Goal: Download file/media

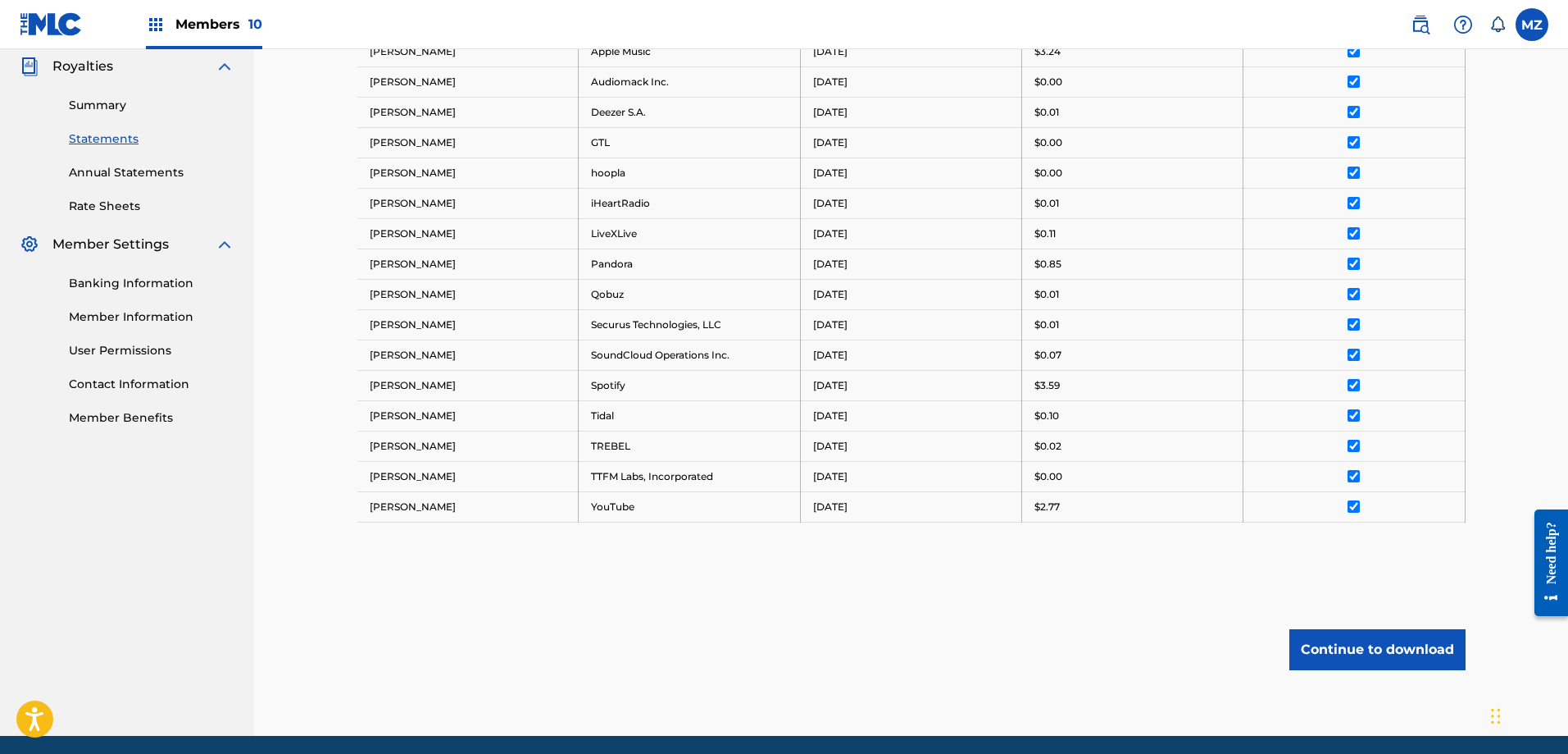
scroll to position [553, 0]
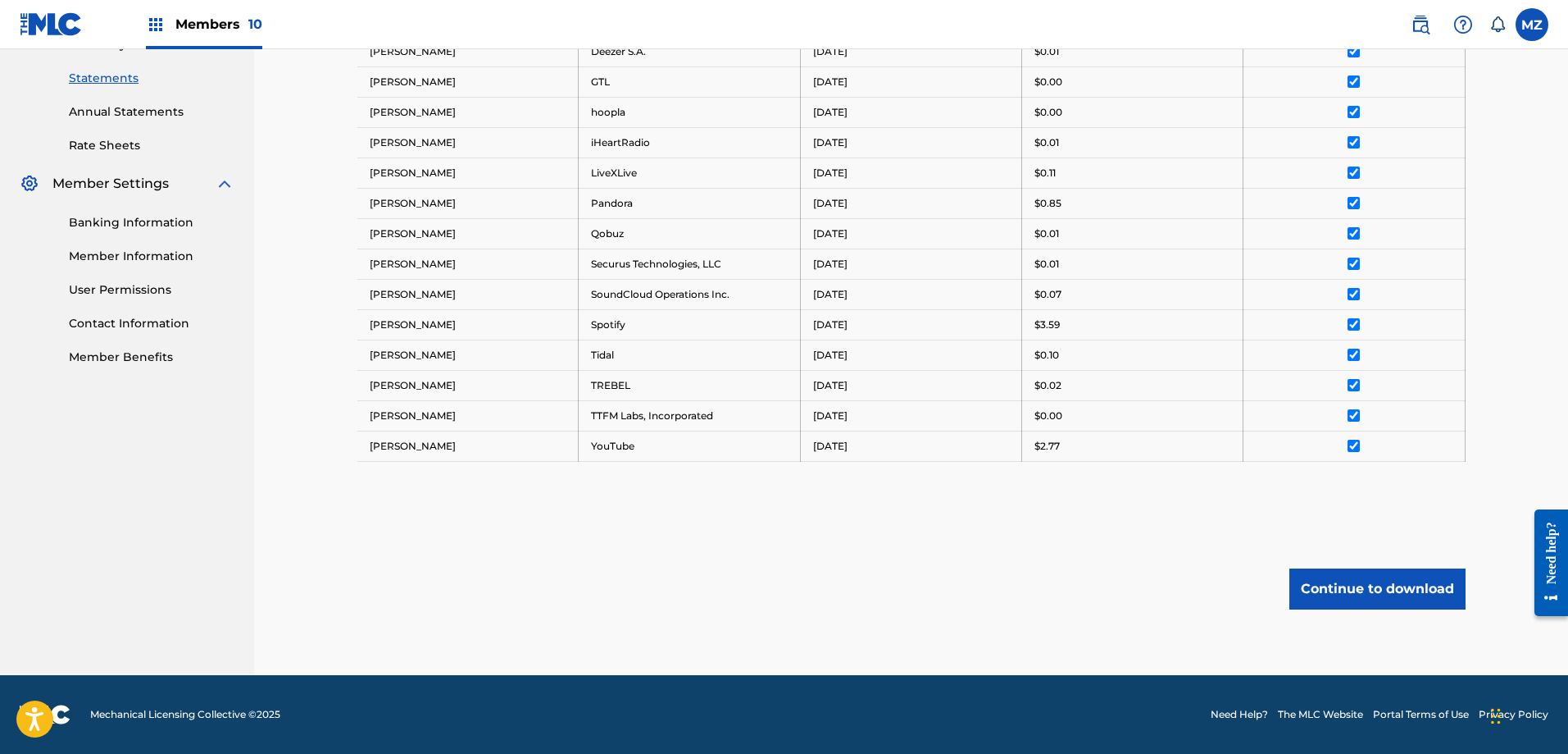
click at [1358, 598] on button "Continue to download" at bounding box center [1377, 589] width 176 height 41
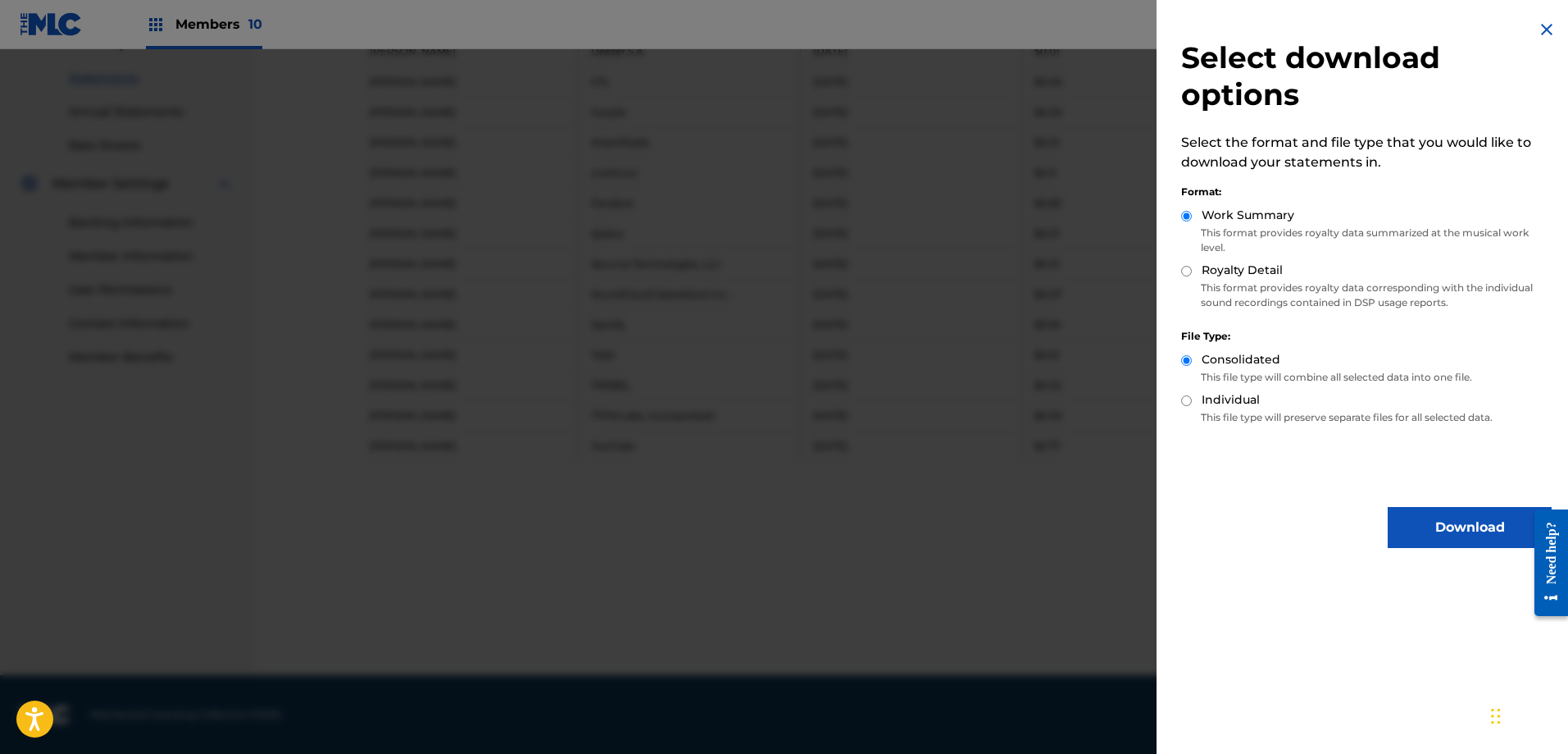
click at [1184, 274] on input "Royalty Detail" at bounding box center [1187, 271] width 11 height 11
radio input "true"
click at [1439, 518] on button "Download" at bounding box center [1470, 527] width 164 height 41
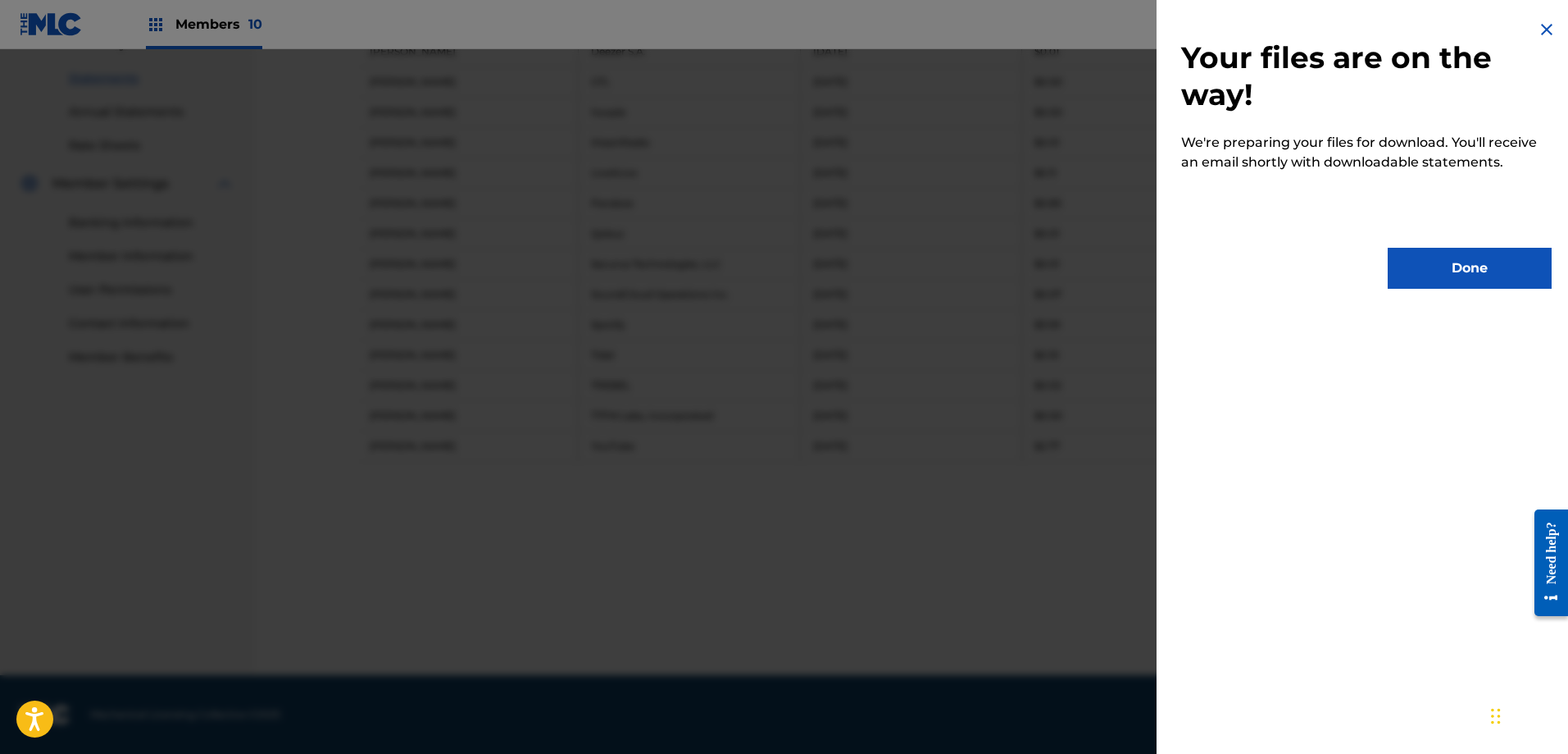
click at [1434, 272] on button "Done" at bounding box center [1470, 269] width 164 height 41
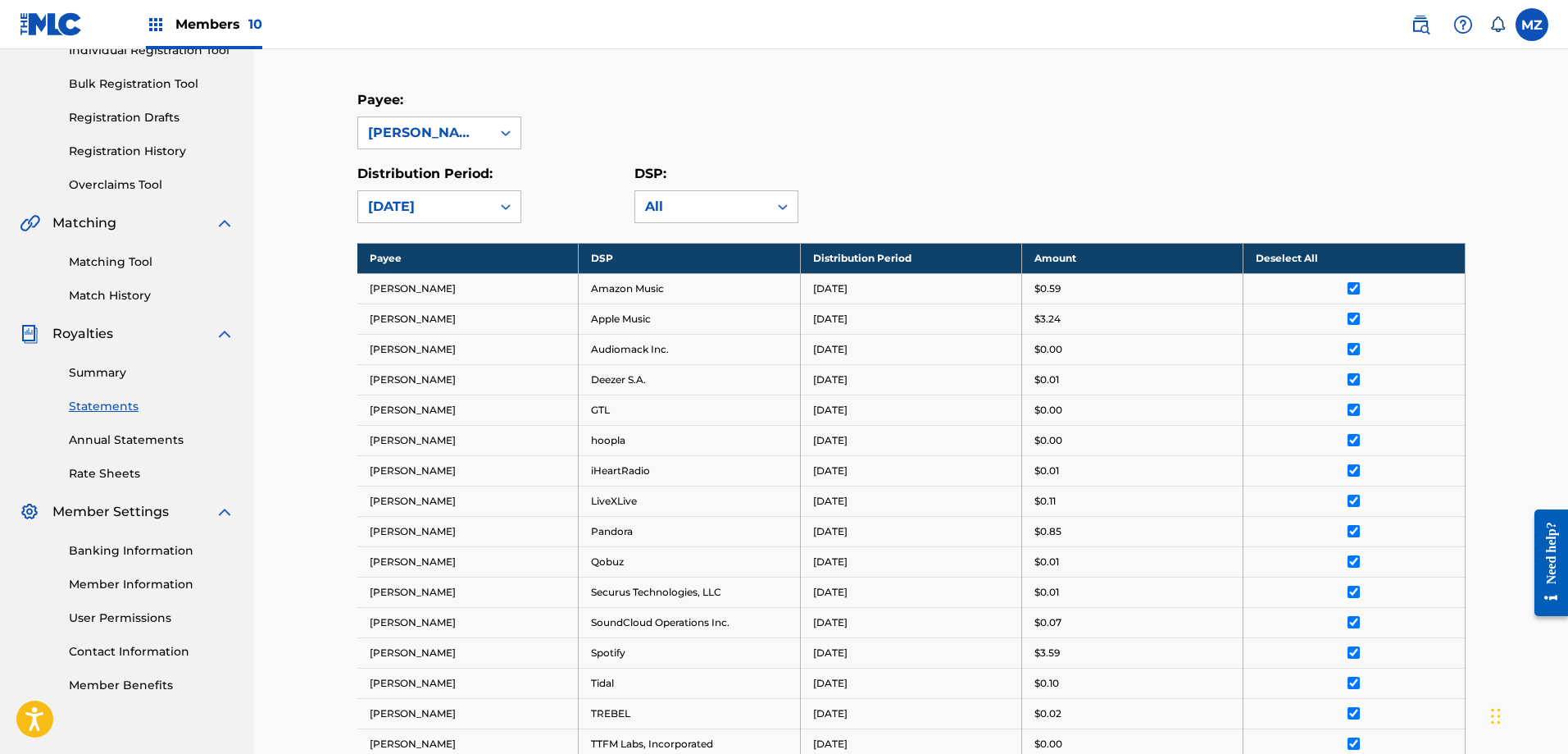
scroll to position [0, 0]
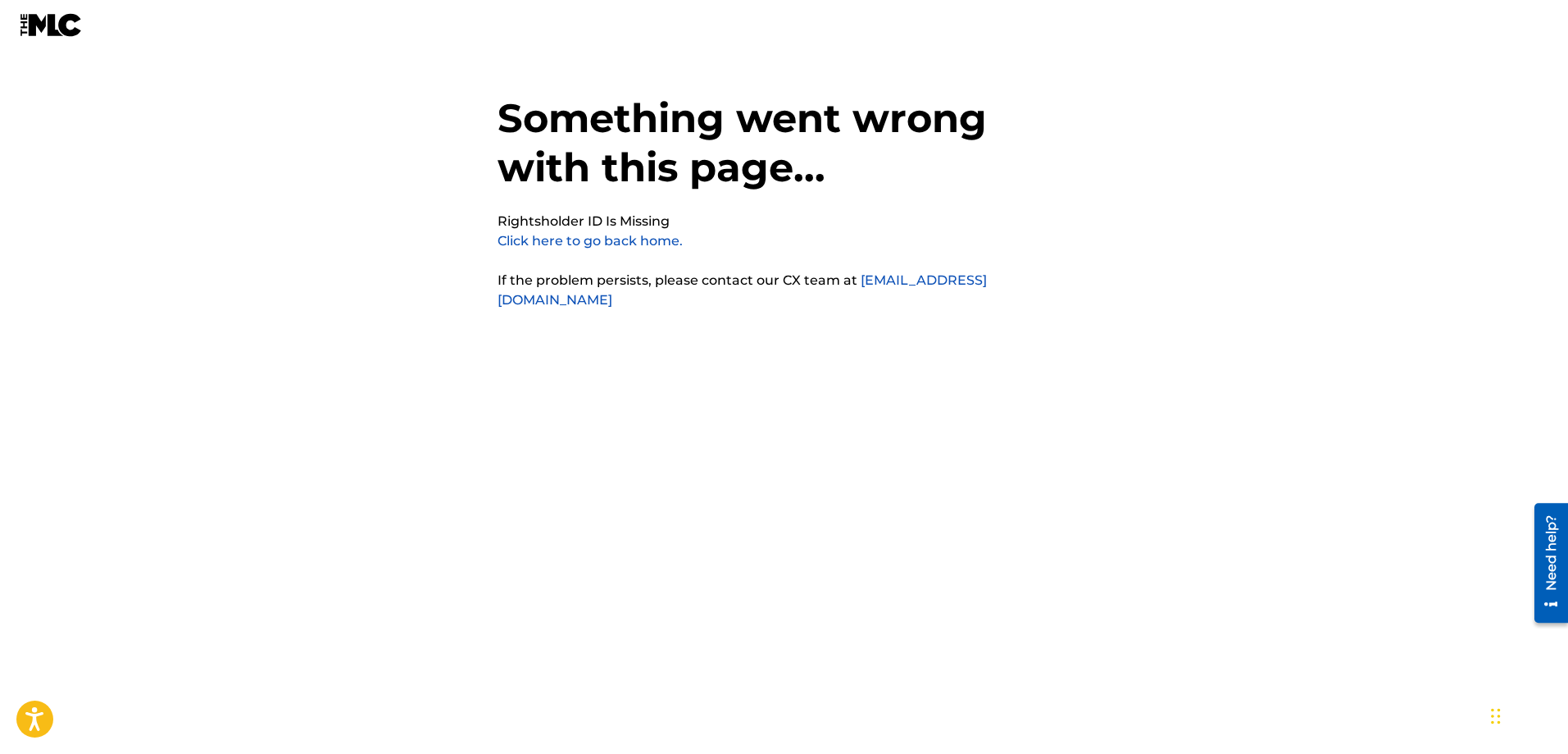
click at [614, 237] on link "Click here to go back home." at bounding box center [590, 240] width 185 height 15
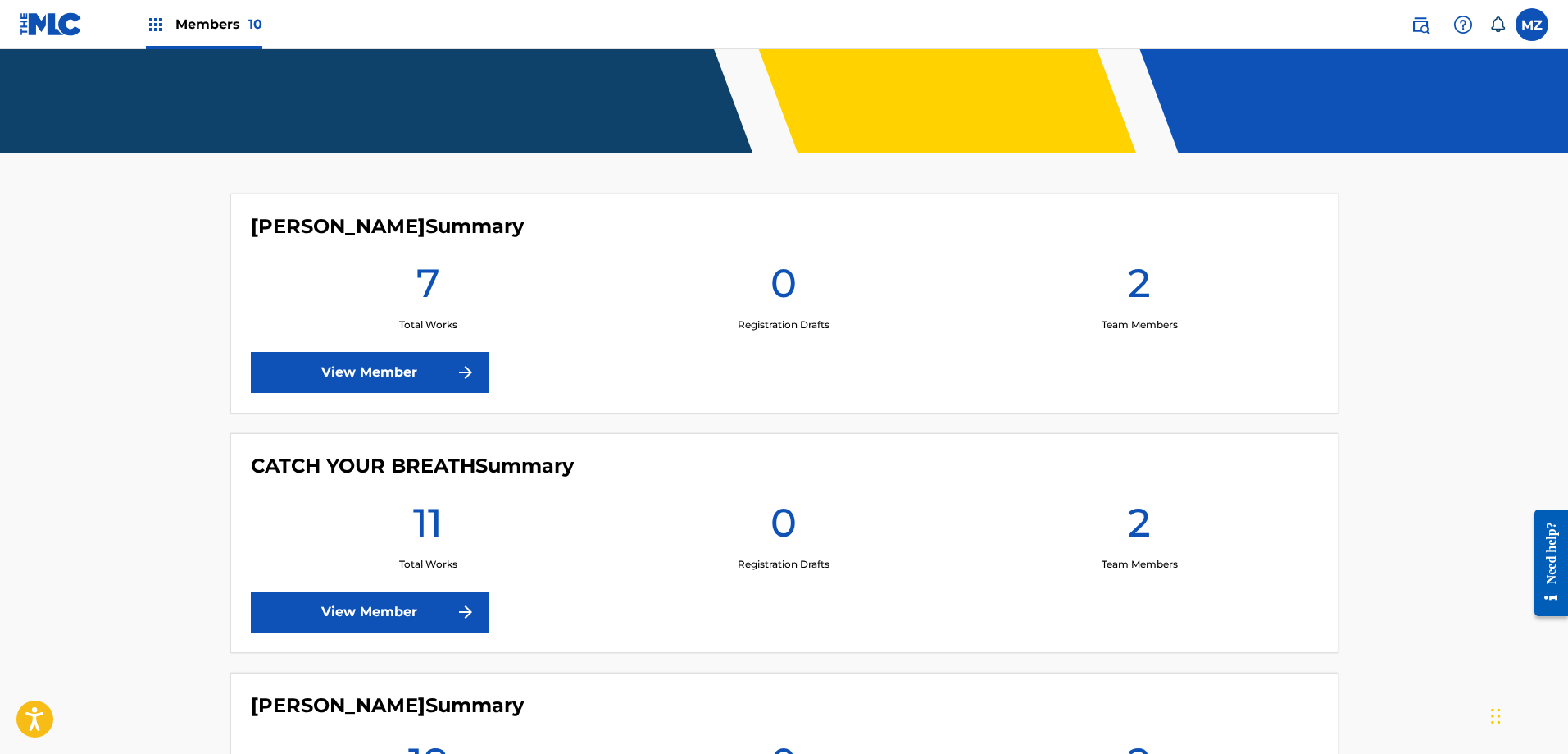
scroll to position [493, 0]
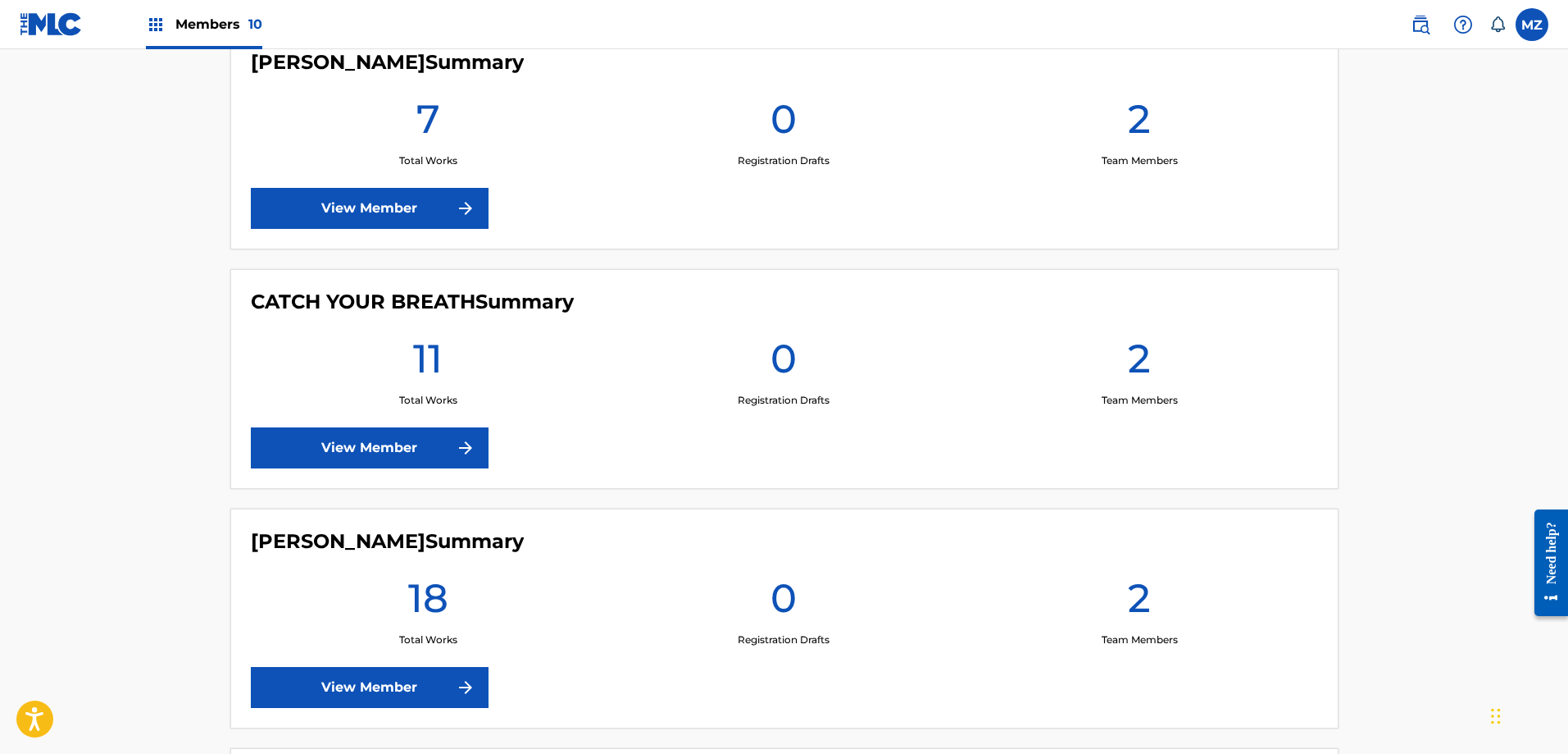
click at [414, 444] on link "View Member" at bounding box center [370, 448] width 238 height 41
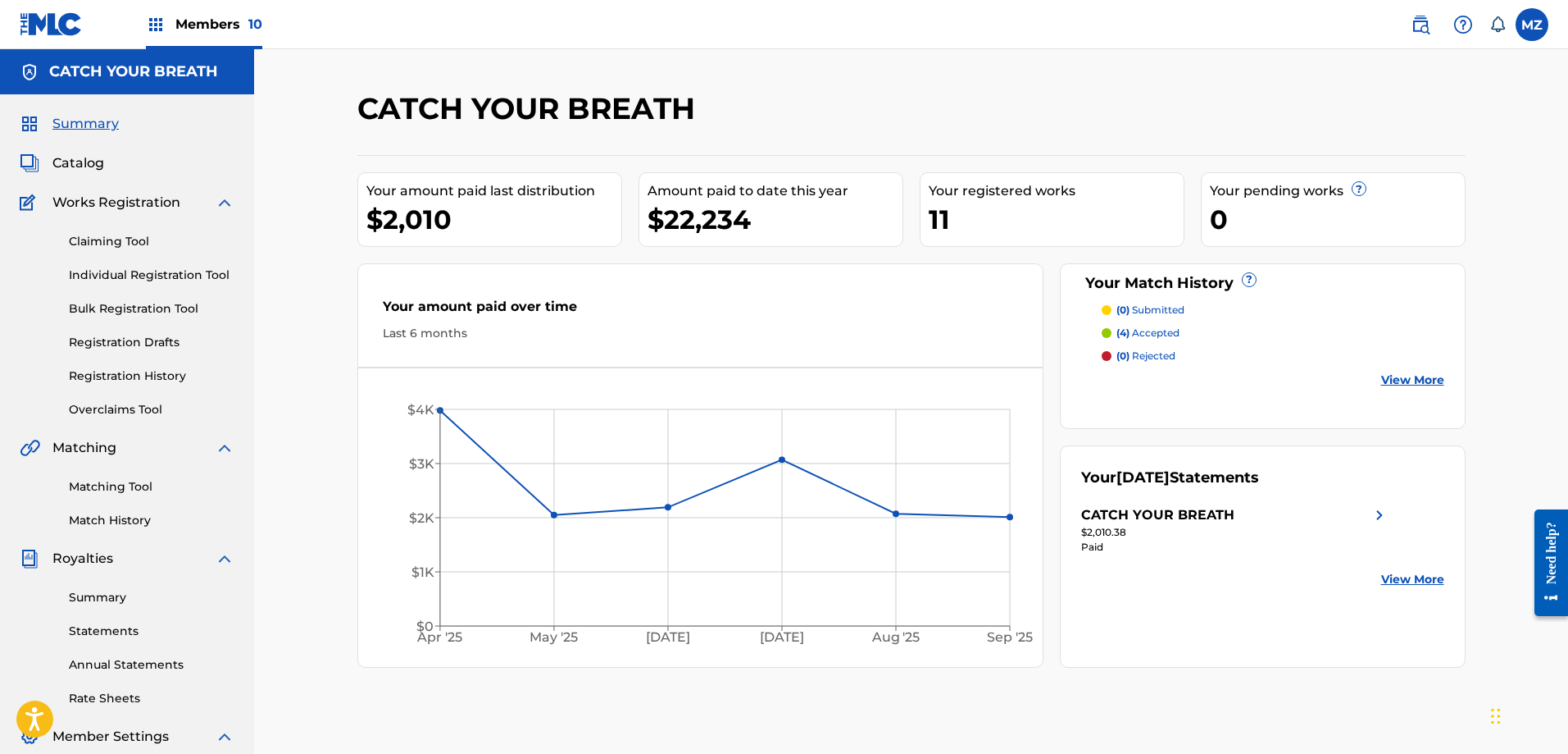
click at [1384, 521] on img at bounding box center [1380, 515] width 20 height 20
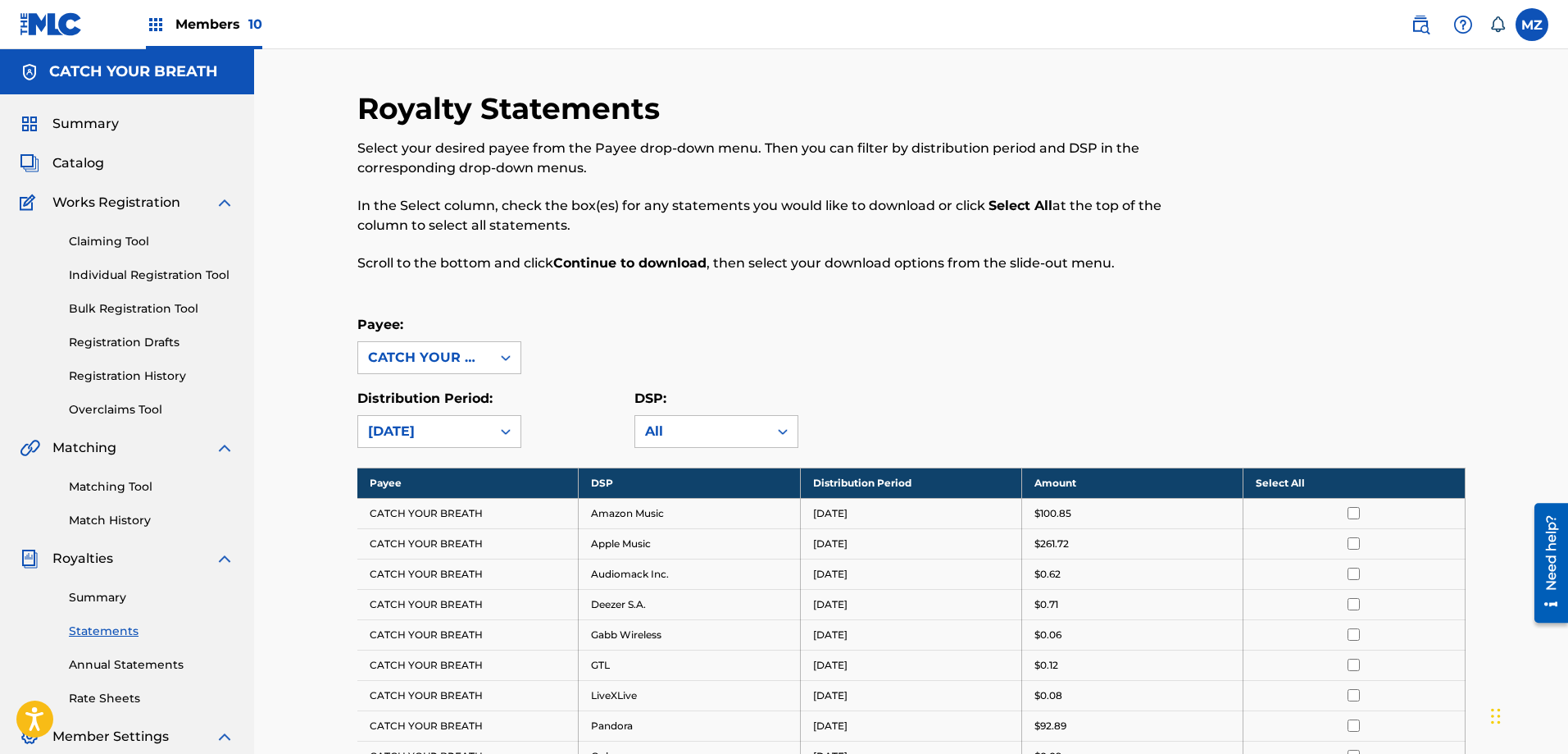
click at [1322, 482] on th "Select All" at bounding box center [1354, 483] width 221 height 30
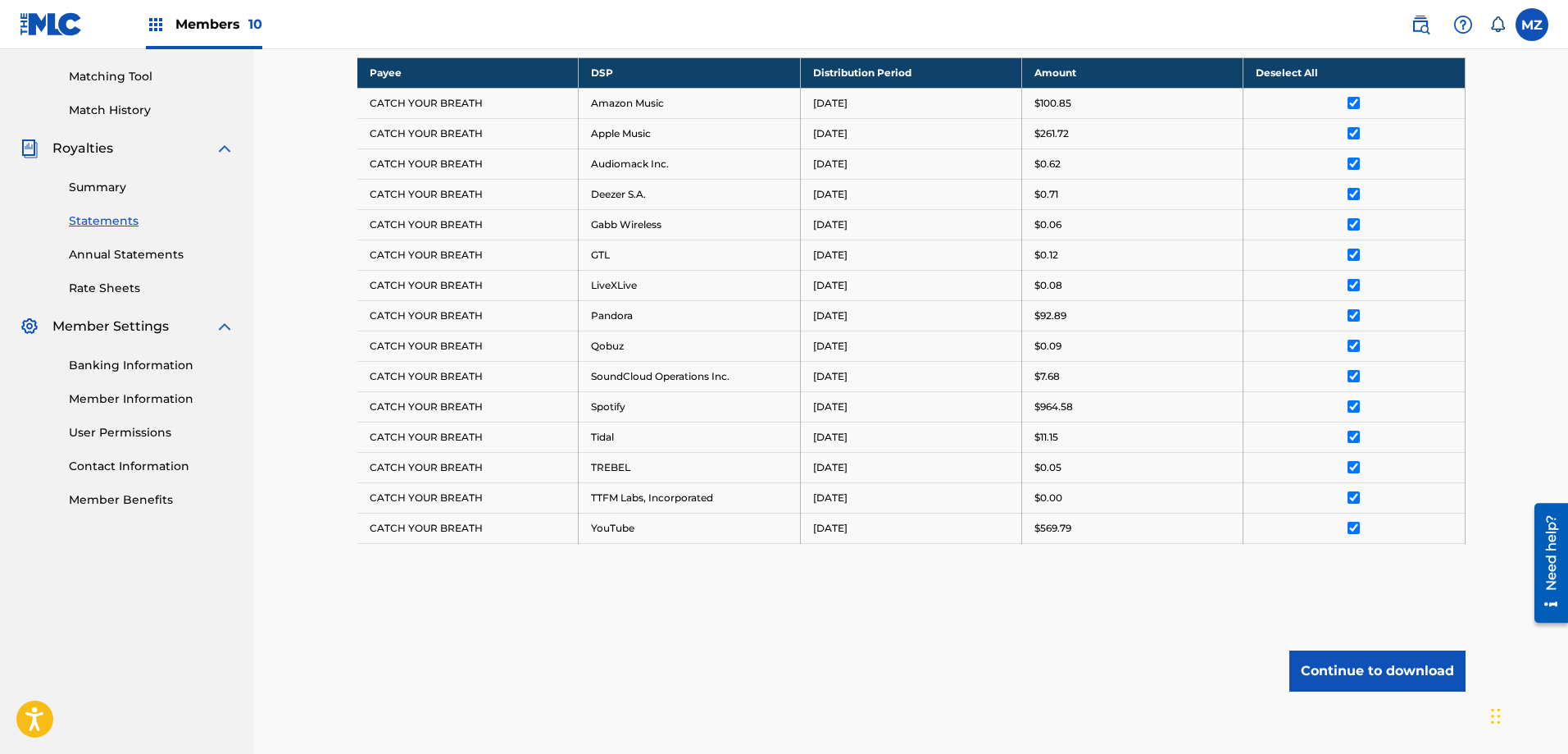
scroll to position [493, 0]
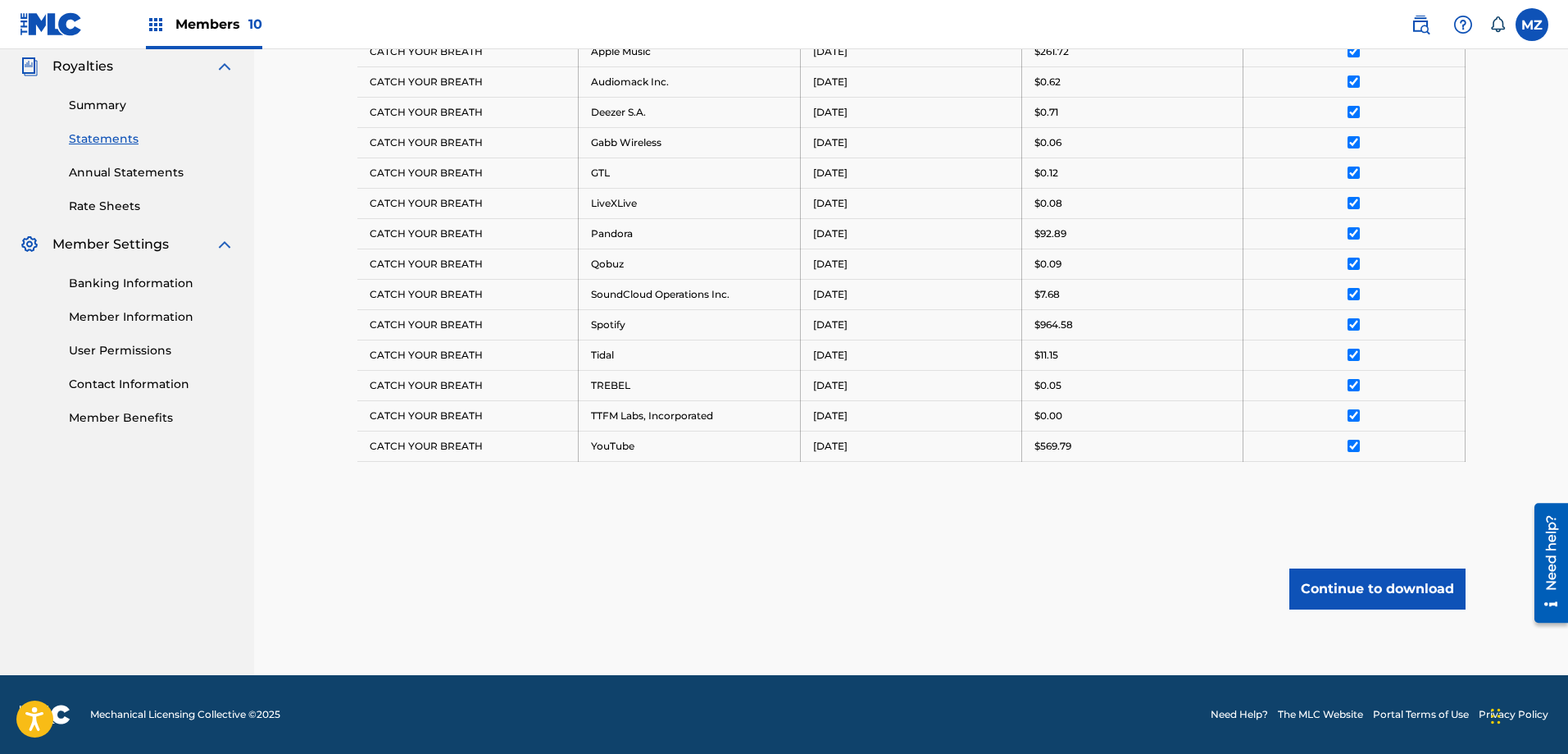
click at [1381, 596] on button "Continue to download" at bounding box center [1377, 589] width 176 height 41
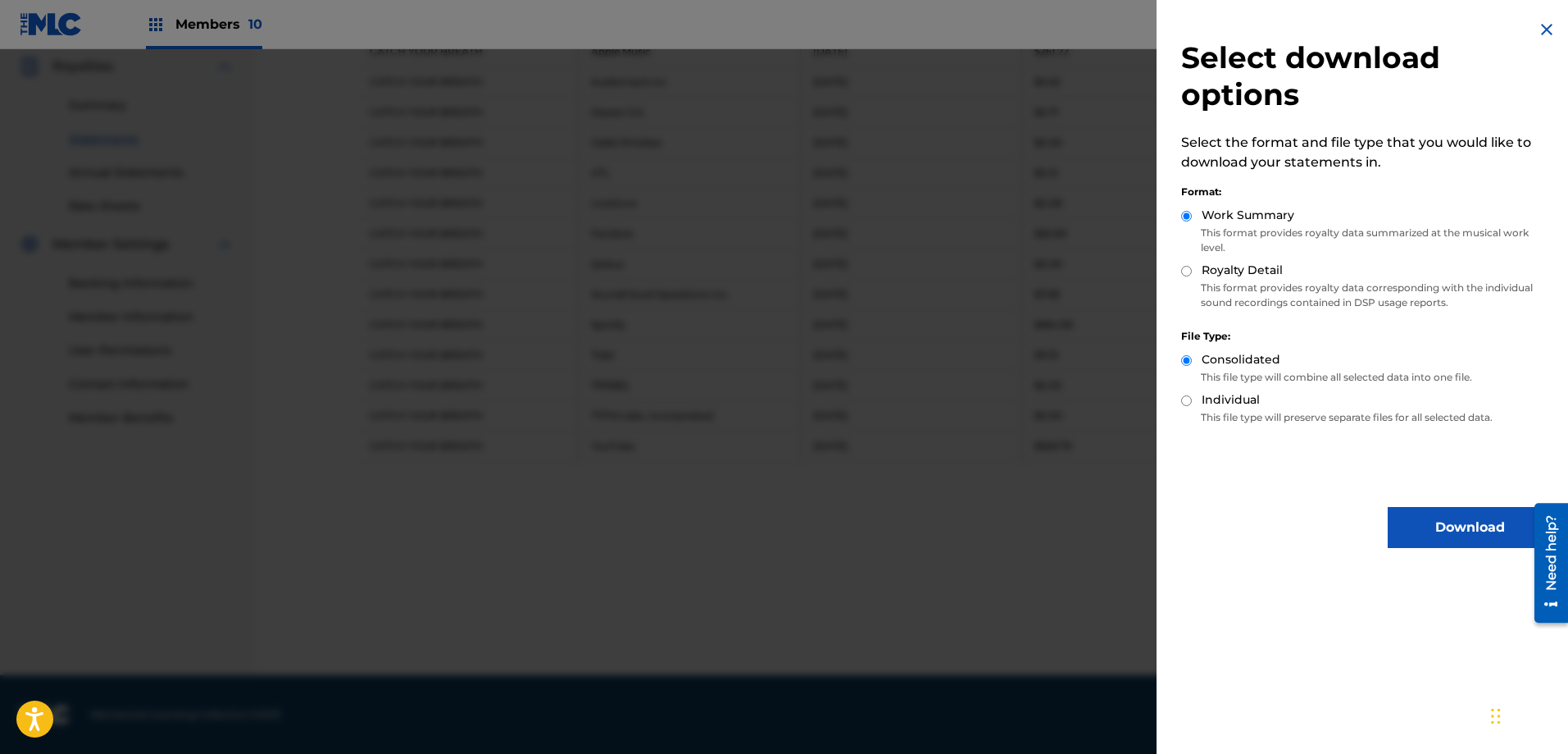
drag, startPoint x: 1183, startPoint y: 269, endPoint x: 1188, endPoint y: 280, distance: 12.1
click at [1184, 269] on input "Royalty Detail" at bounding box center [1187, 271] width 11 height 11
radio input "true"
click at [1433, 521] on button "Download" at bounding box center [1470, 527] width 164 height 41
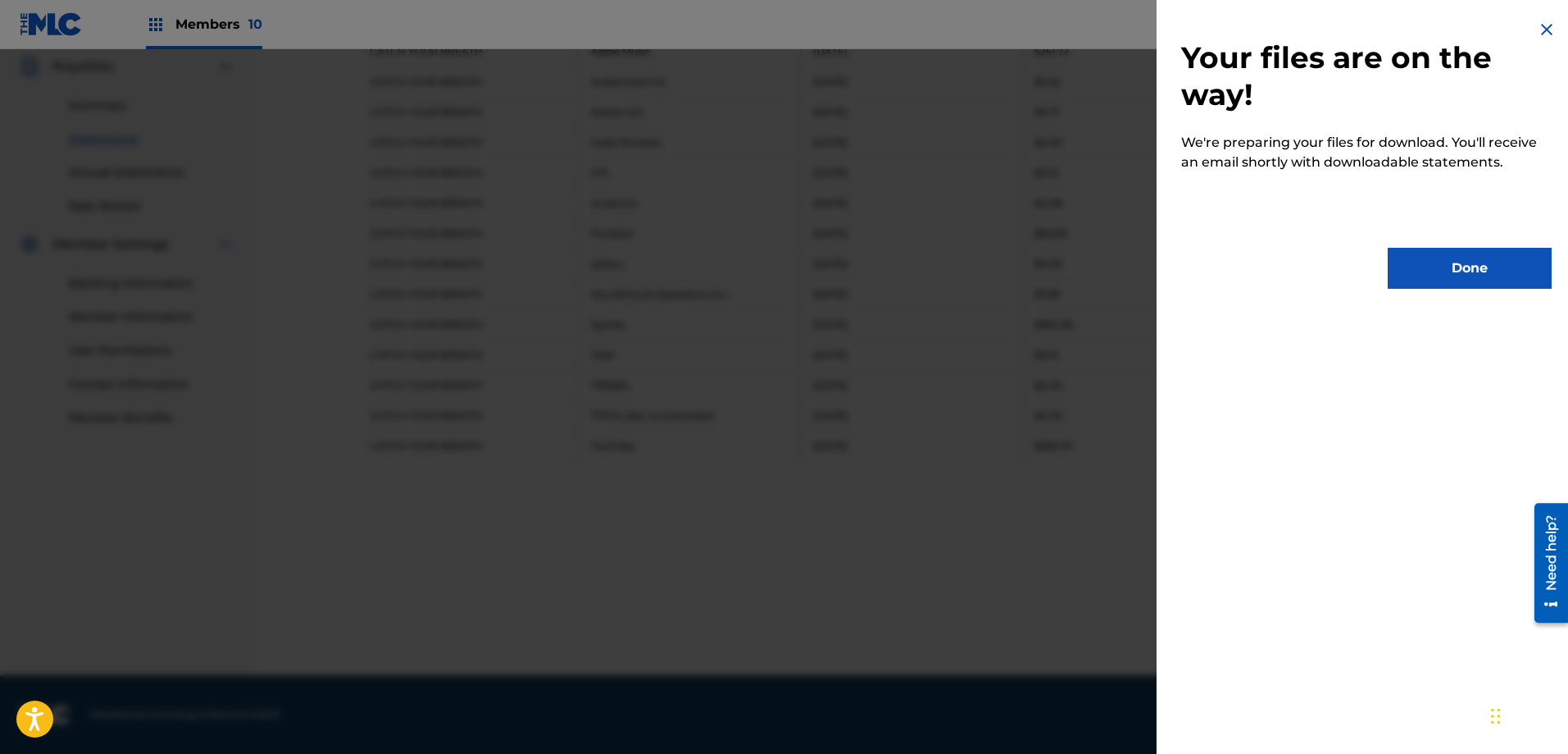
click at [1413, 261] on button "Done" at bounding box center [1470, 269] width 164 height 41
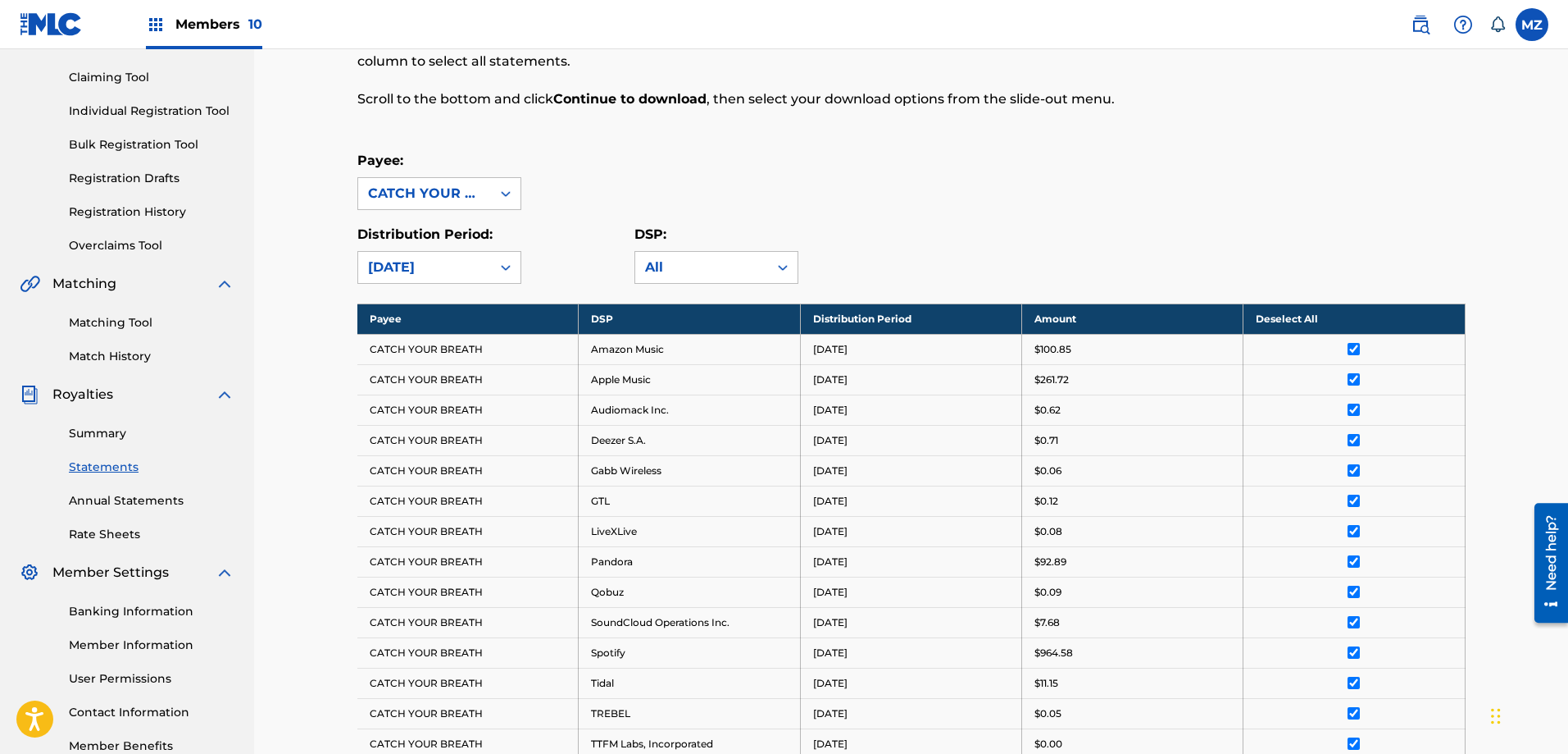
scroll to position [0, 0]
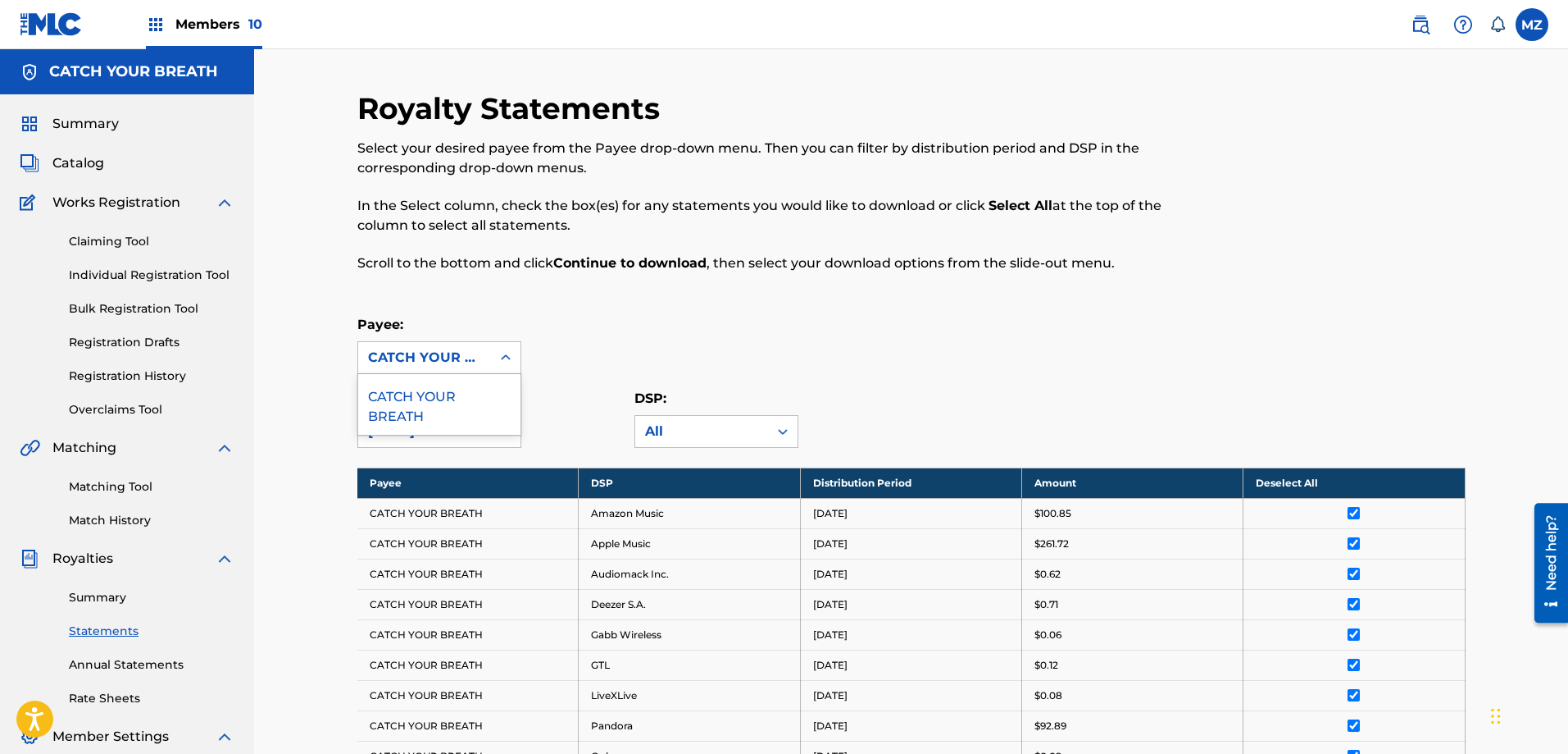
click at [447, 352] on div "CATCH YOUR BREATH" at bounding box center [424, 357] width 113 height 20
click at [204, 33] on span "Members 10" at bounding box center [218, 23] width 87 height 19
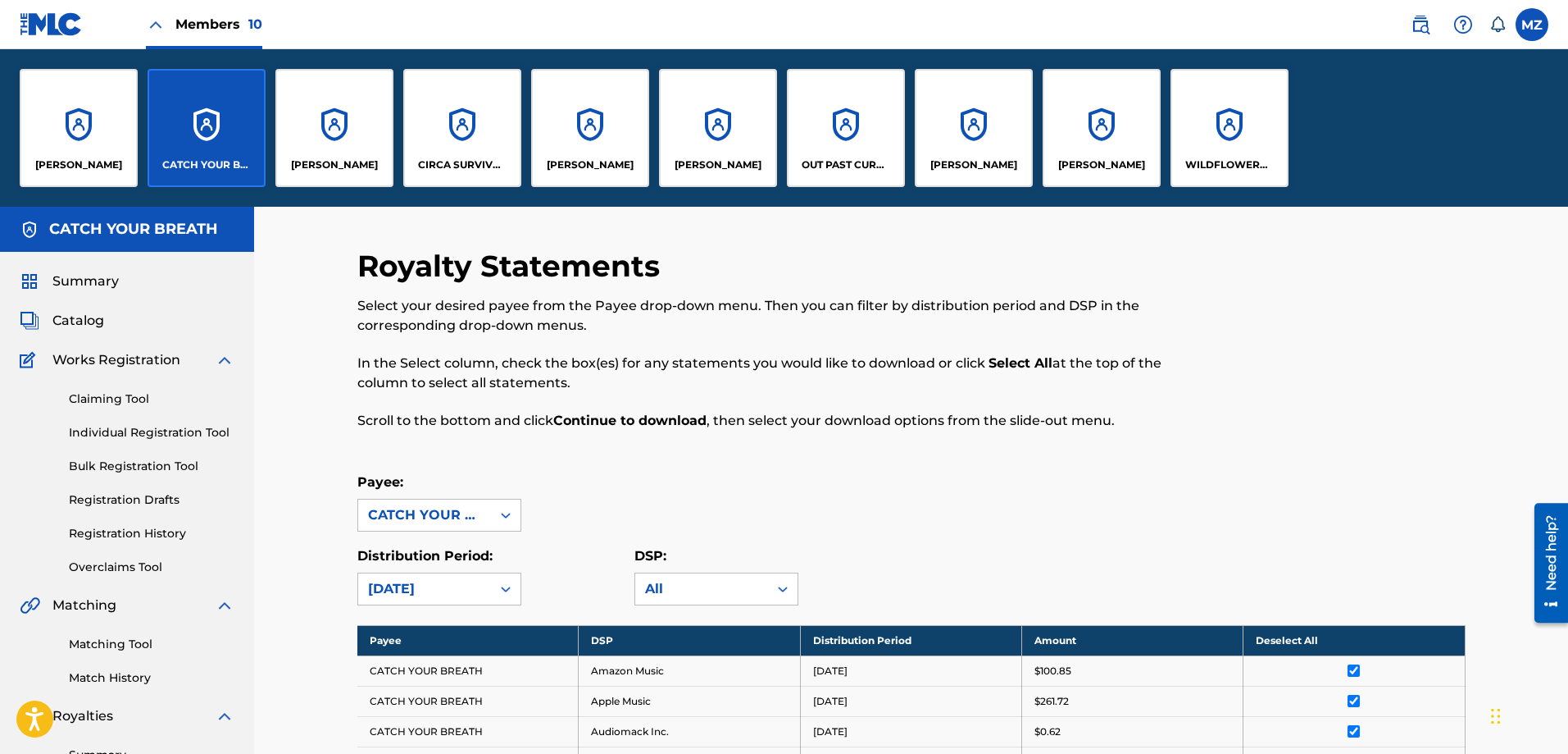
click at [354, 166] on p "[PERSON_NAME]" at bounding box center [334, 165] width 87 height 14
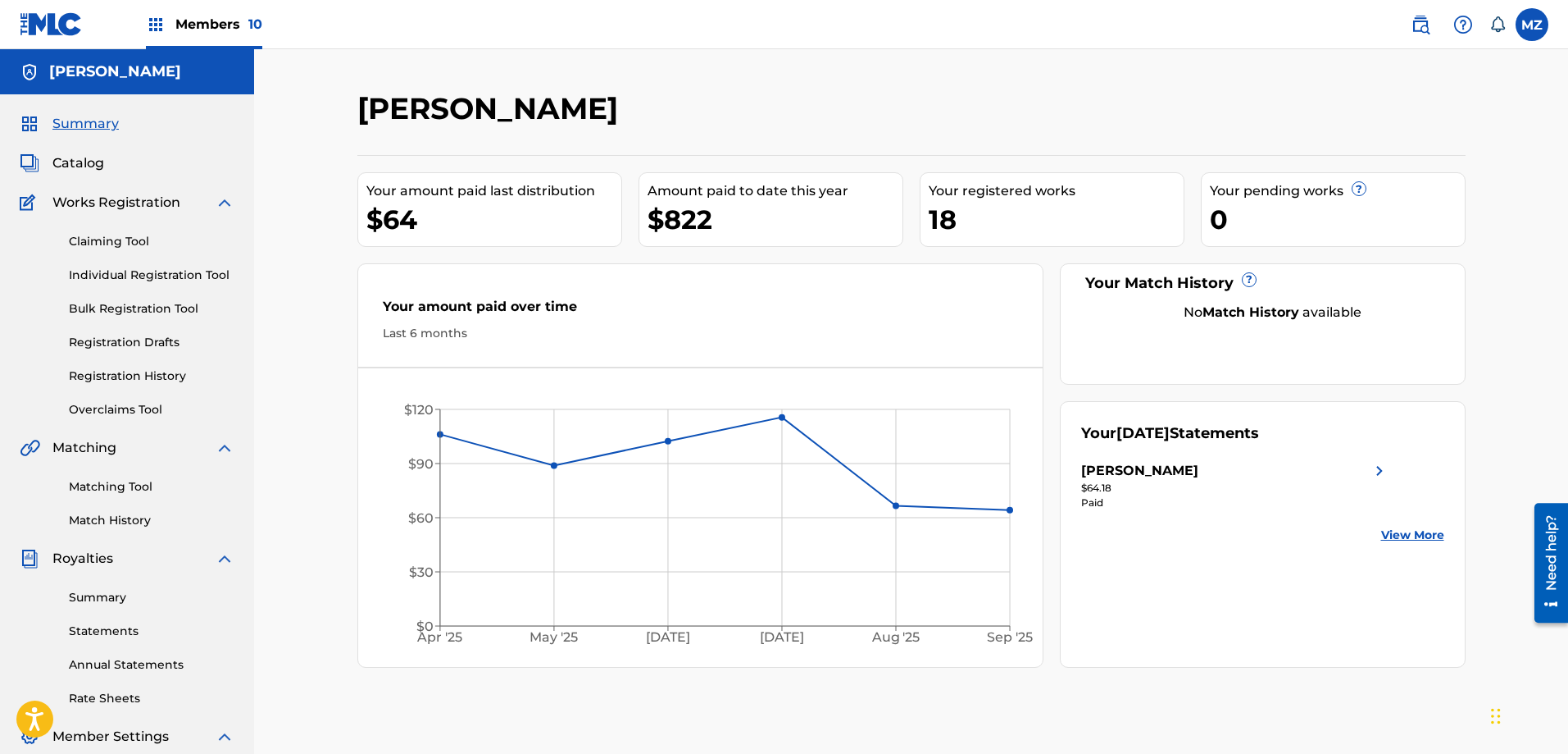
click at [1383, 474] on img at bounding box center [1380, 471] width 20 height 20
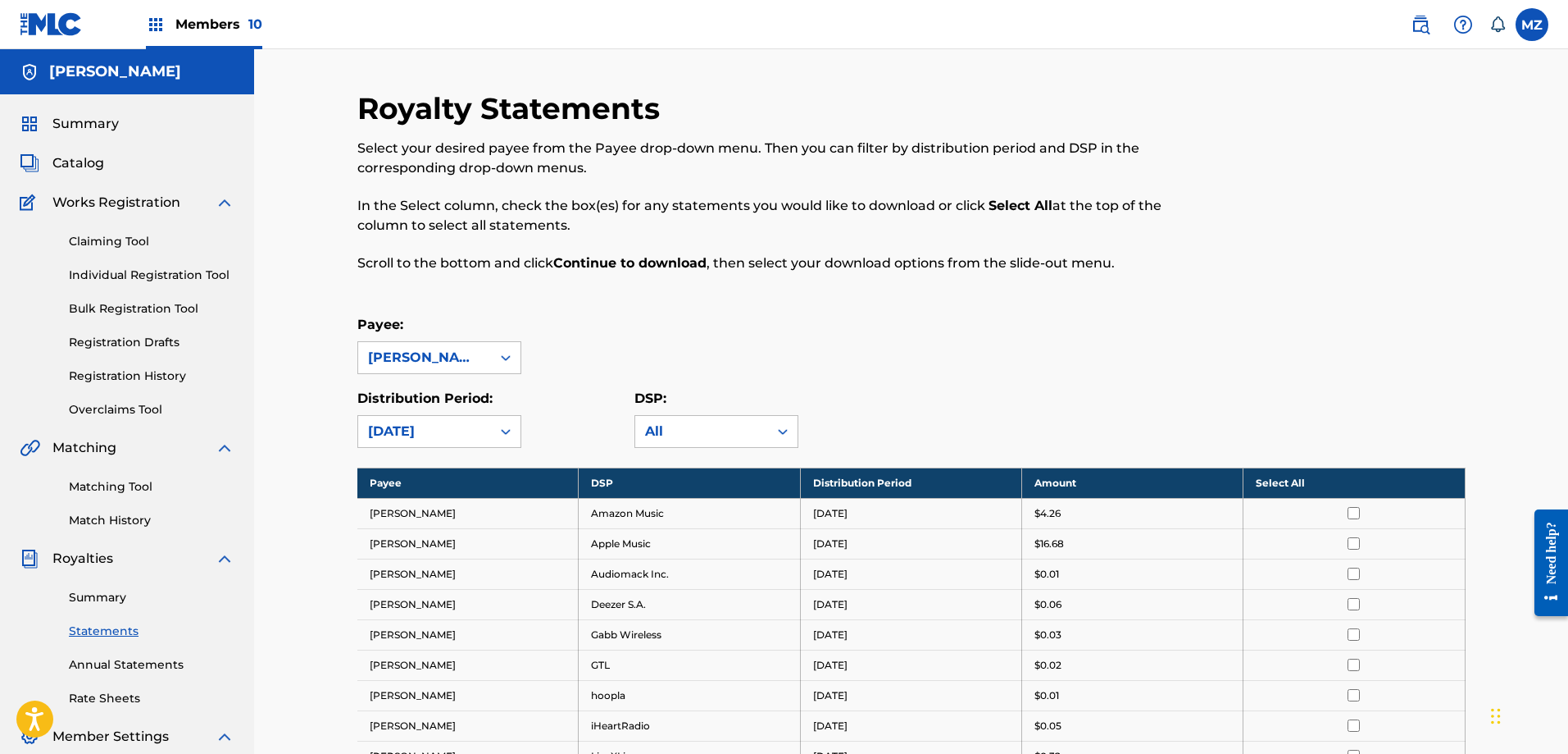
click at [1339, 478] on th "Select All" at bounding box center [1354, 483] width 221 height 30
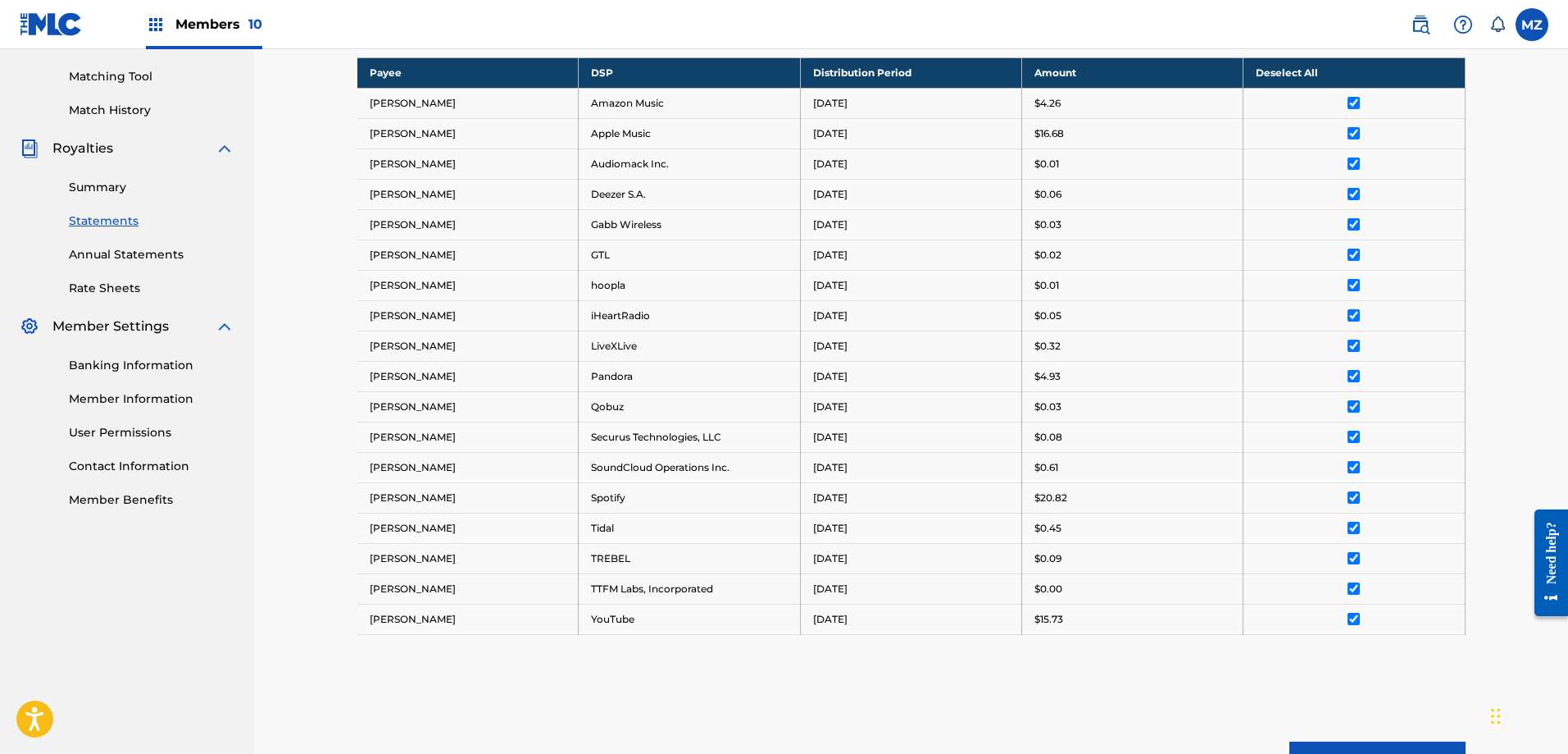
scroll to position [583, 0]
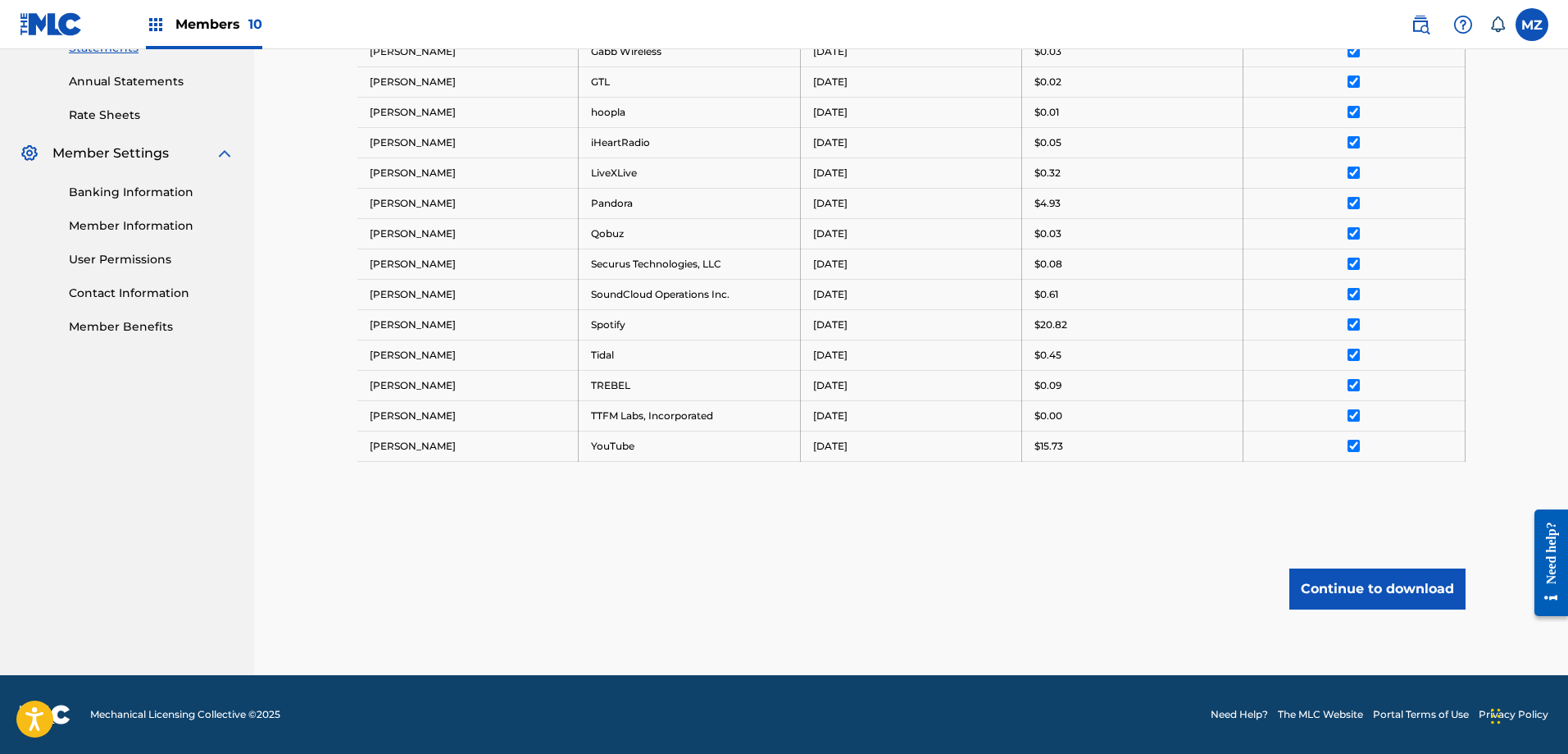
click at [1382, 587] on button "Continue to download" at bounding box center [1377, 589] width 176 height 41
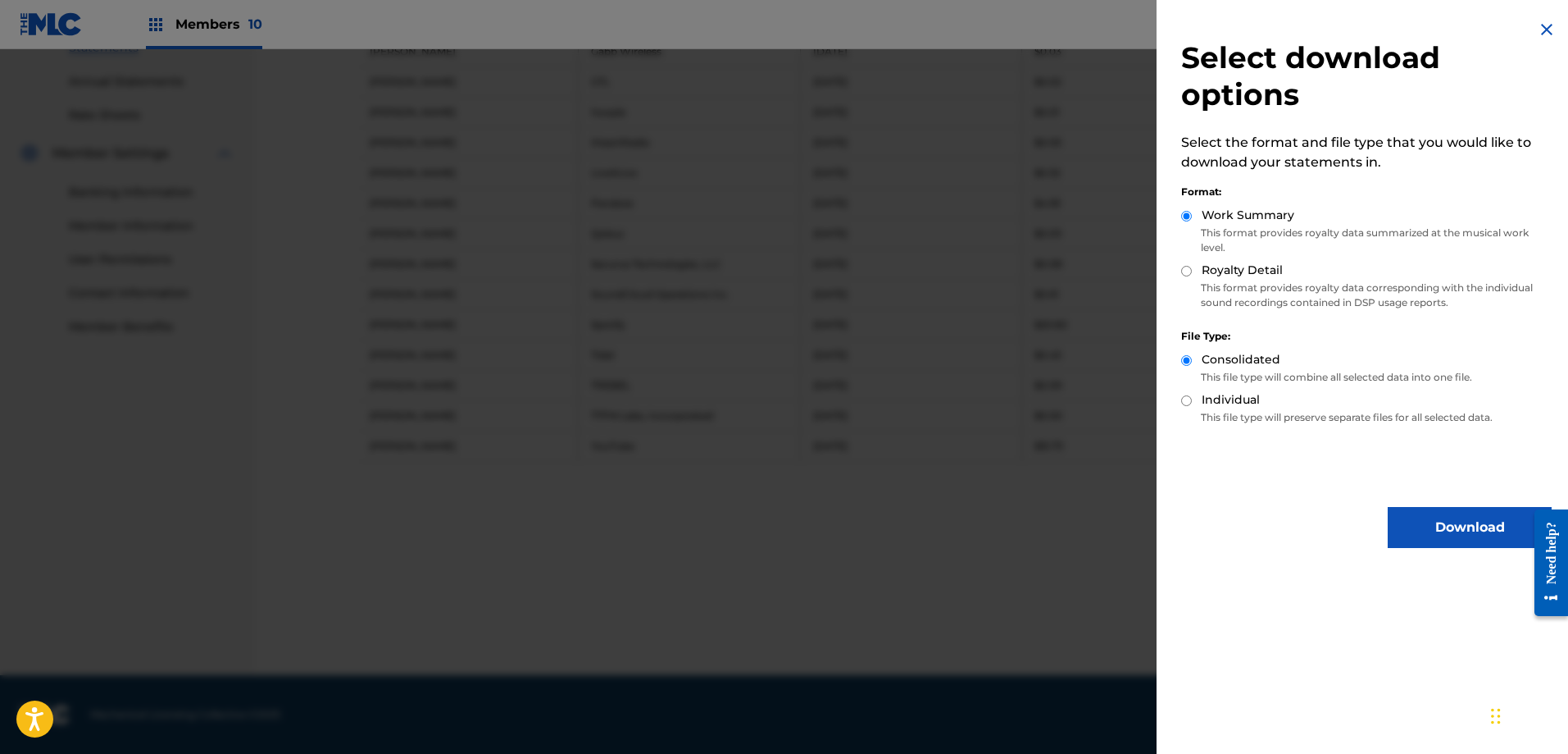
click at [1189, 269] on input "Royalty Detail" at bounding box center [1187, 271] width 11 height 11
radio input "true"
click at [1458, 509] on button "Download" at bounding box center [1470, 527] width 164 height 41
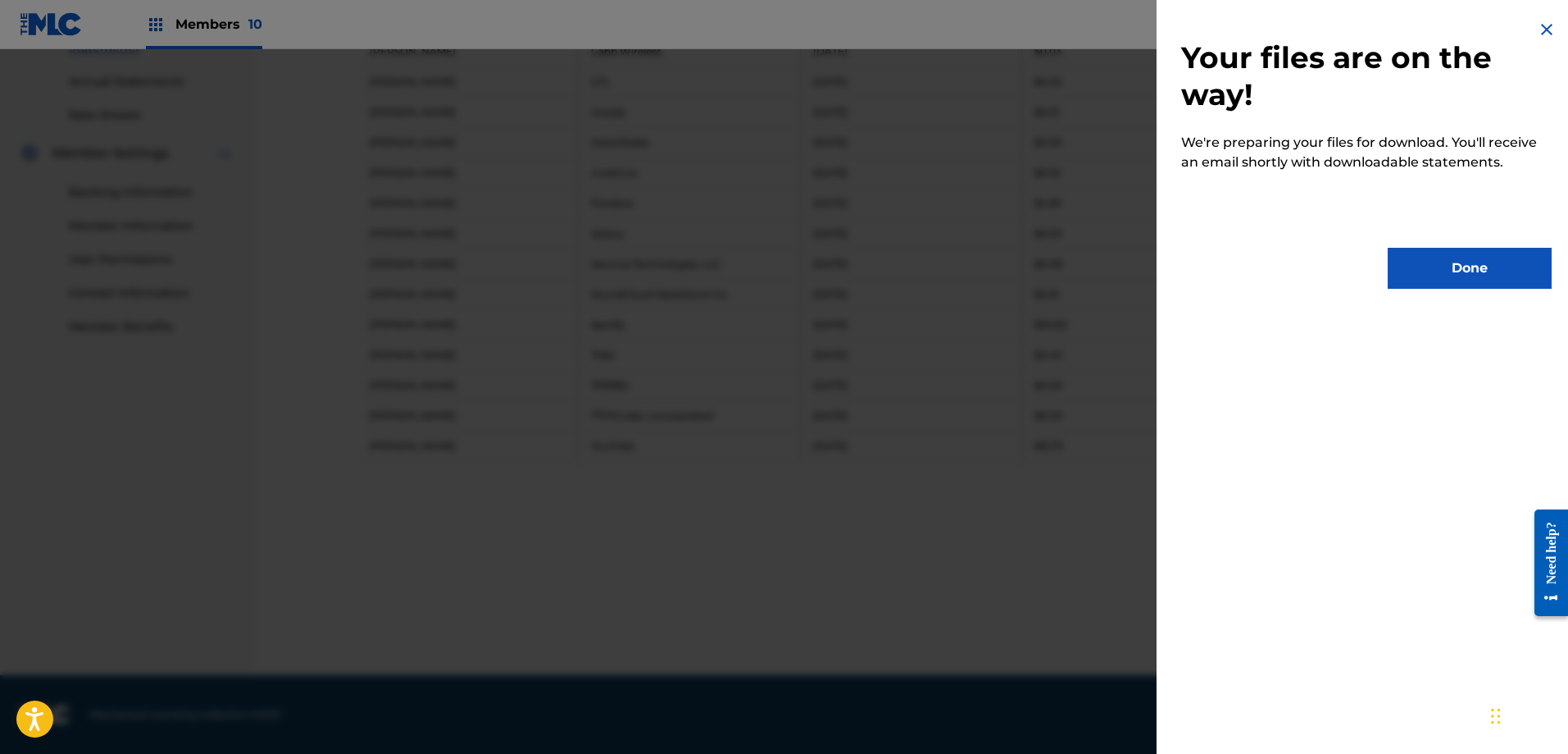
click at [1419, 283] on button "Done" at bounding box center [1470, 269] width 164 height 41
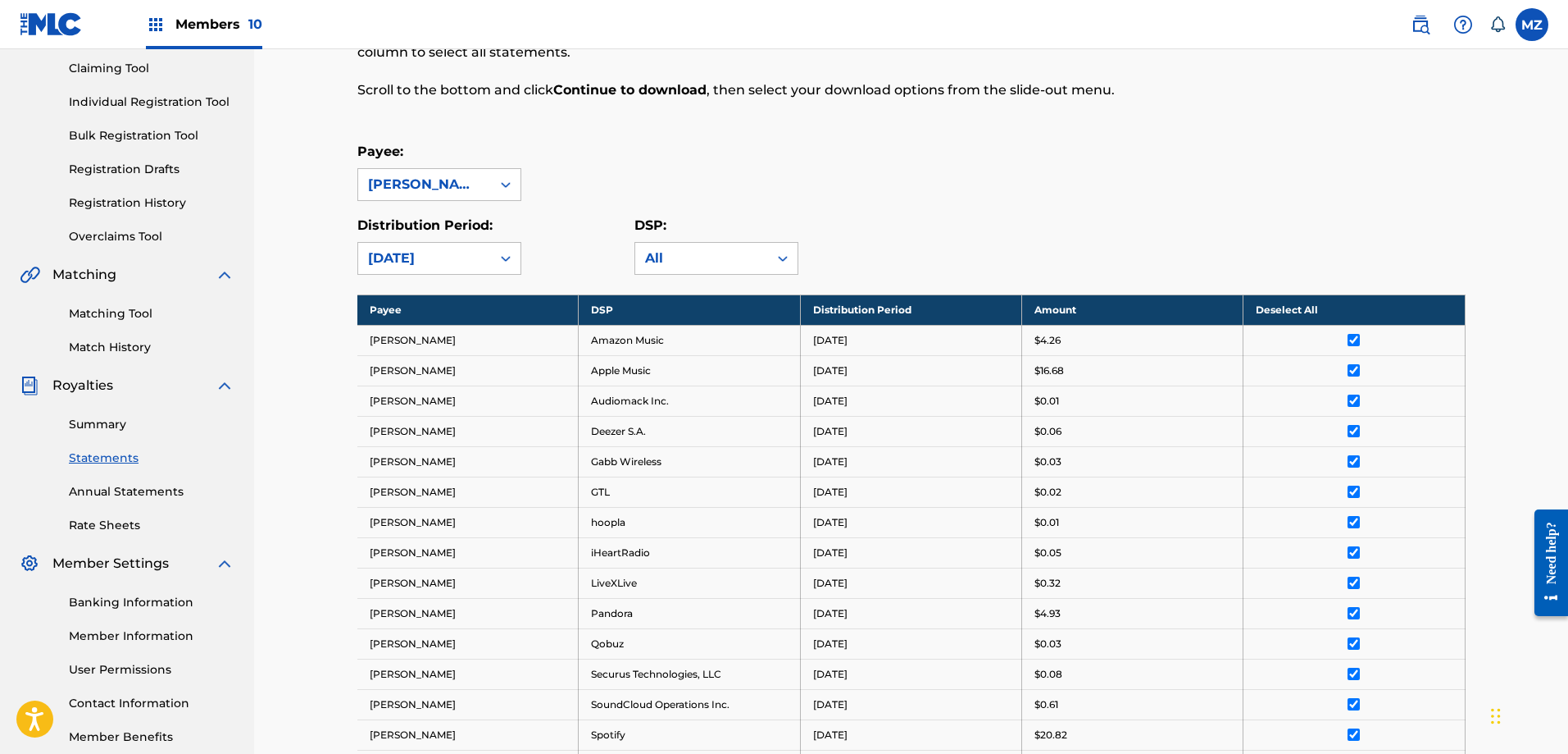
scroll to position [0, 0]
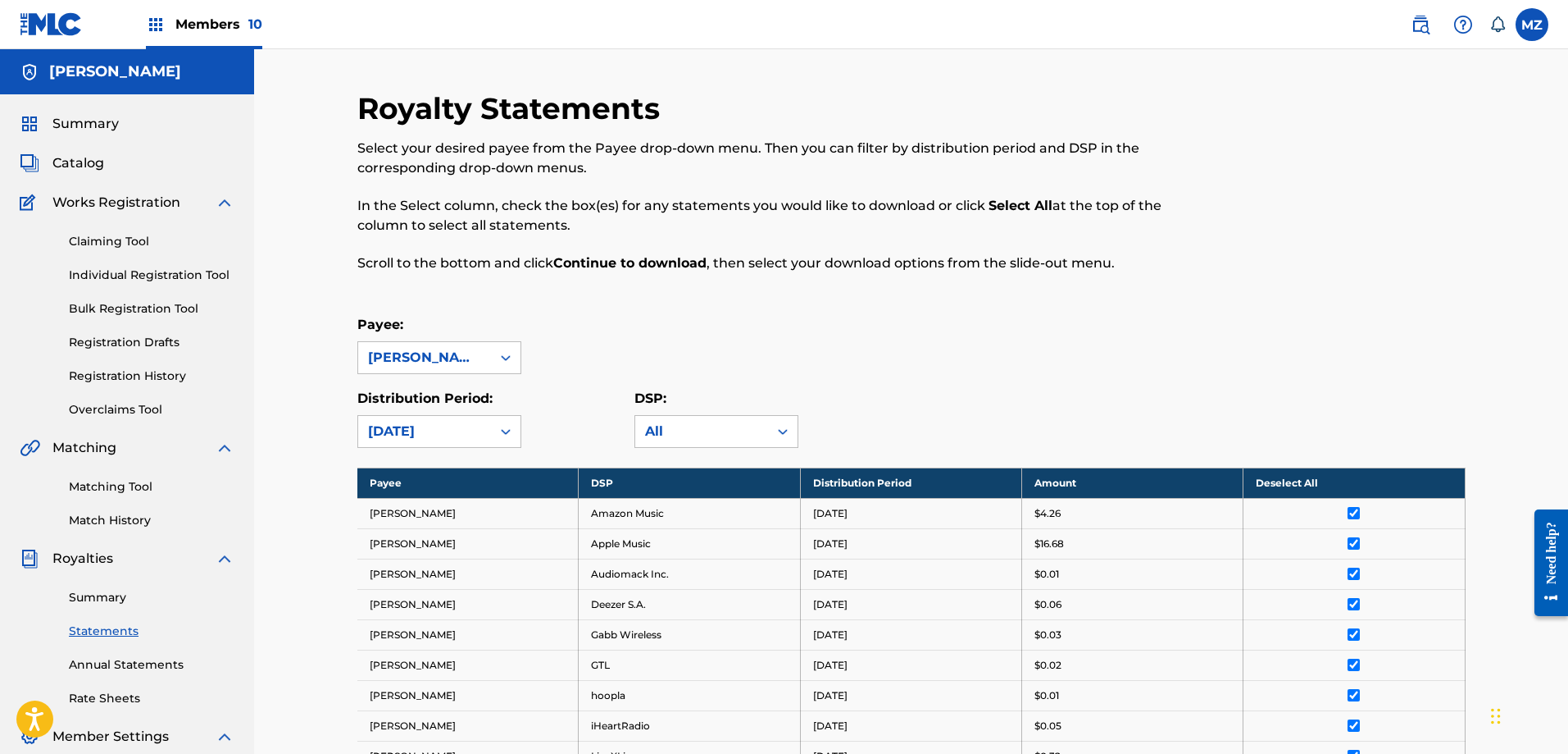
click at [223, 27] on span "Members 10" at bounding box center [218, 23] width 87 height 19
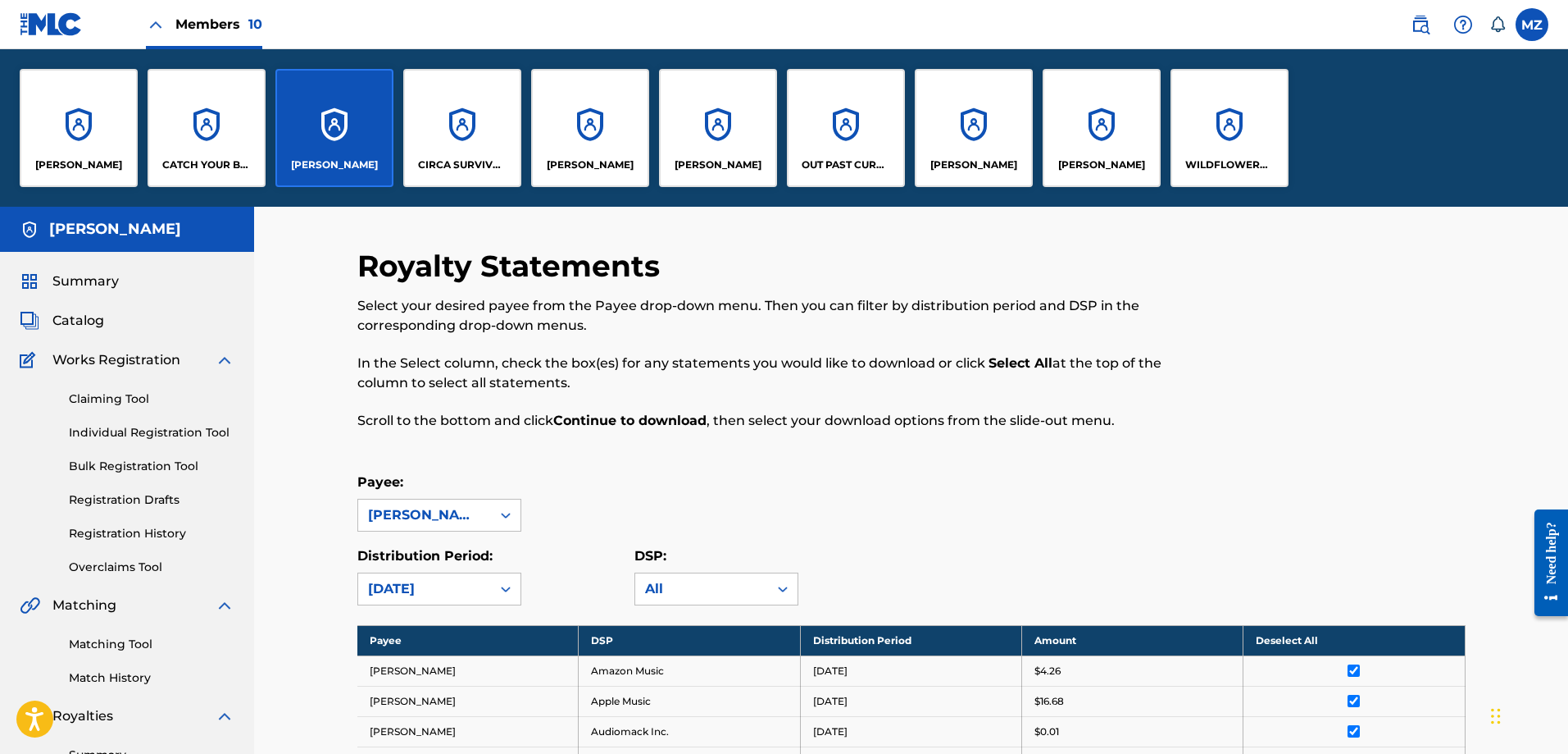
click at [462, 129] on div "CIRCA SURVIVE MUSIC LEVEL GROUP LTD" at bounding box center [463, 128] width 118 height 118
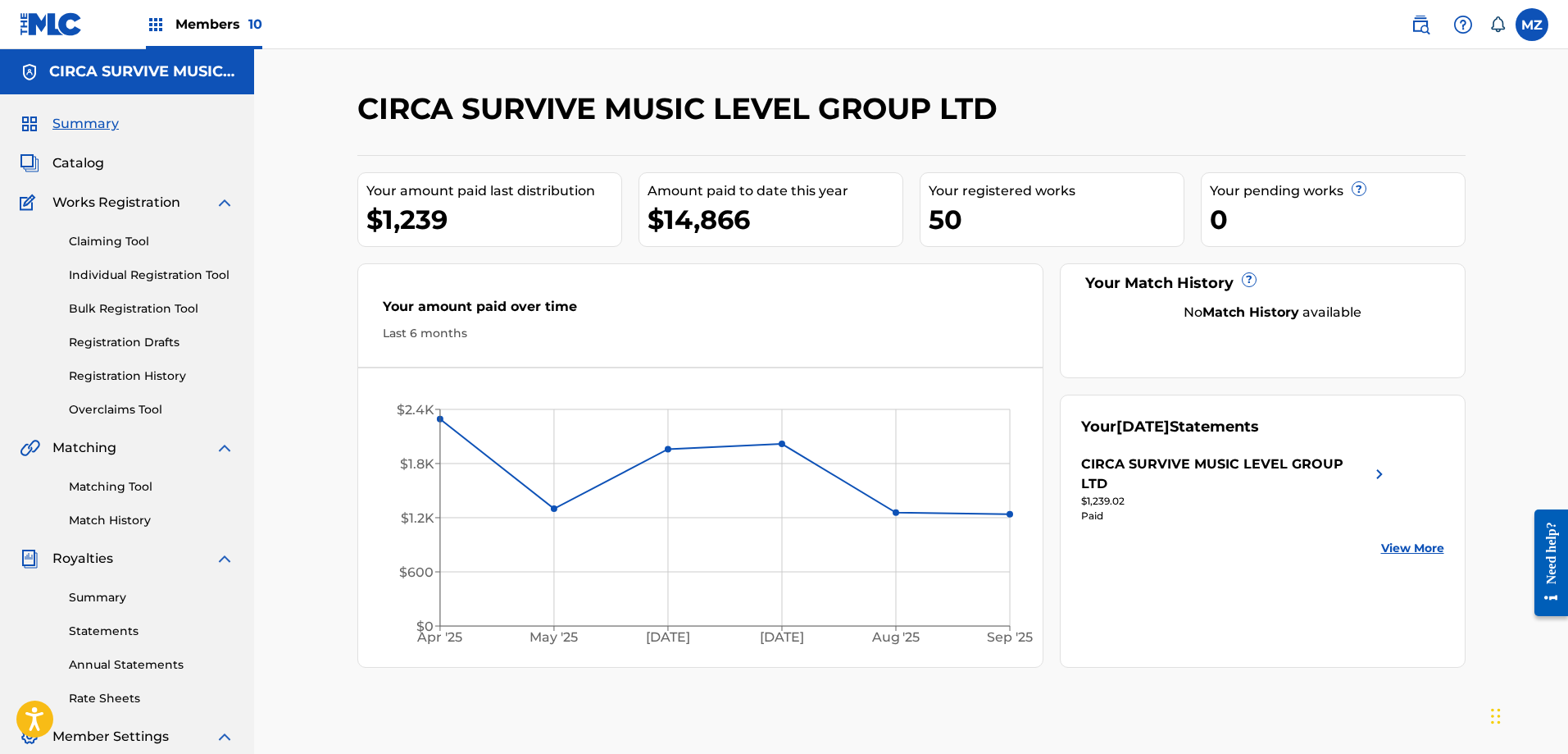
click at [1370, 476] on img at bounding box center [1380, 474] width 20 height 39
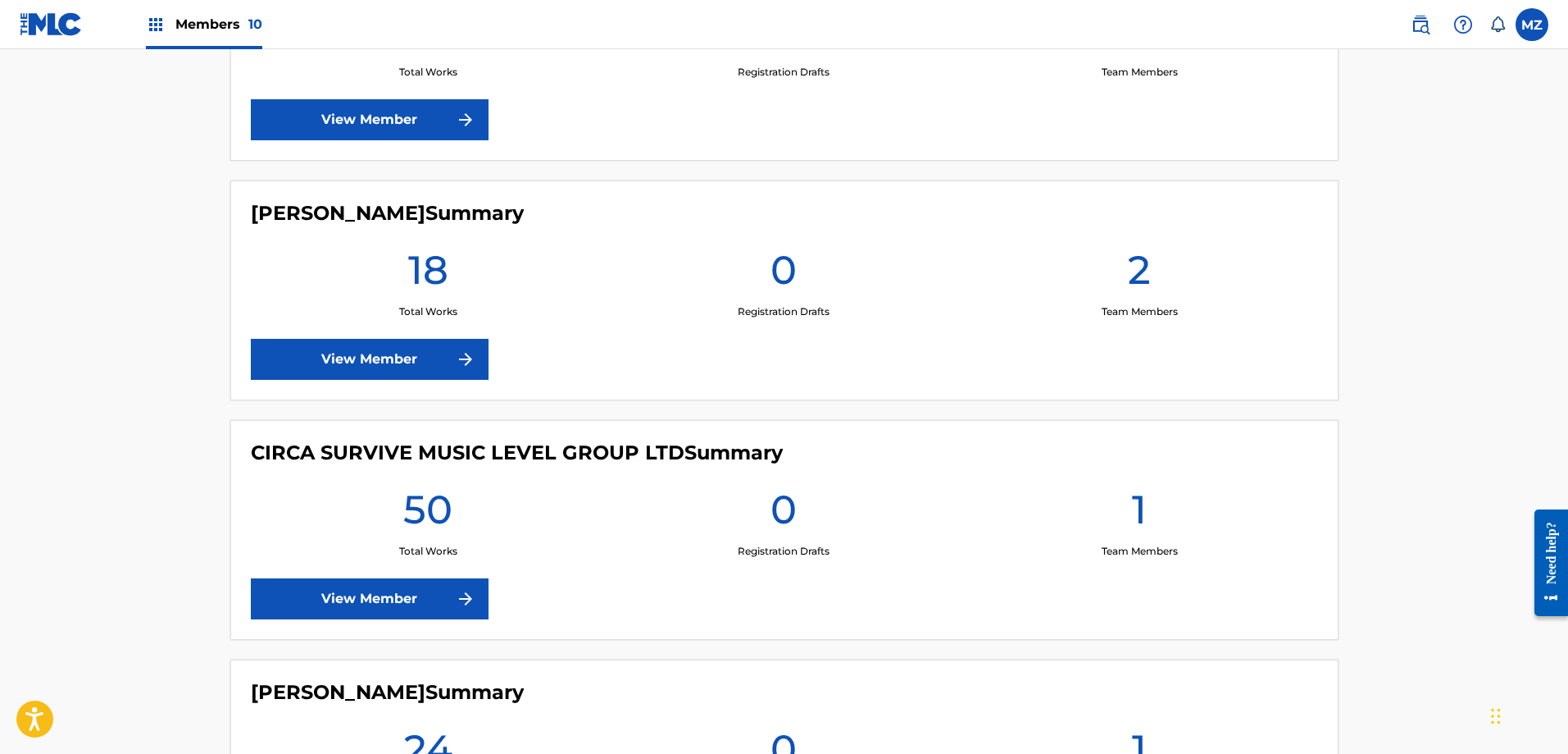
scroll to position [984, 0]
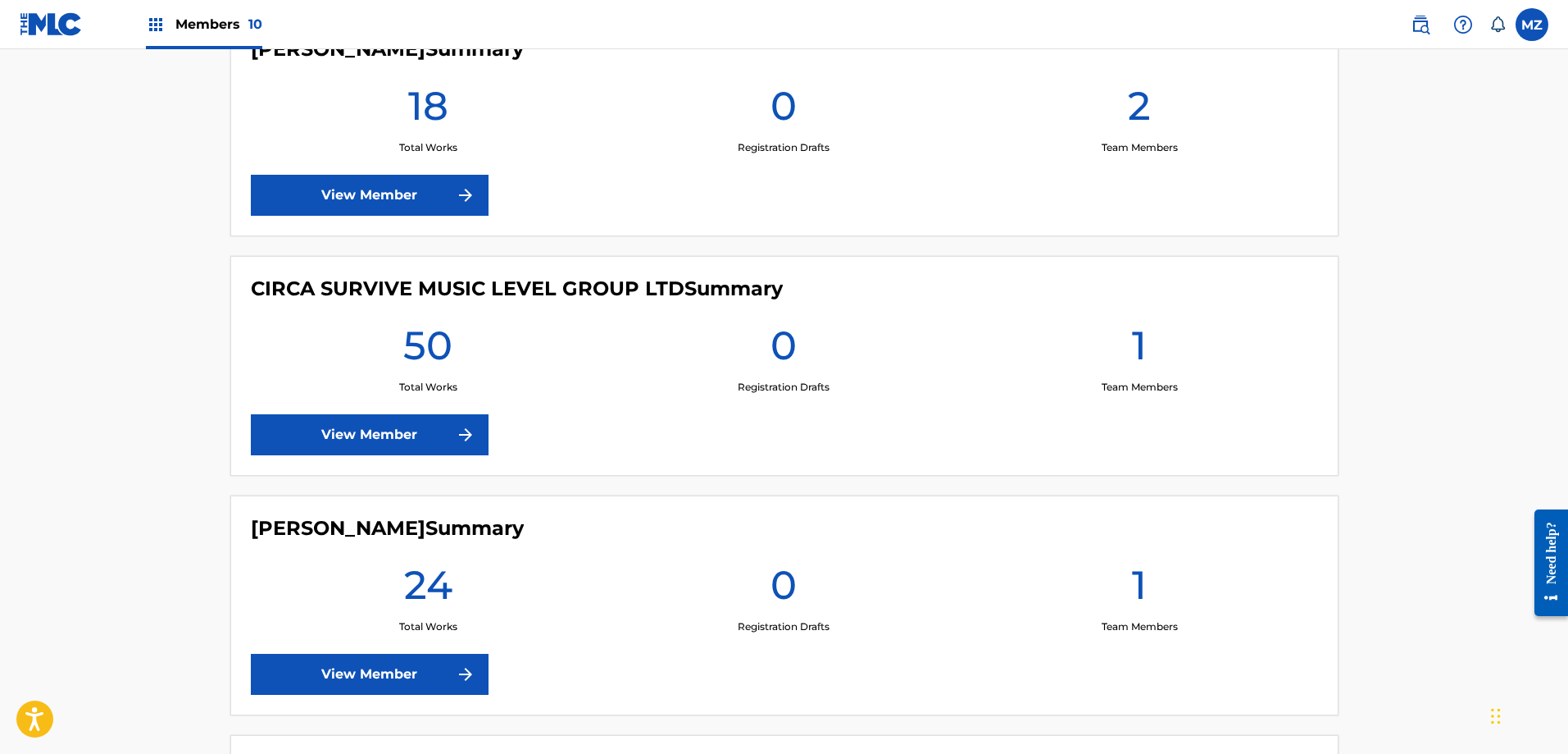
click at [428, 433] on link "View Member" at bounding box center [370, 435] width 238 height 41
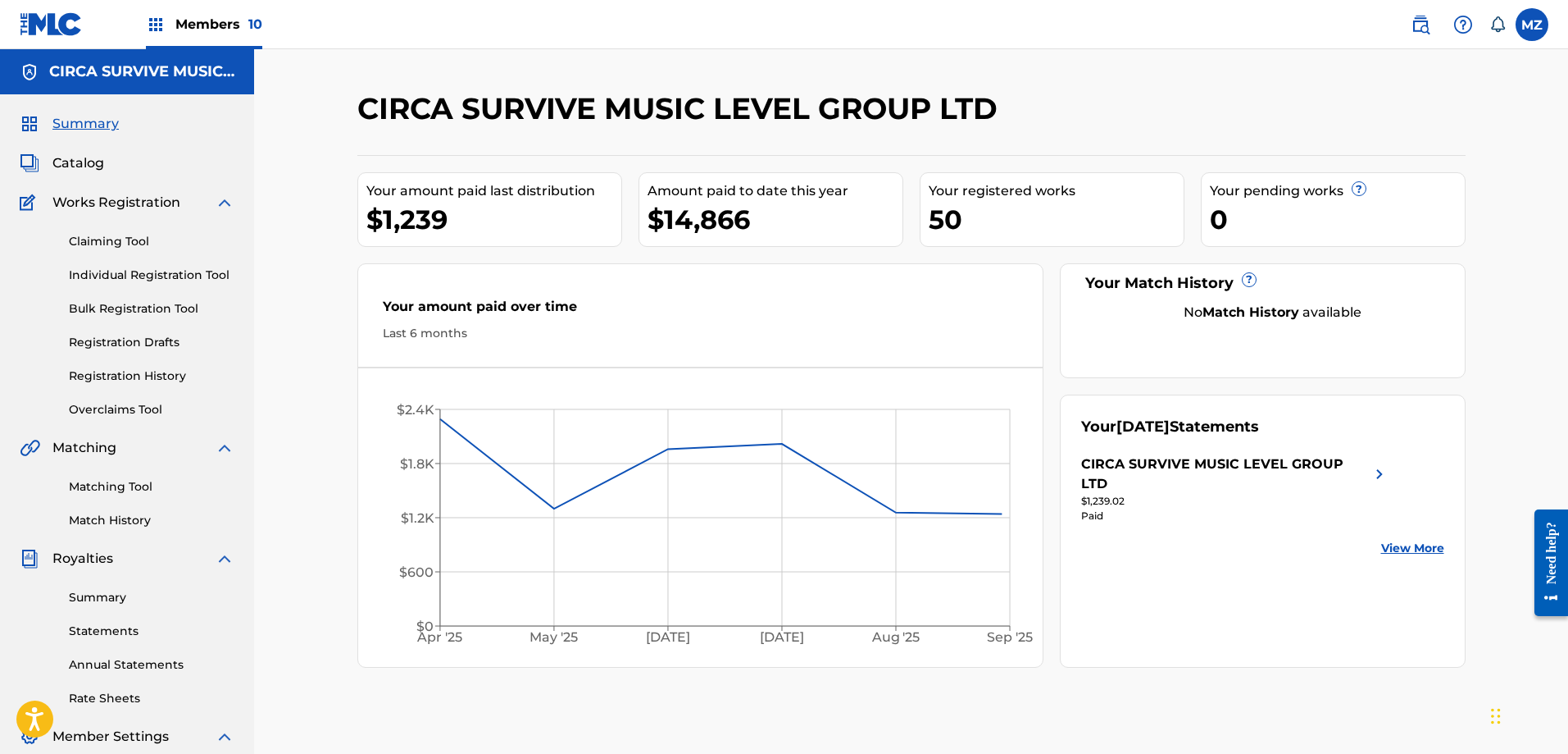
click at [1207, 477] on div "CIRCA SURVIVE MUSIC LEVEL GROUP LTD" at bounding box center [1225, 474] width 288 height 39
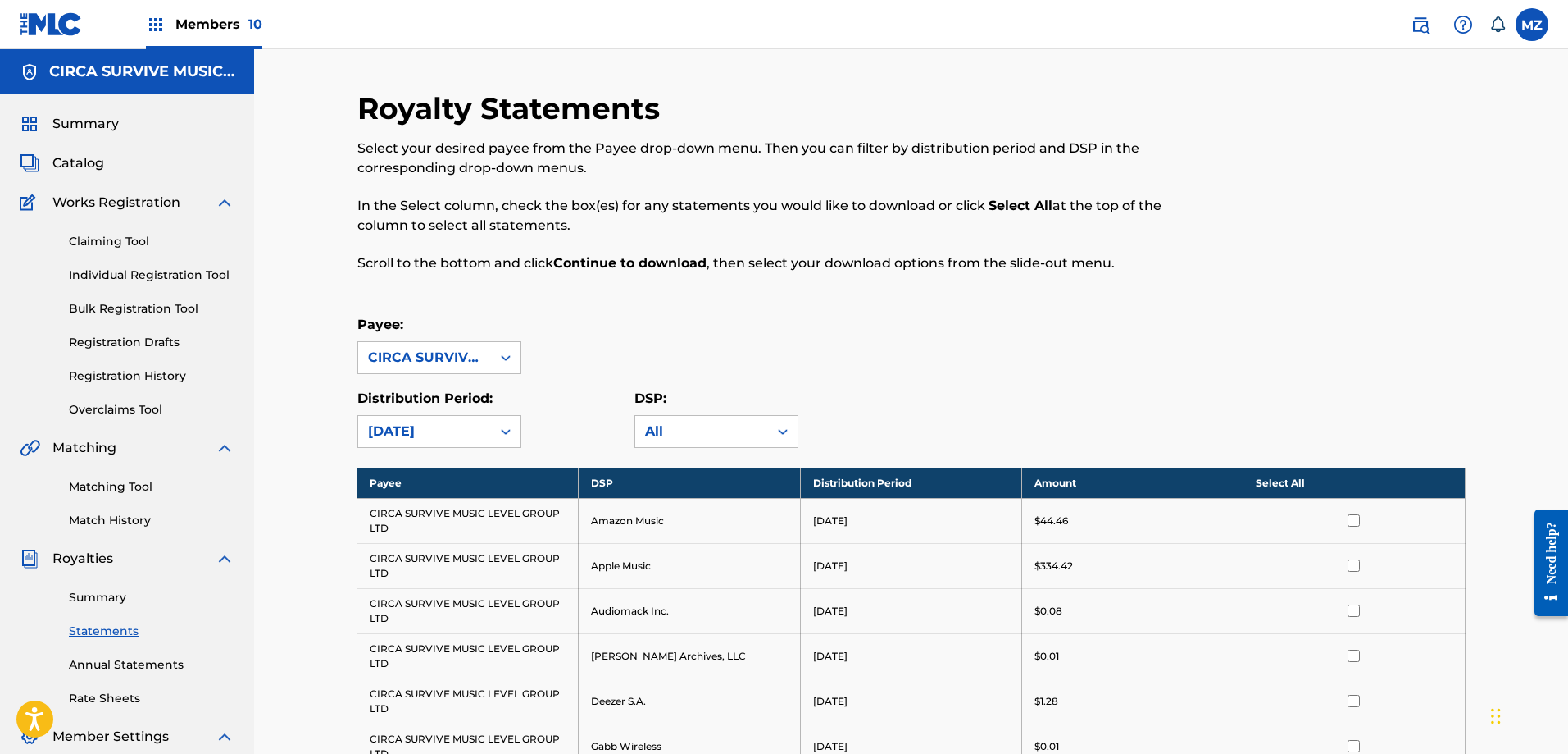
click at [1305, 476] on th "Select All" at bounding box center [1354, 483] width 221 height 30
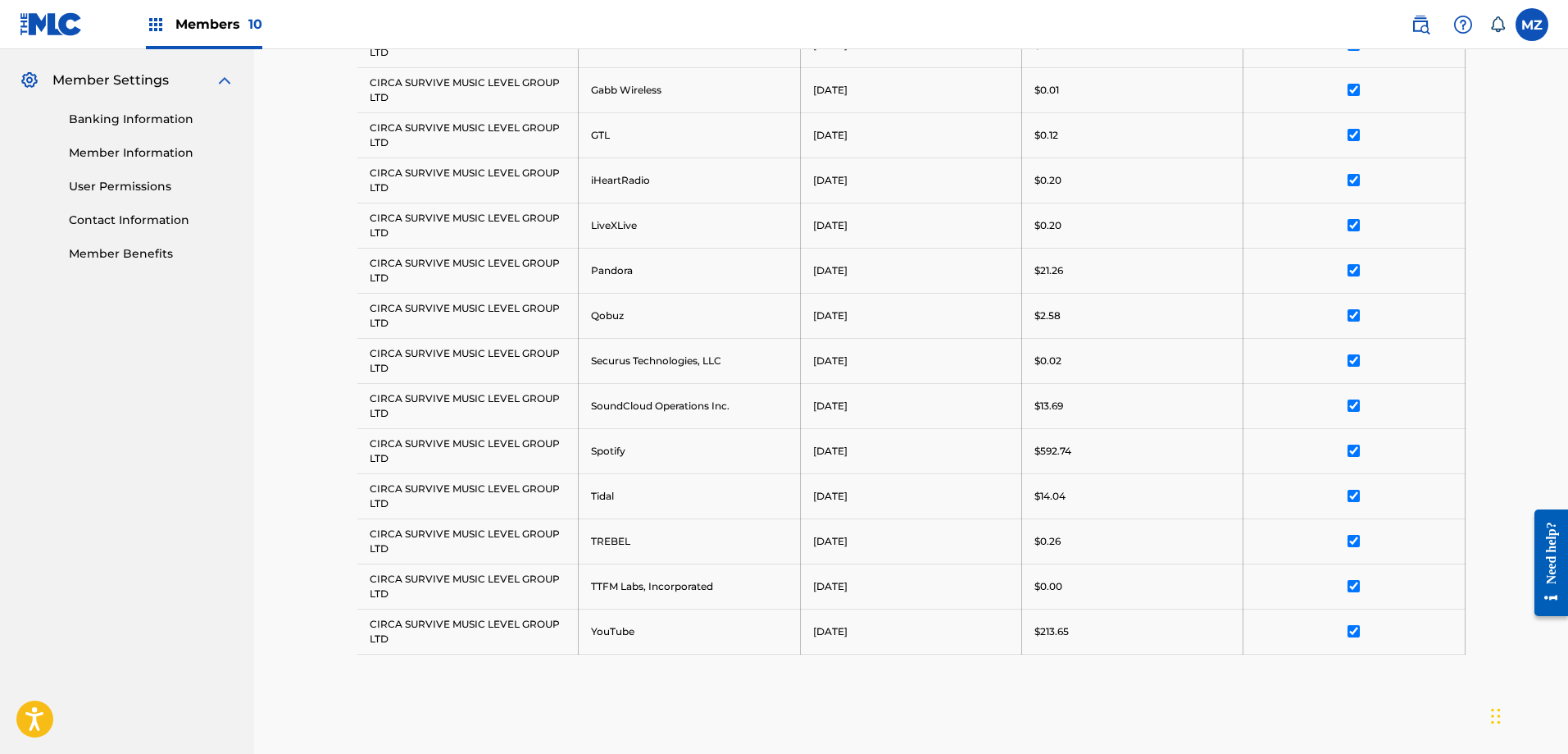
scroll to position [849, 0]
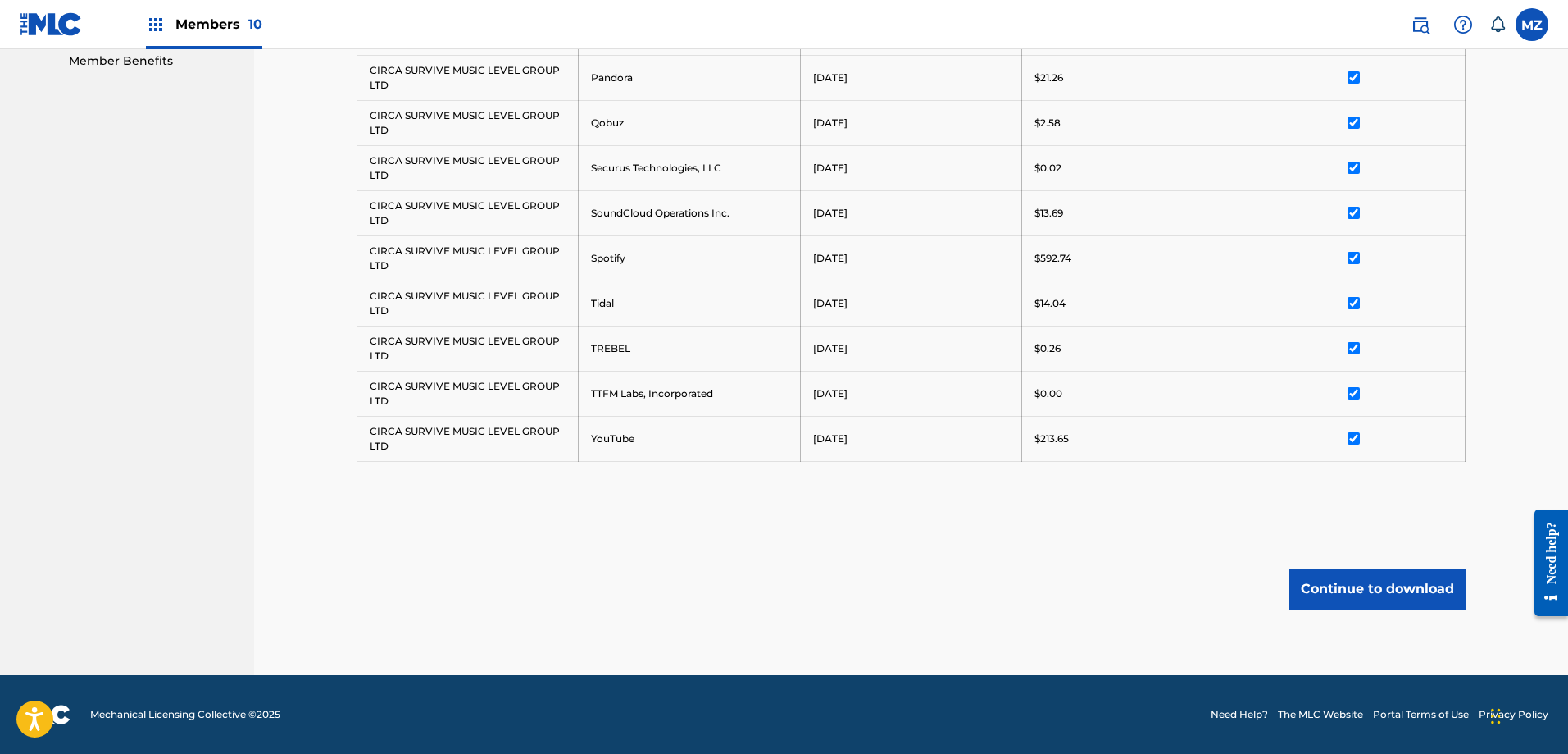
click at [1335, 599] on button "Continue to download" at bounding box center [1377, 589] width 176 height 41
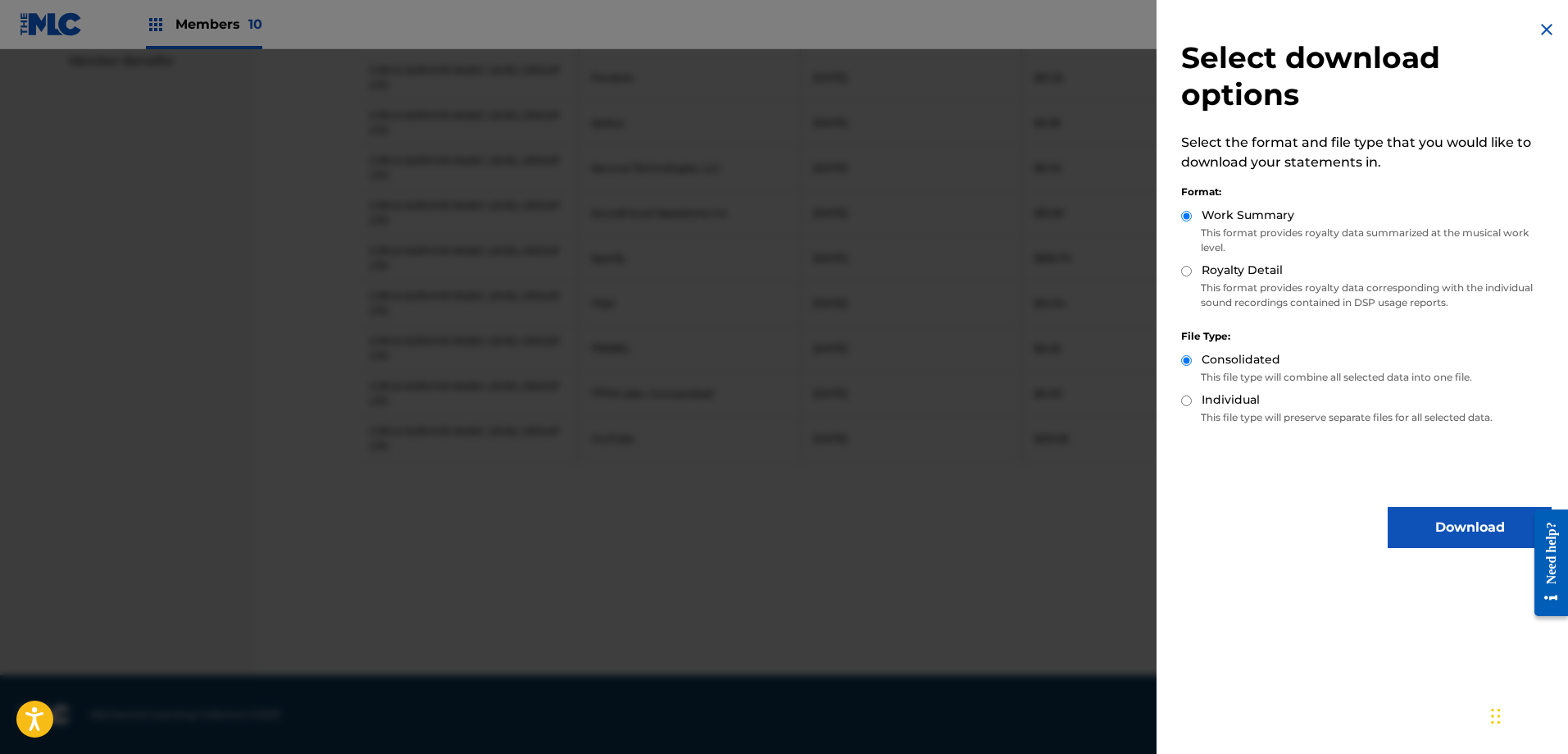
click at [1187, 269] on input "Royalty Detail" at bounding box center [1187, 271] width 11 height 11
radio input "true"
click at [1452, 526] on button "Download" at bounding box center [1470, 527] width 164 height 41
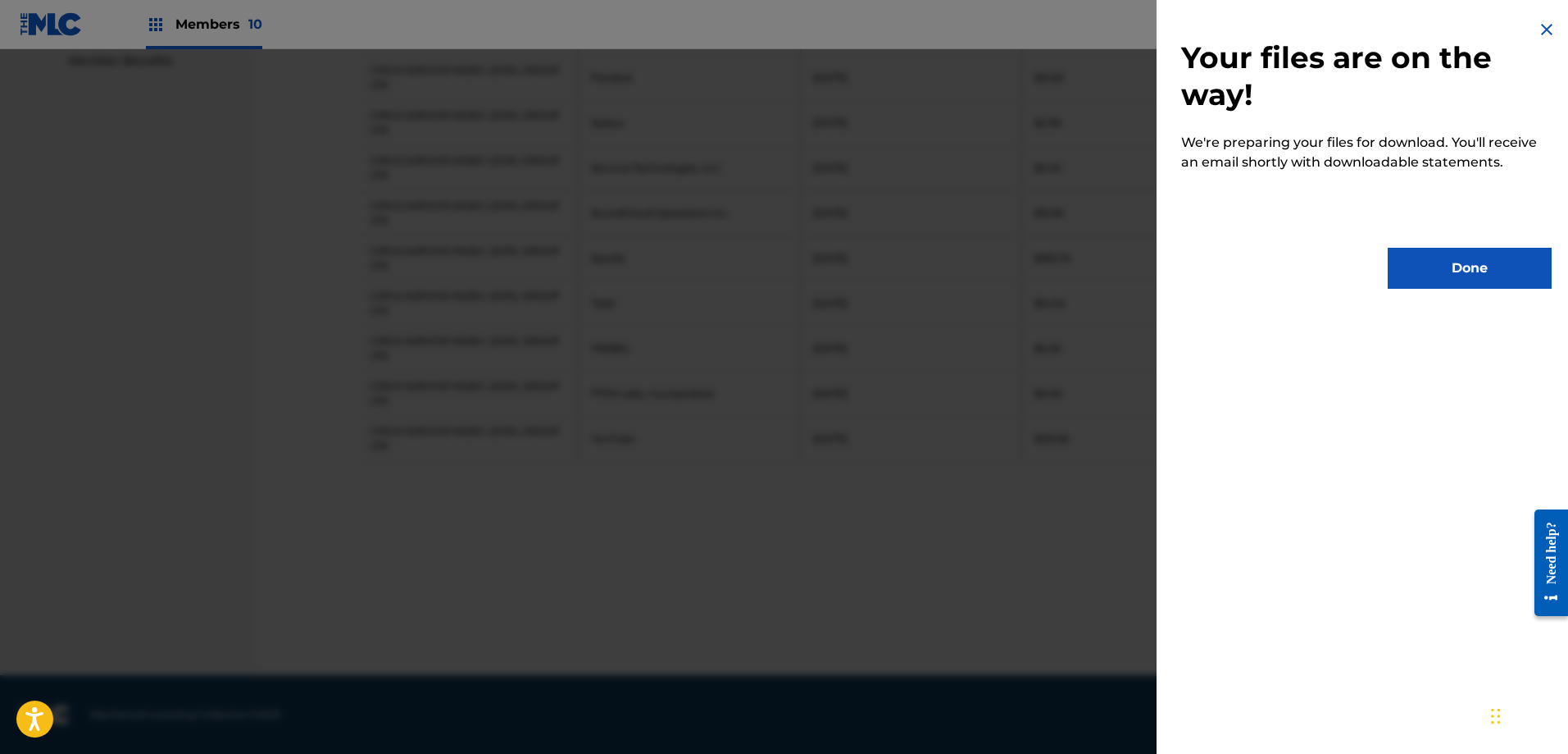
click at [1477, 259] on button "Done" at bounding box center [1470, 269] width 164 height 41
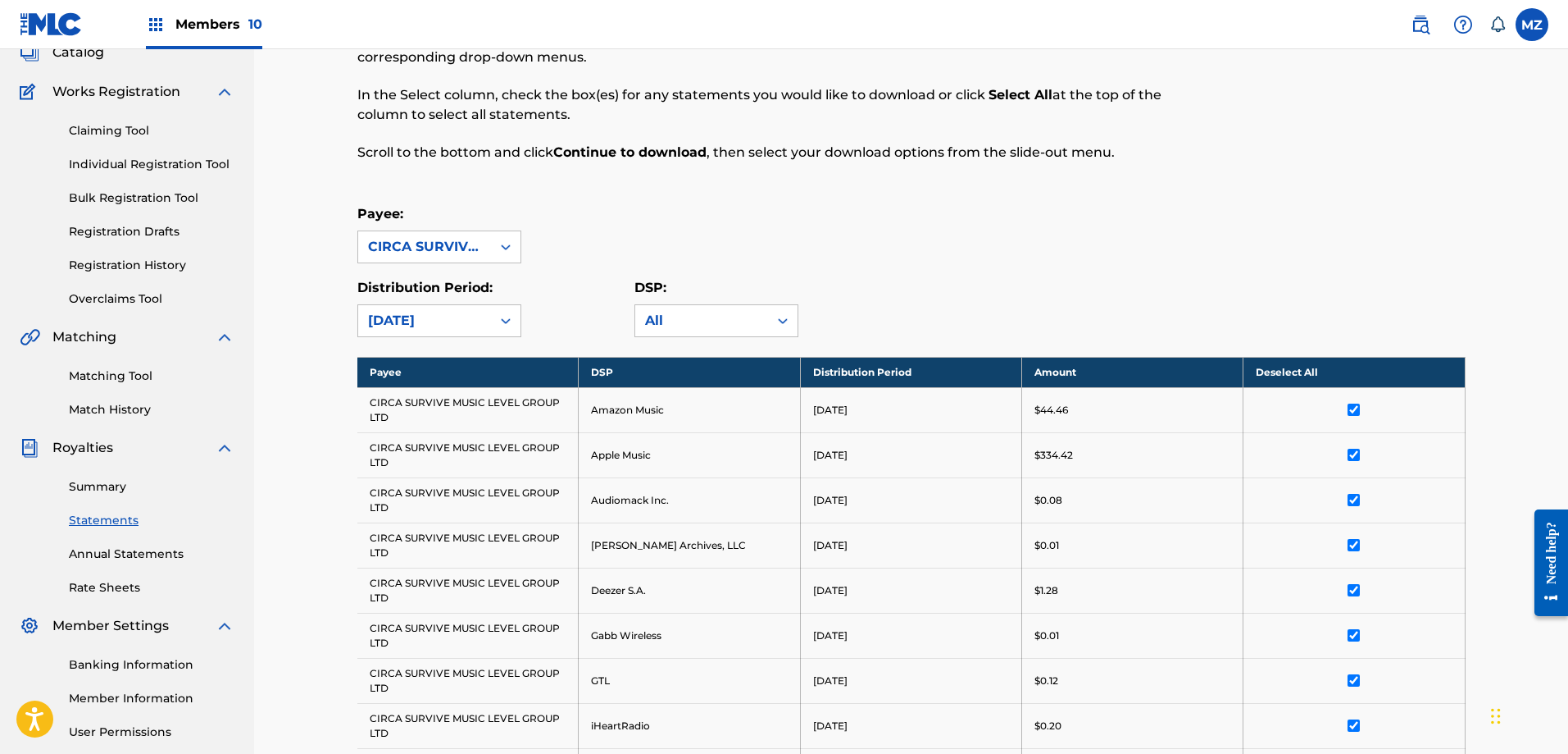
scroll to position [0, 0]
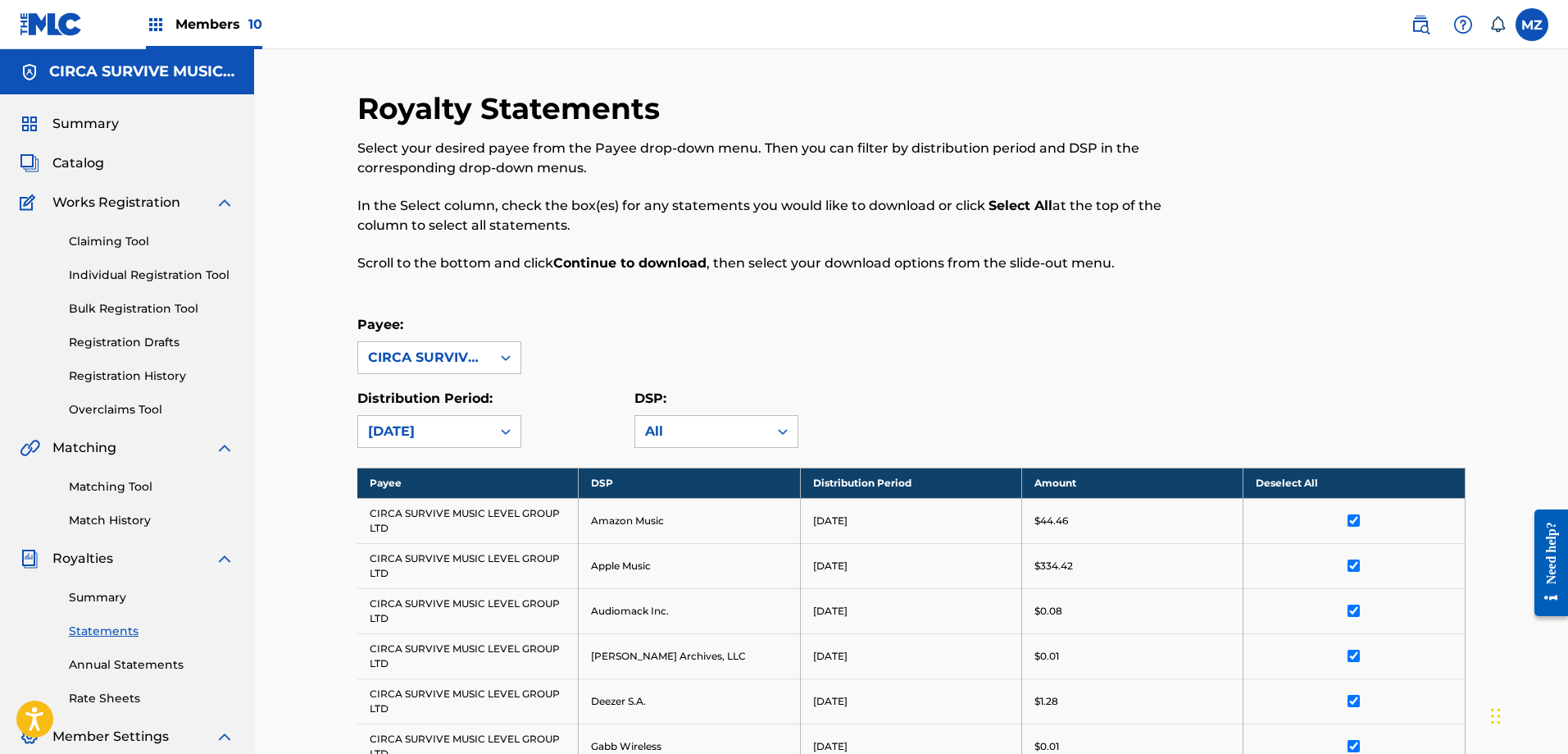
click at [241, 22] on span "Members 10" at bounding box center [218, 23] width 87 height 19
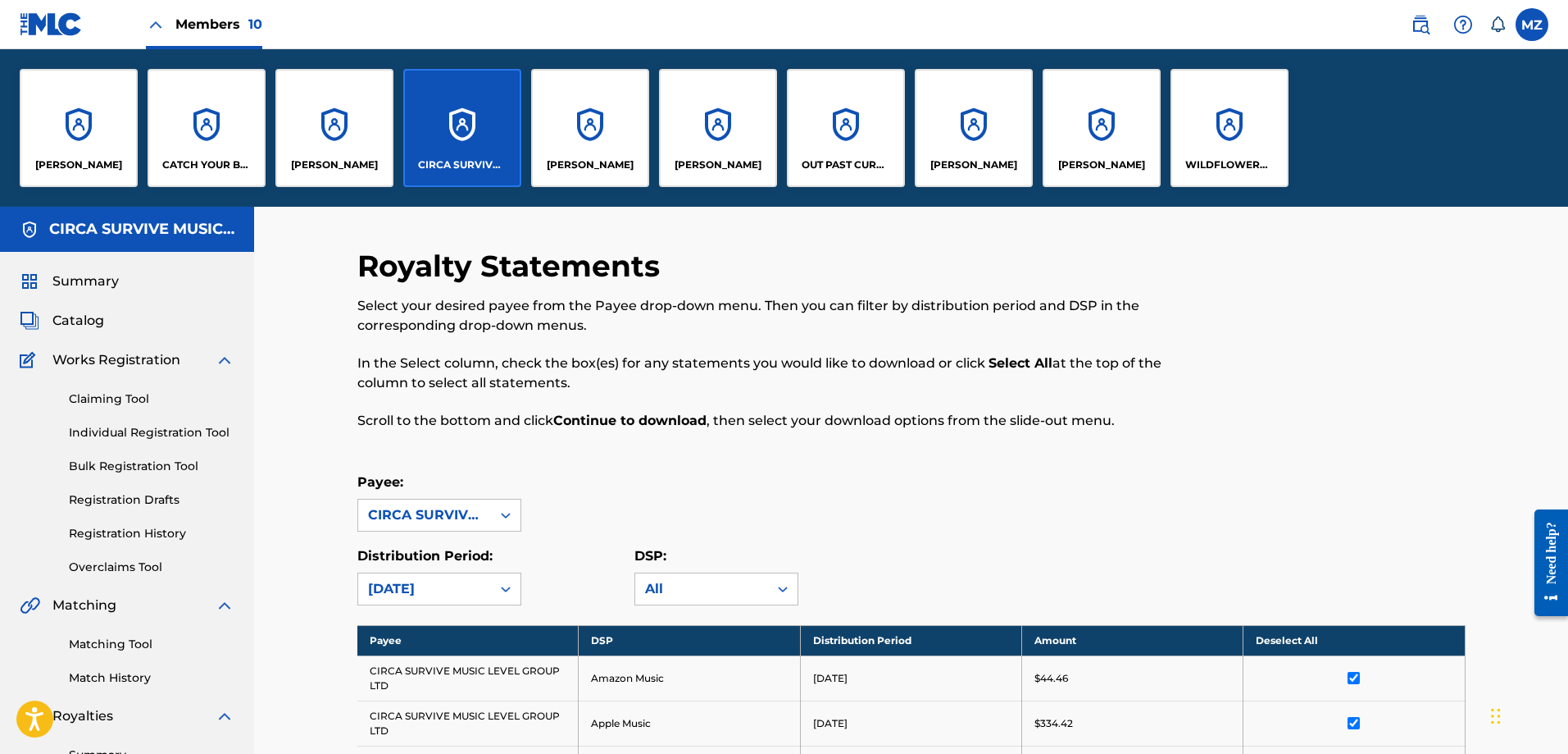
click at [977, 137] on div "[PERSON_NAME]" at bounding box center [974, 128] width 118 height 118
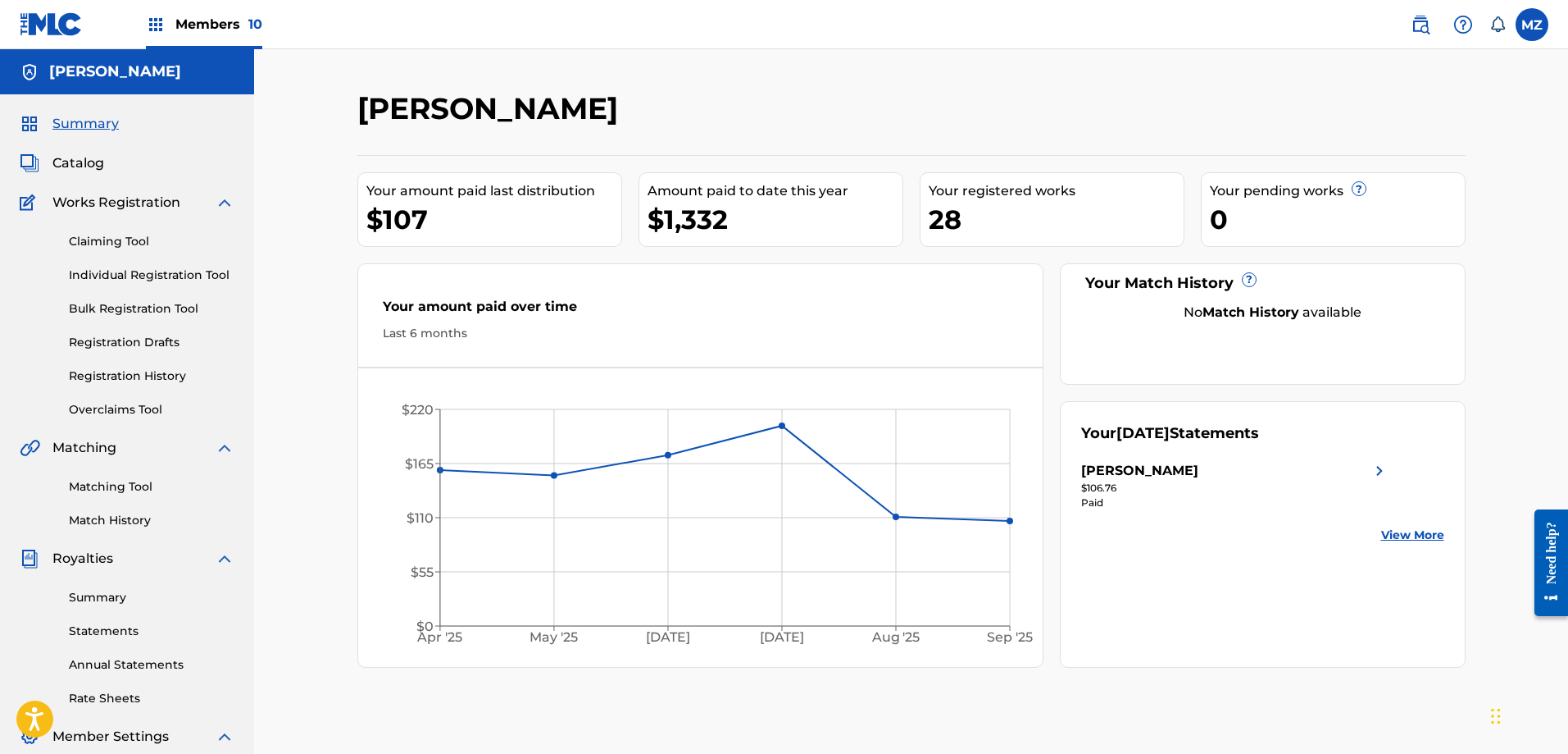
click at [1382, 473] on img at bounding box center [1380, 471] width 20 height 20
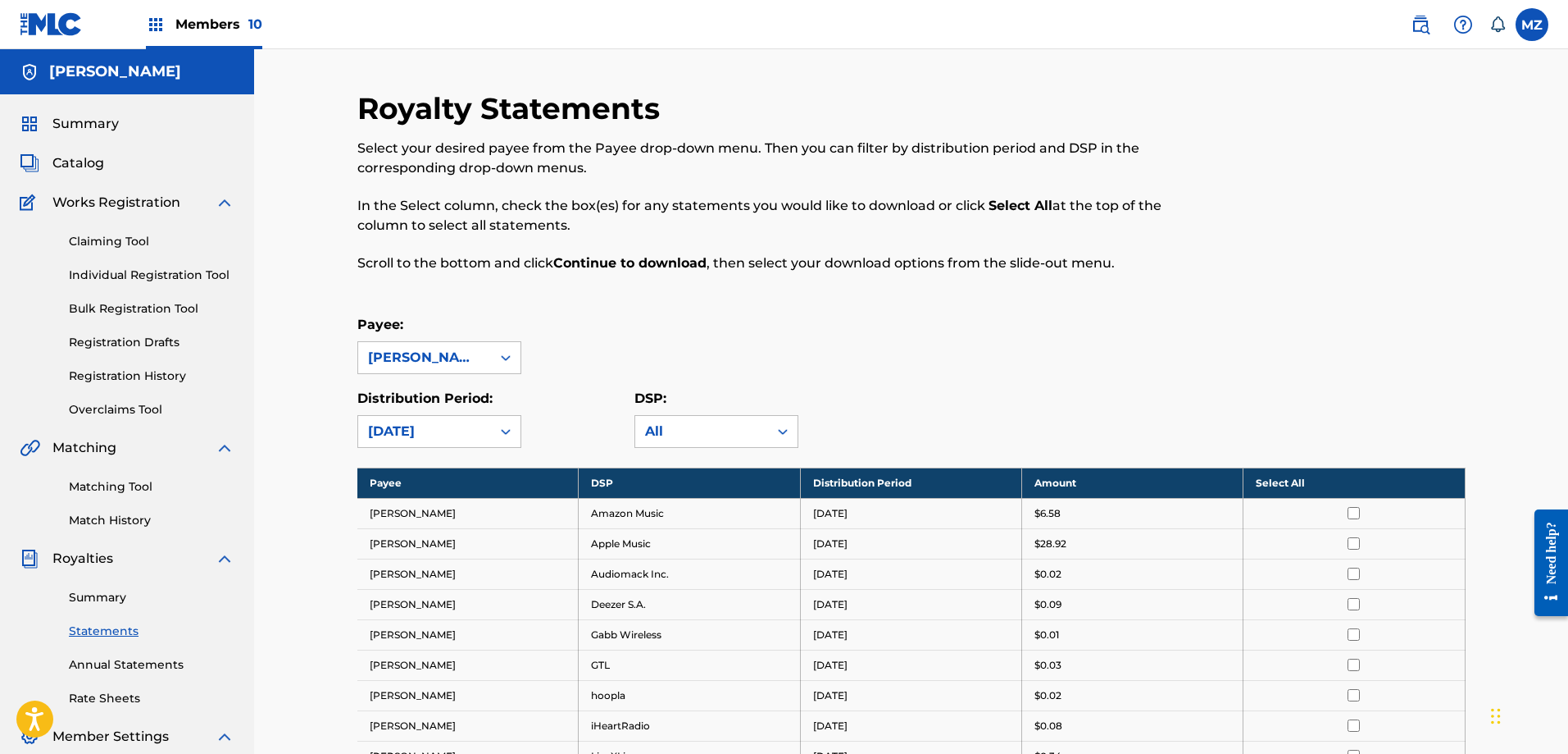
click at [1329, 478] on th "Select All" at bounding box center [1354, 483] width 221 height 30
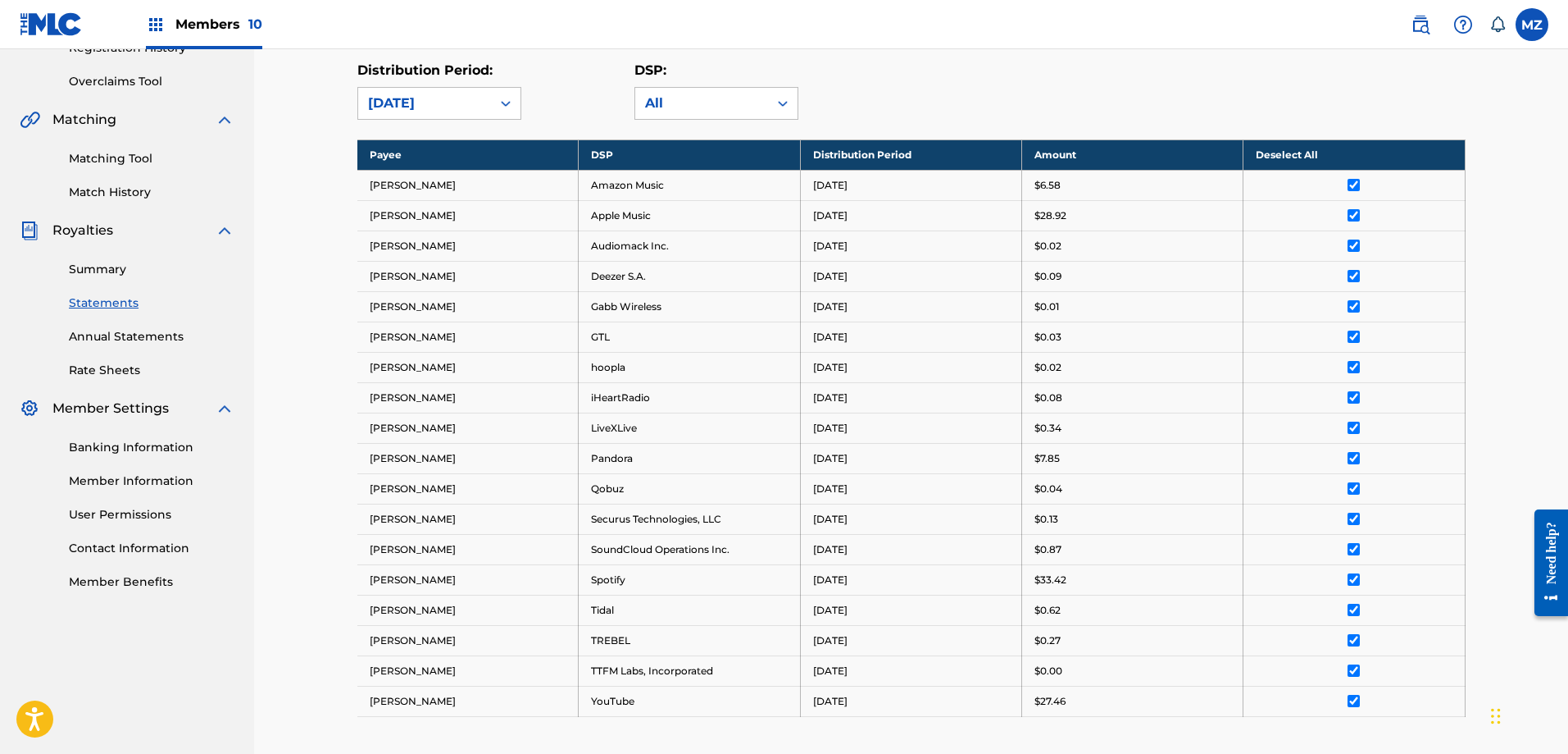
scroll to position [583, 0]
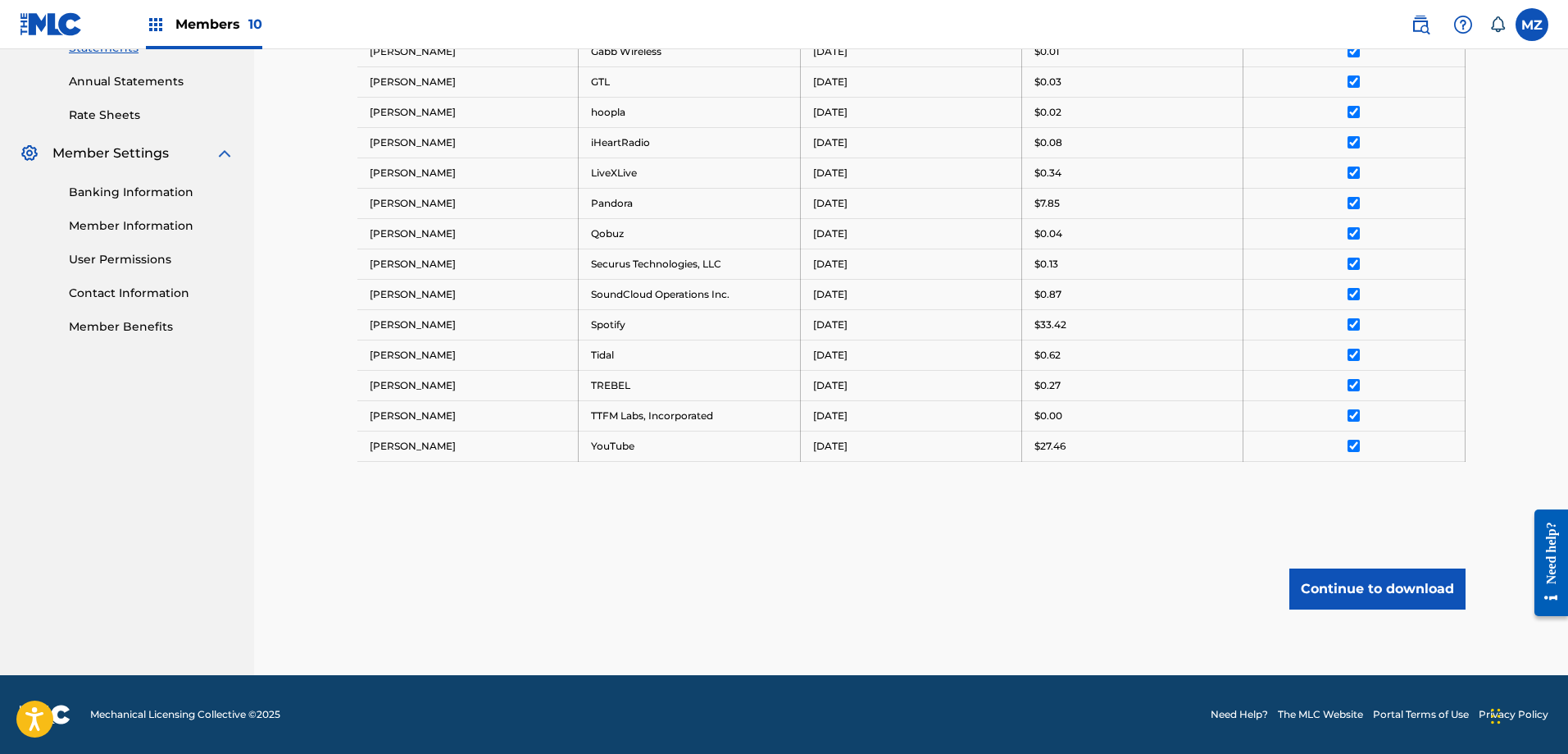
click at [1367, 598] on button "Continue to download" at bounding box center [1377, 589] width 176 height 41
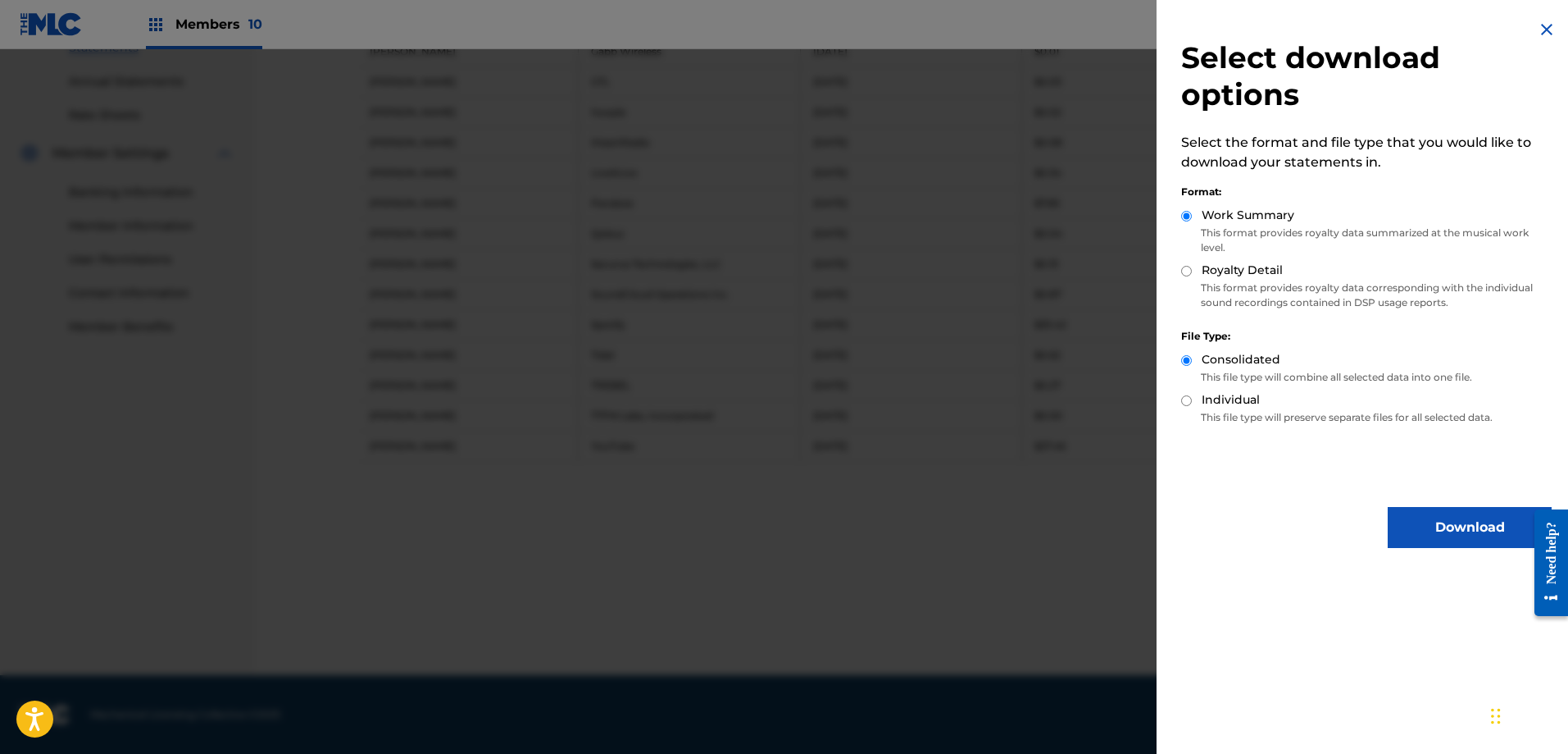
click at [1186, 270] on input "Royalty Detail" at bounding box center [1187, 271] width 11 height 11
radio input "true"
click at [1430, 522] on button "Download" at bounding box center [1470, 527] width 164 height 41
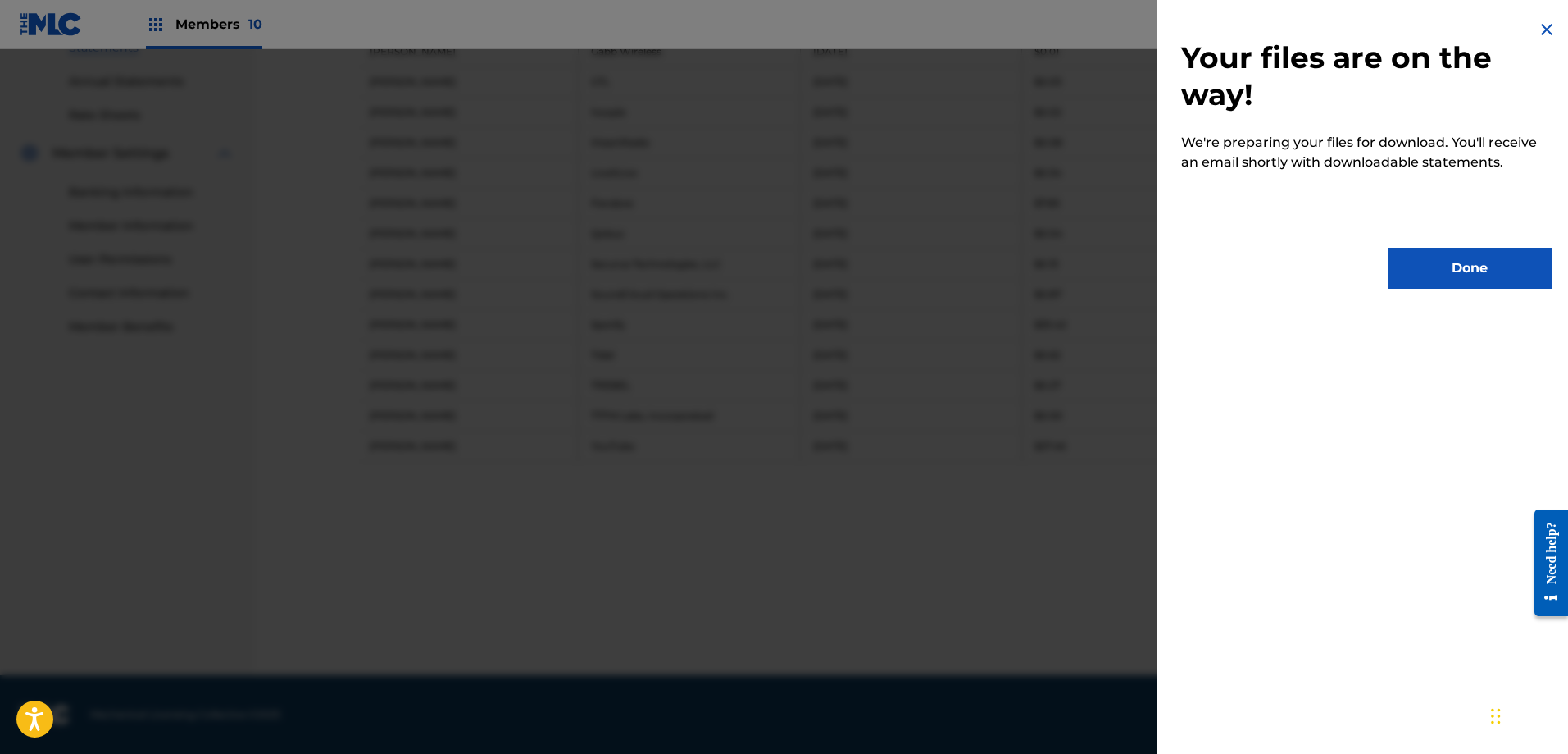
click at [1451, 259] on button "Done" at bounding box center [1470, 269] width 164 height 41
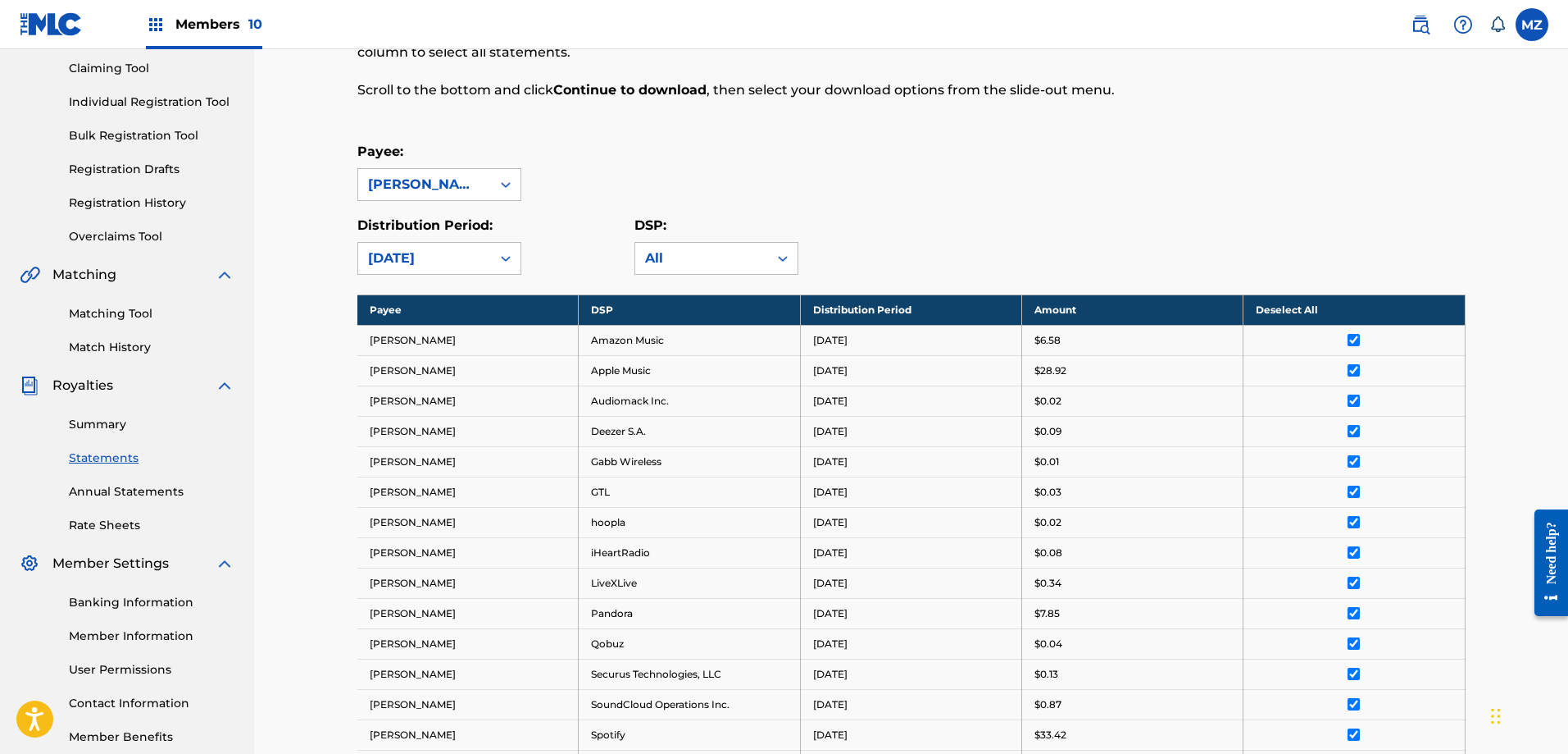
scroll to position [0, 0]
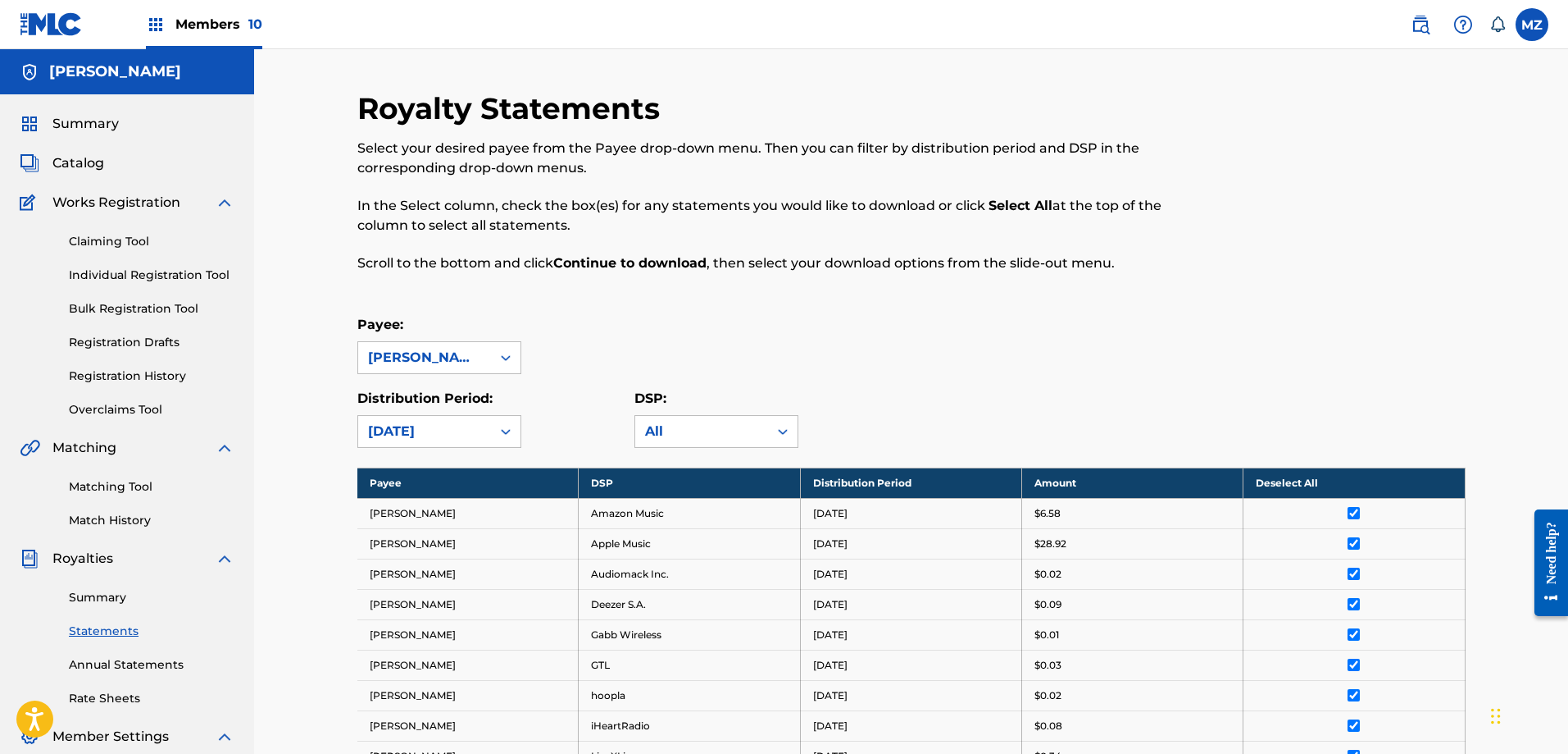
click at [243, 21] on span "Members 10" at bounding box center [218, 23] width 87 height 19
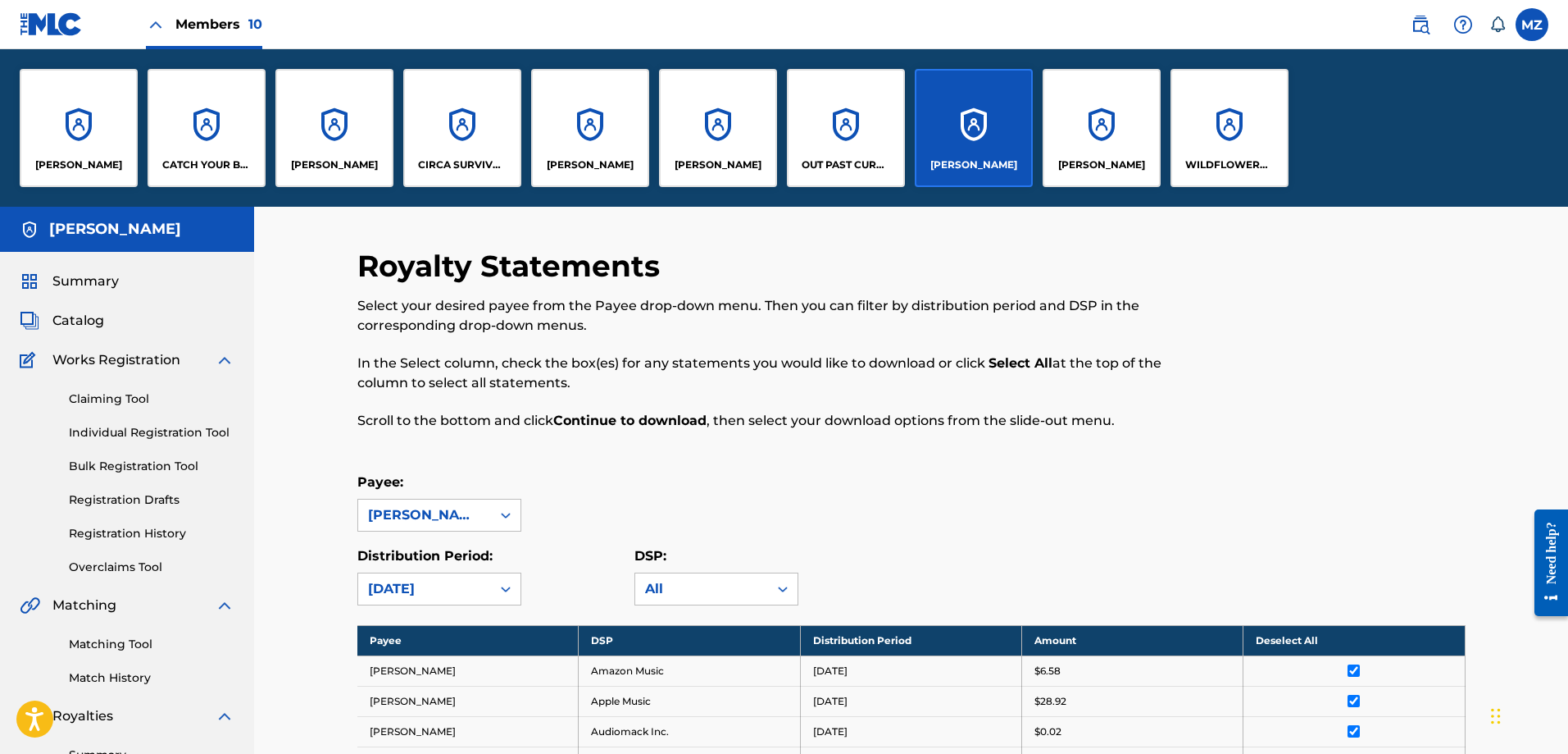
click at [1095, 152] on div "[PERSON_NAME]" at bounding box center [1102, 128] width 118 height 118
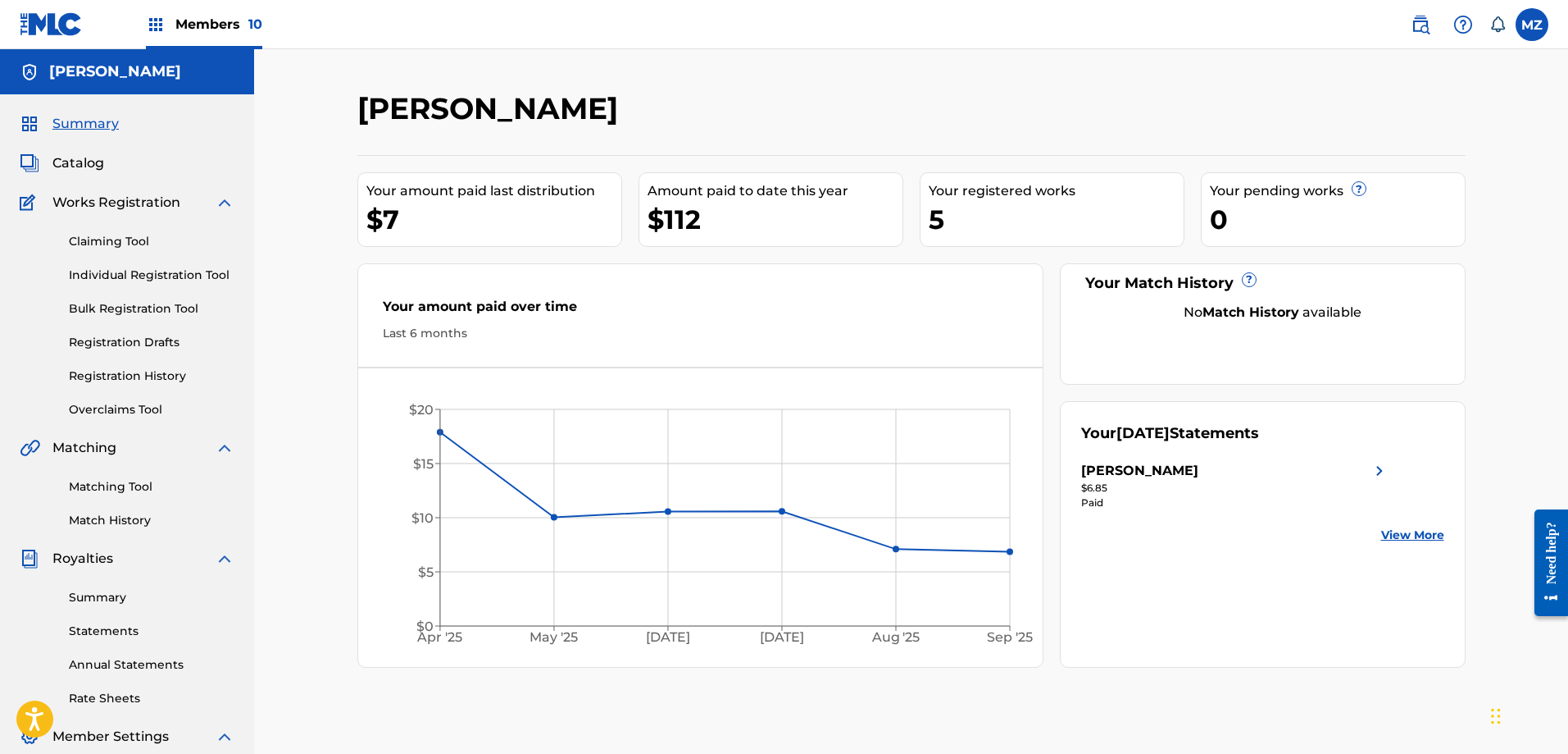
click at [1376, 472] on img at bounding box center [1380, 471] width 20 height 20
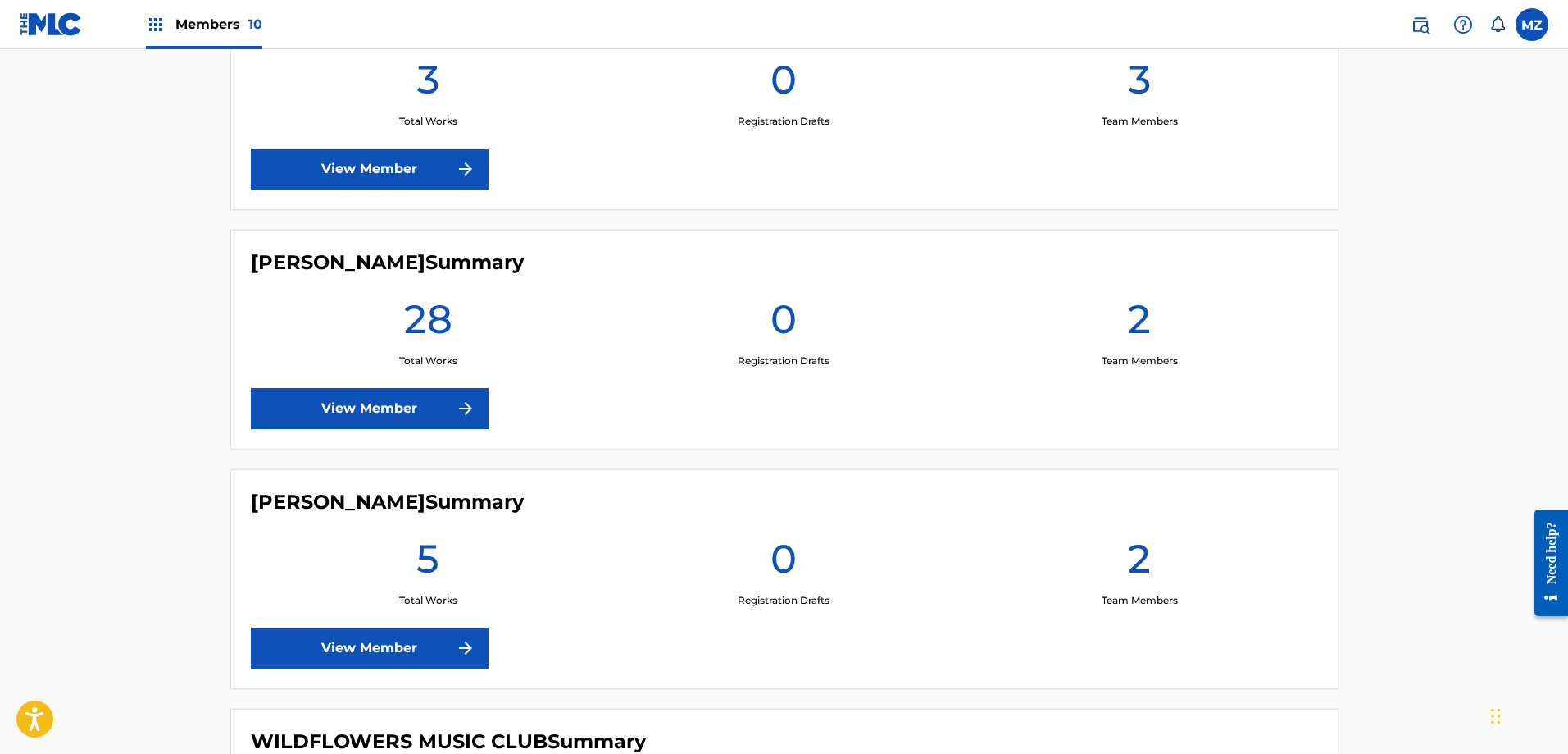
scroll to position [2215, 0]
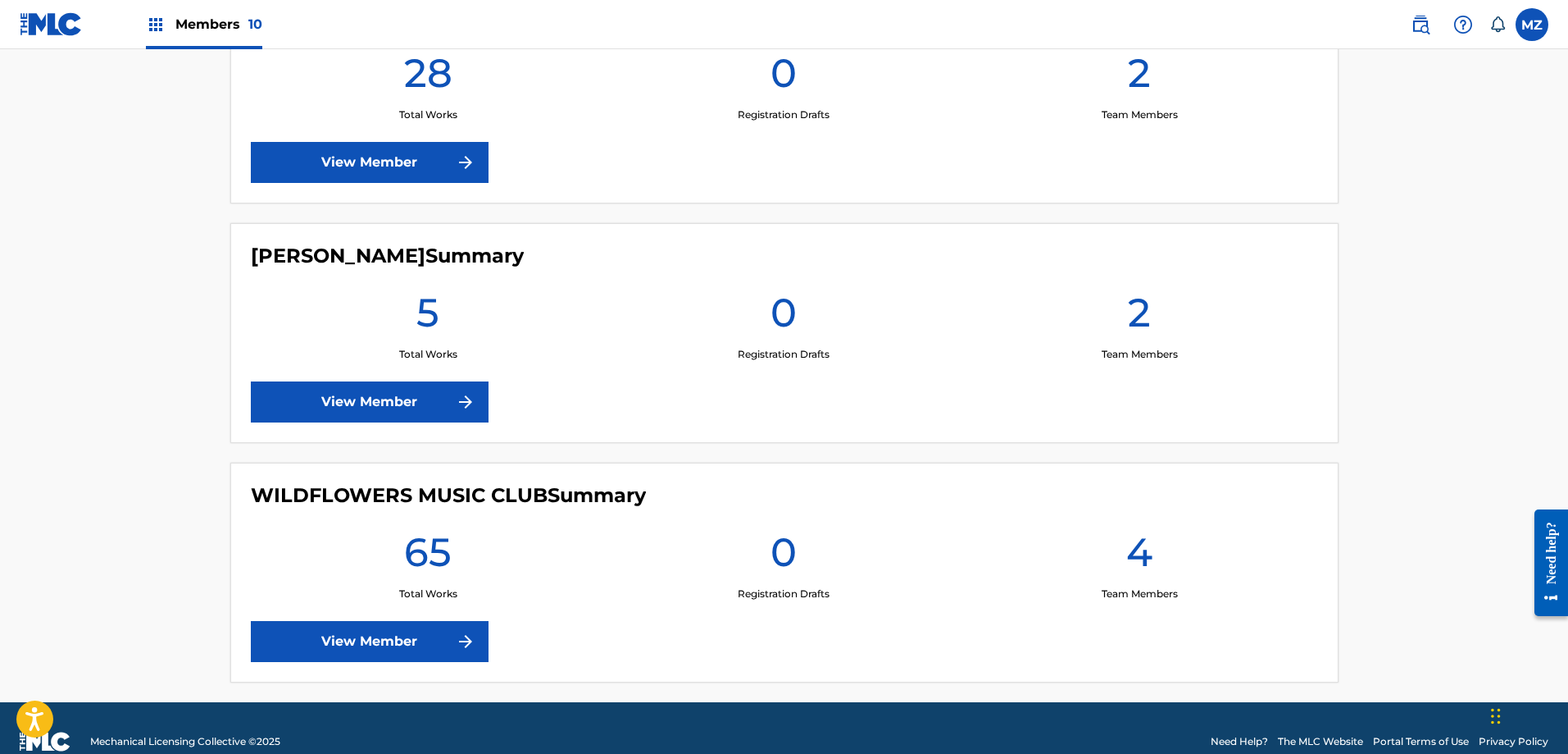
click at [446, 158] on link "View Member" at bounding box center [370, 162] width 238 height 41
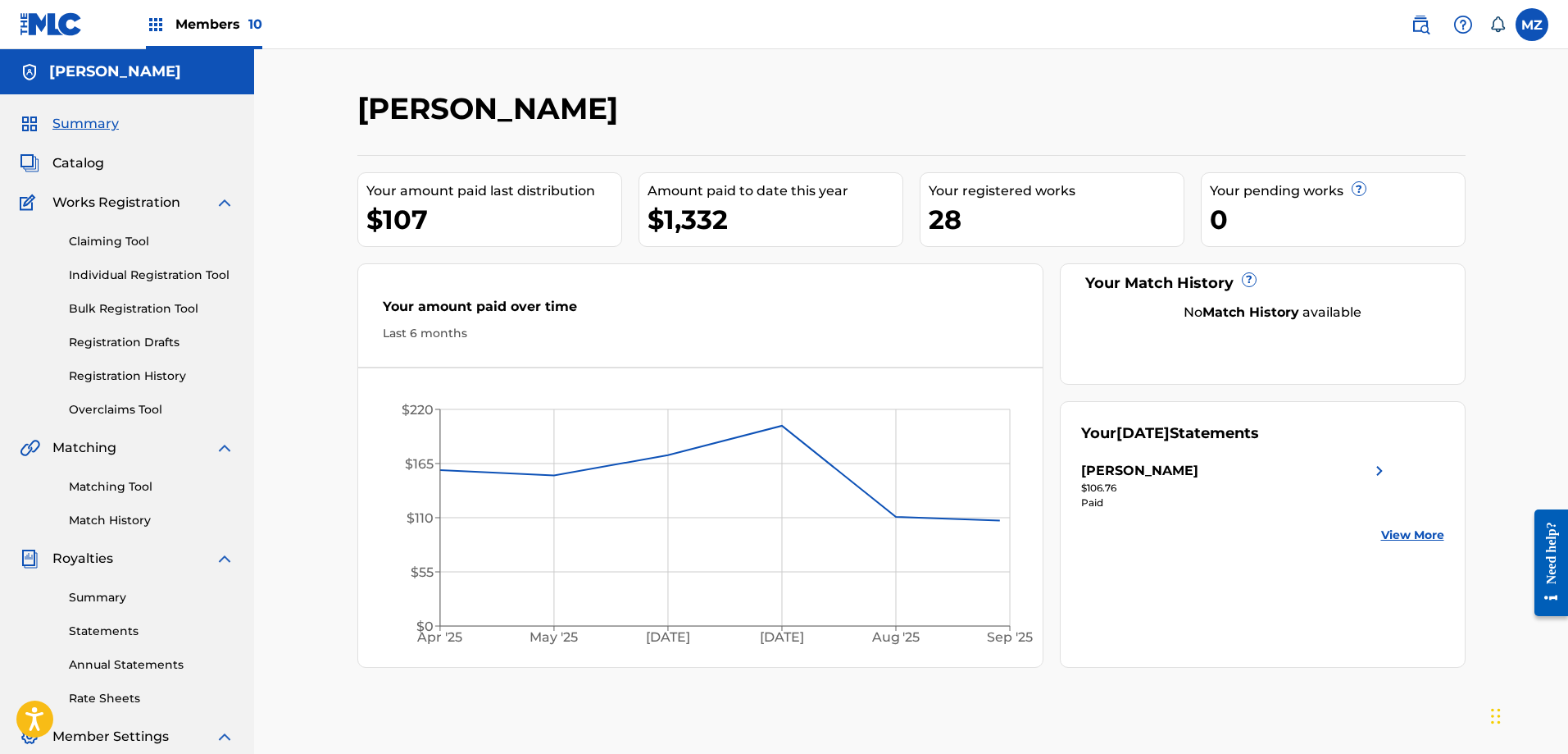
click at [1377, 469] on img at bounding box center [1380, 471] width 20 height 20
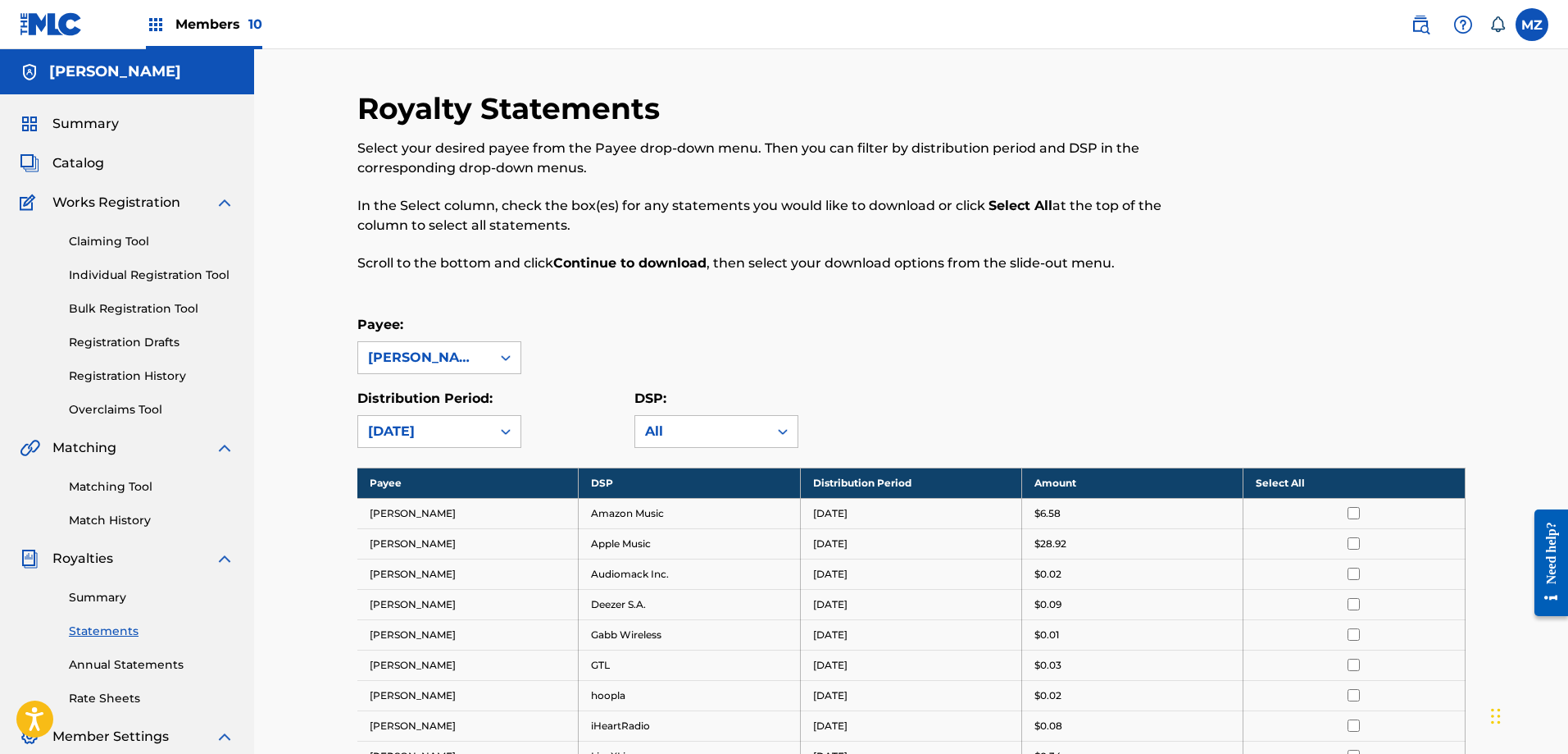
click at [1302, 477] on th "Select All" at bounding box center [1354, 483] width 221 height 30
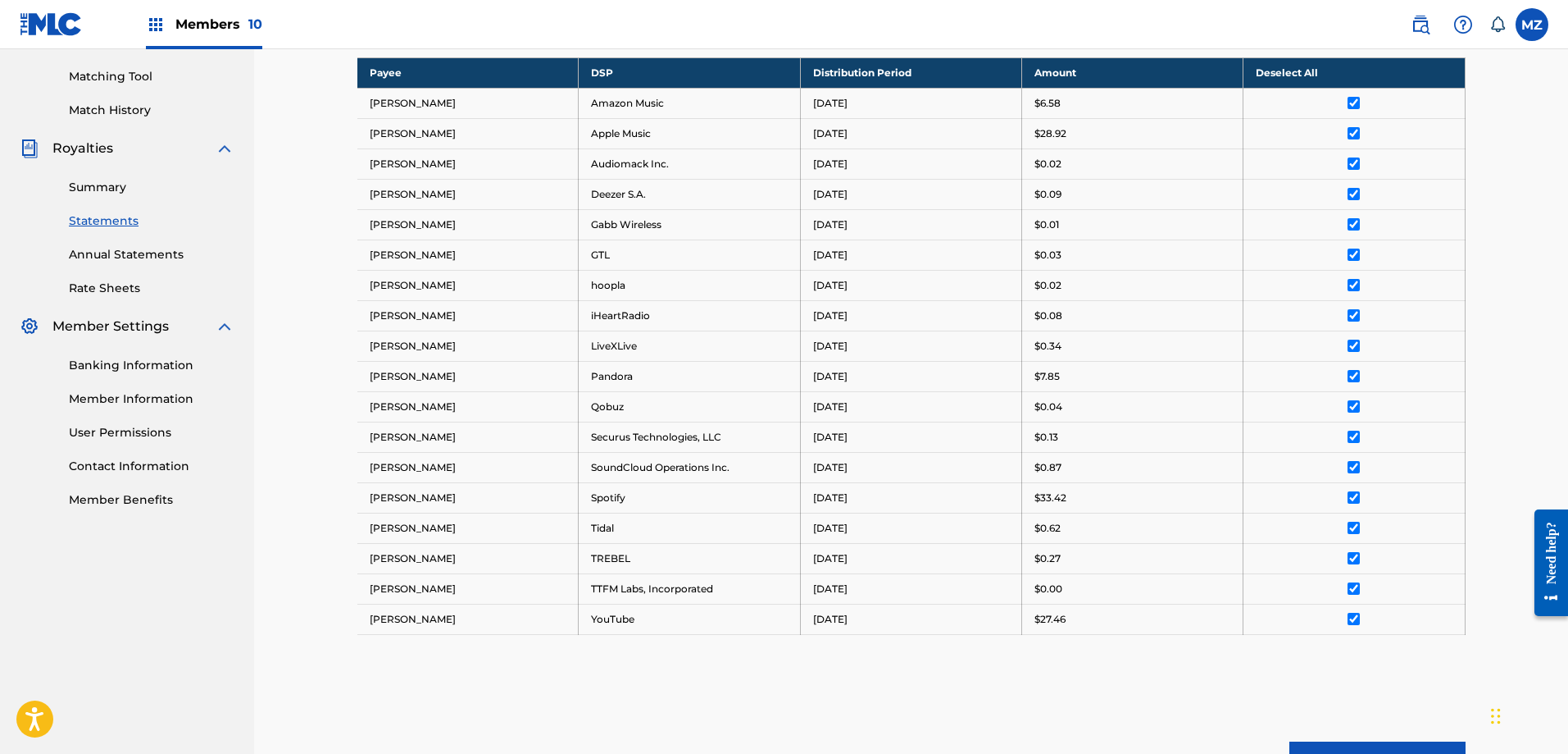
scroll to position [583, 0]
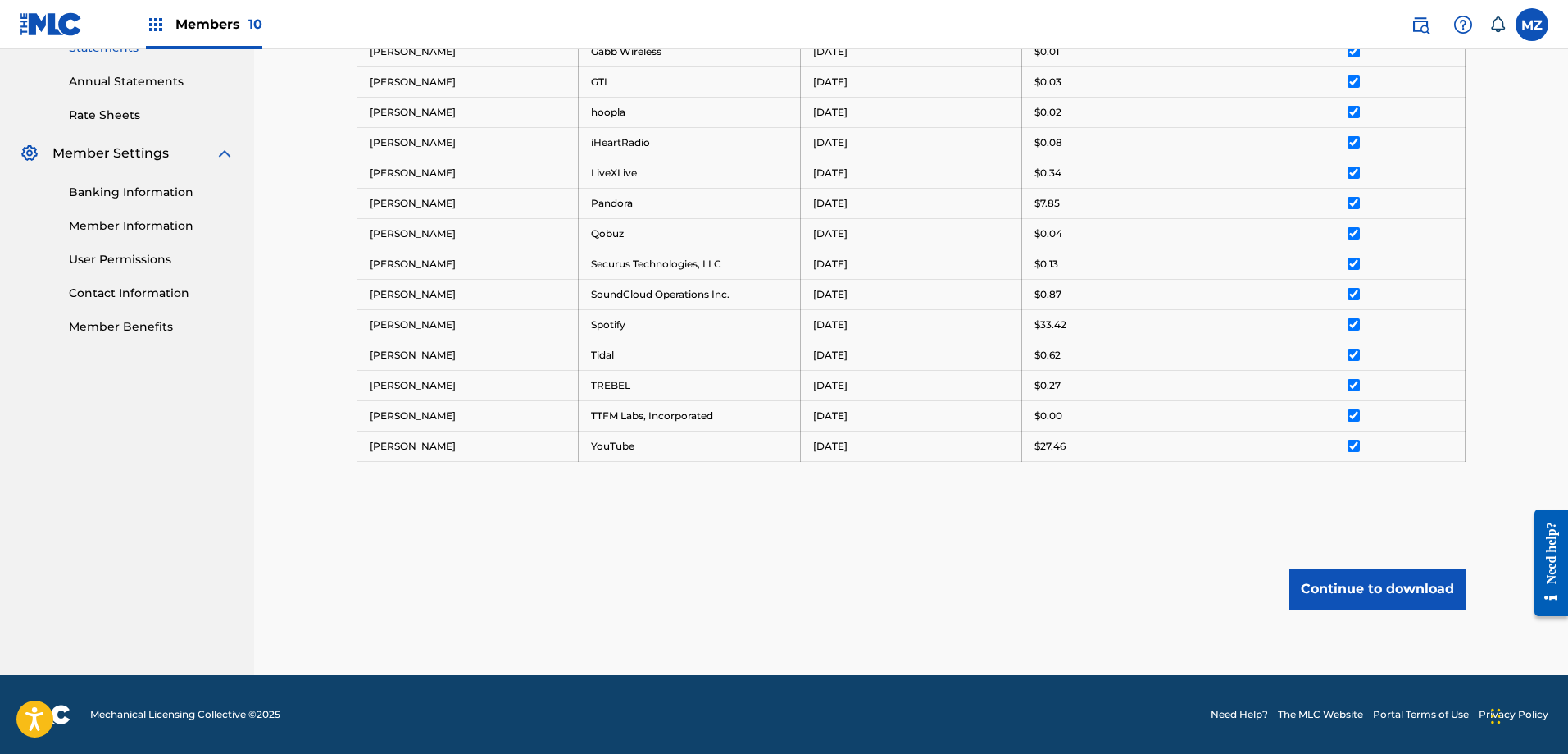
click at [1365, 593] on button "Continue to download" at bounding box center [1377, 589] width 176 height 41
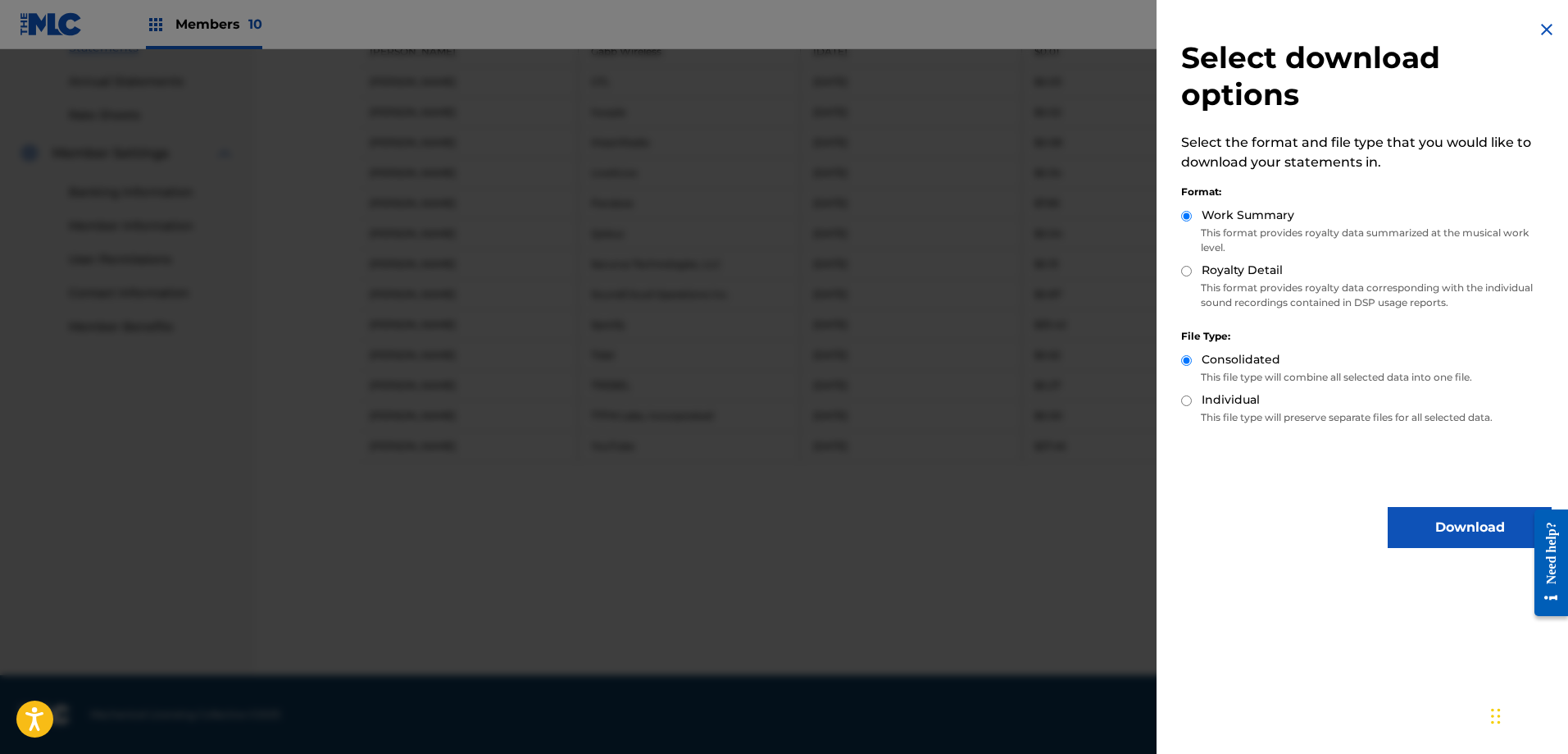
click at [1189, 267] on input "Royalty Detail" at bounding box center [1187, 271] width 11 height 11
radio input "true"
click at [1420, 523] on button "Download" at bounding box center [1470, 527] width 164 height 41
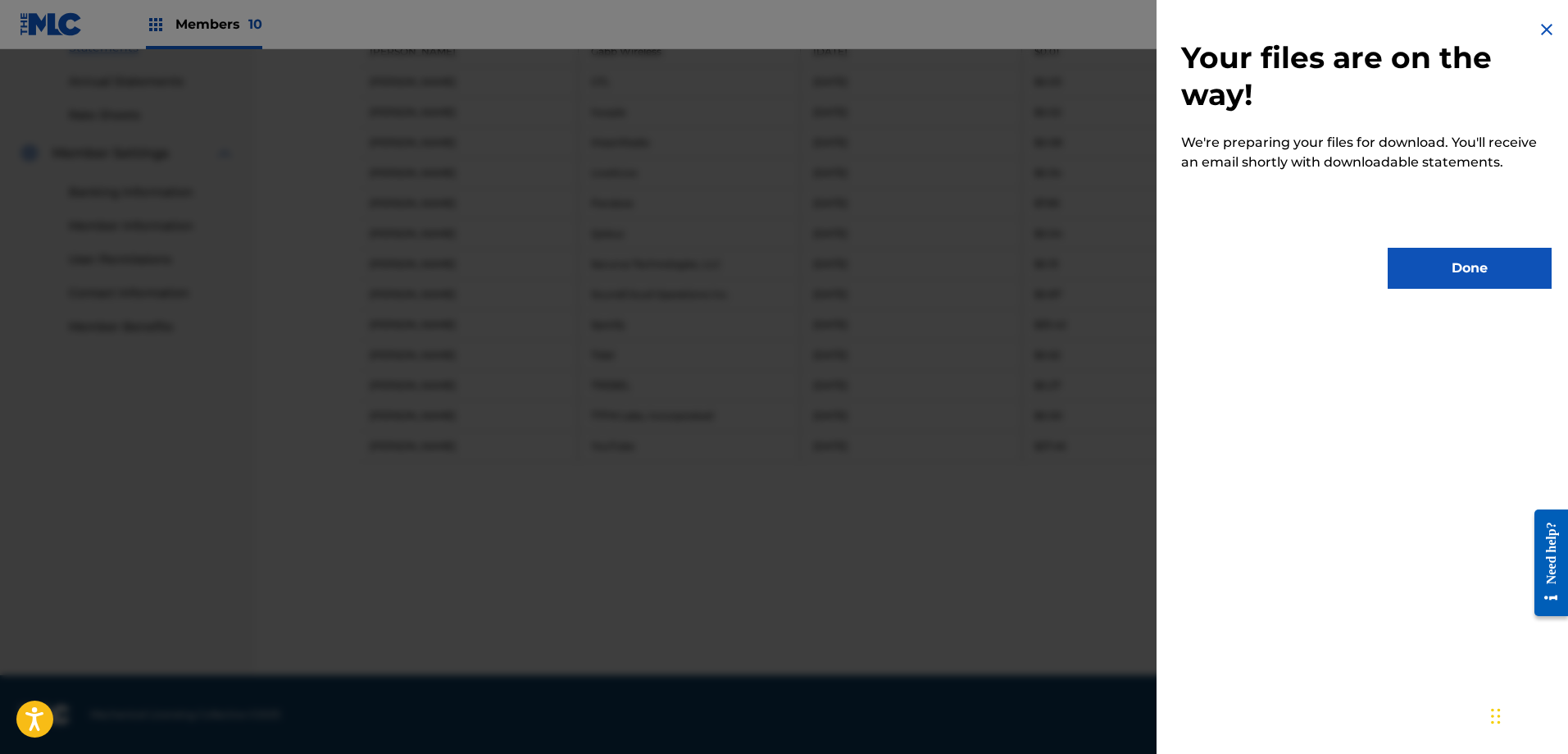
click at [1474, 260] on button "Done" at bounding box center [1470, 269] width 164 height 41
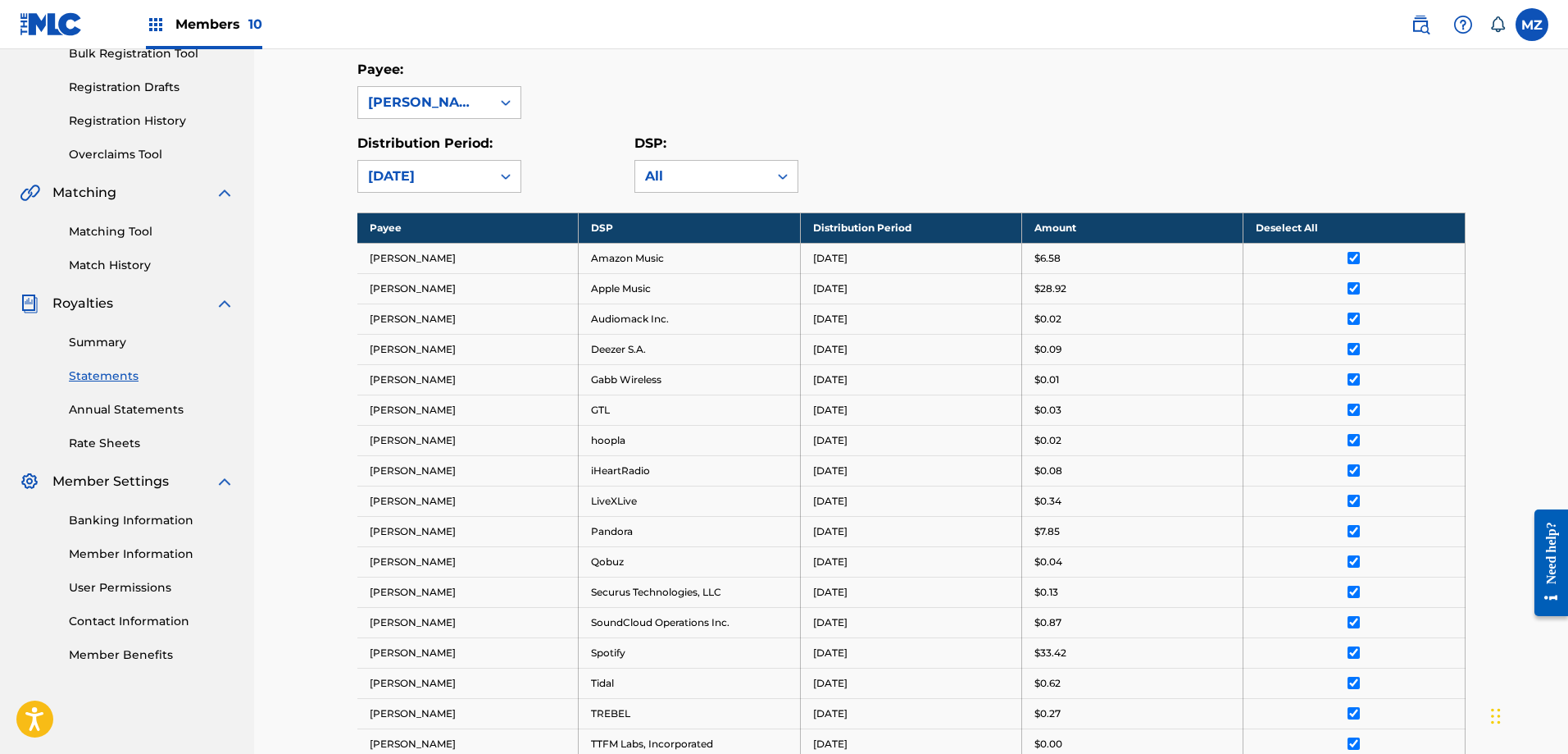
scroll to position [0, 0]
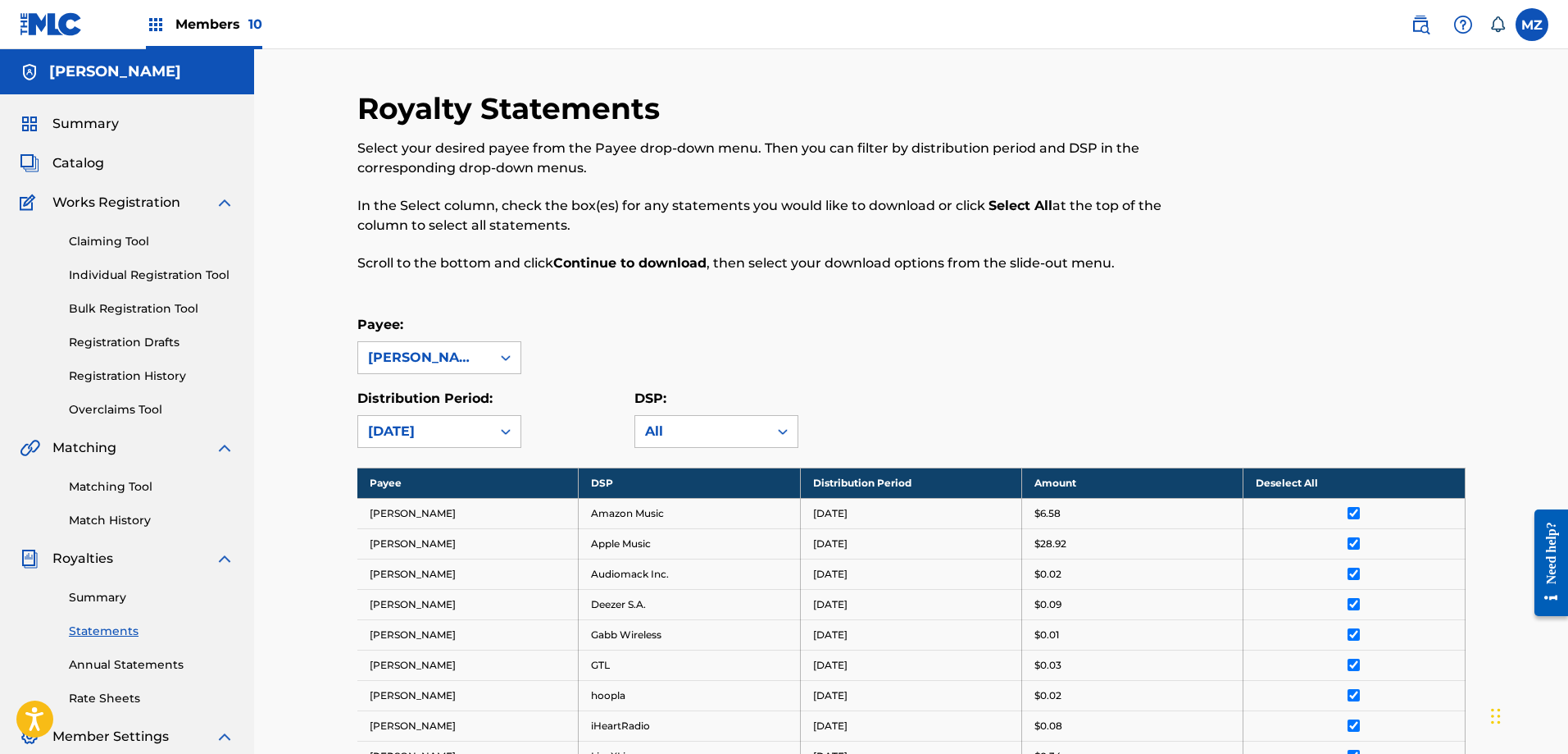
click at [231, 19] on span "Members 10" at bounding box center [218, 23] width 87 height 19
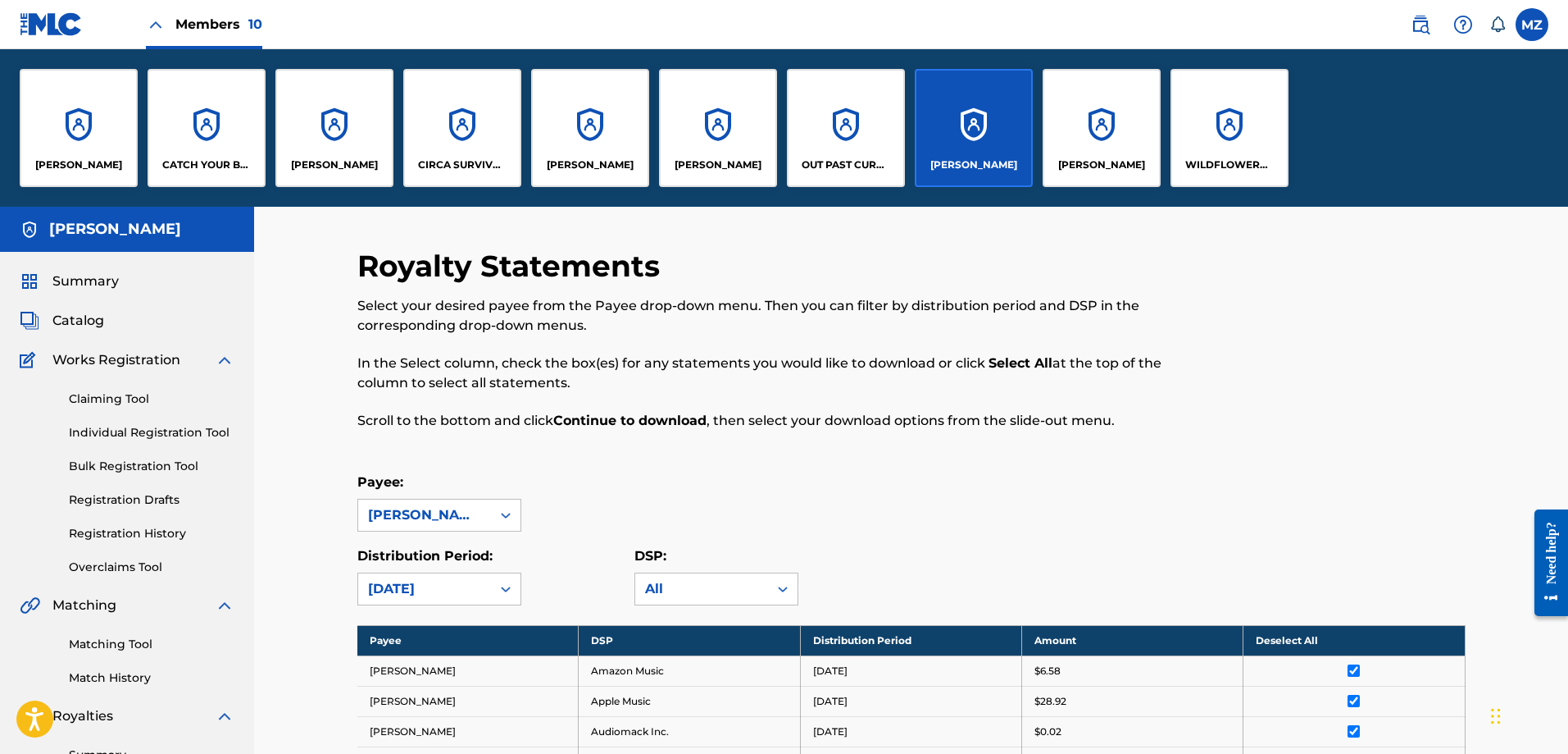
click at [1103, 132] on div "[PERSON_NAME]" at bounding box center [1102, 128] width 118 height 118
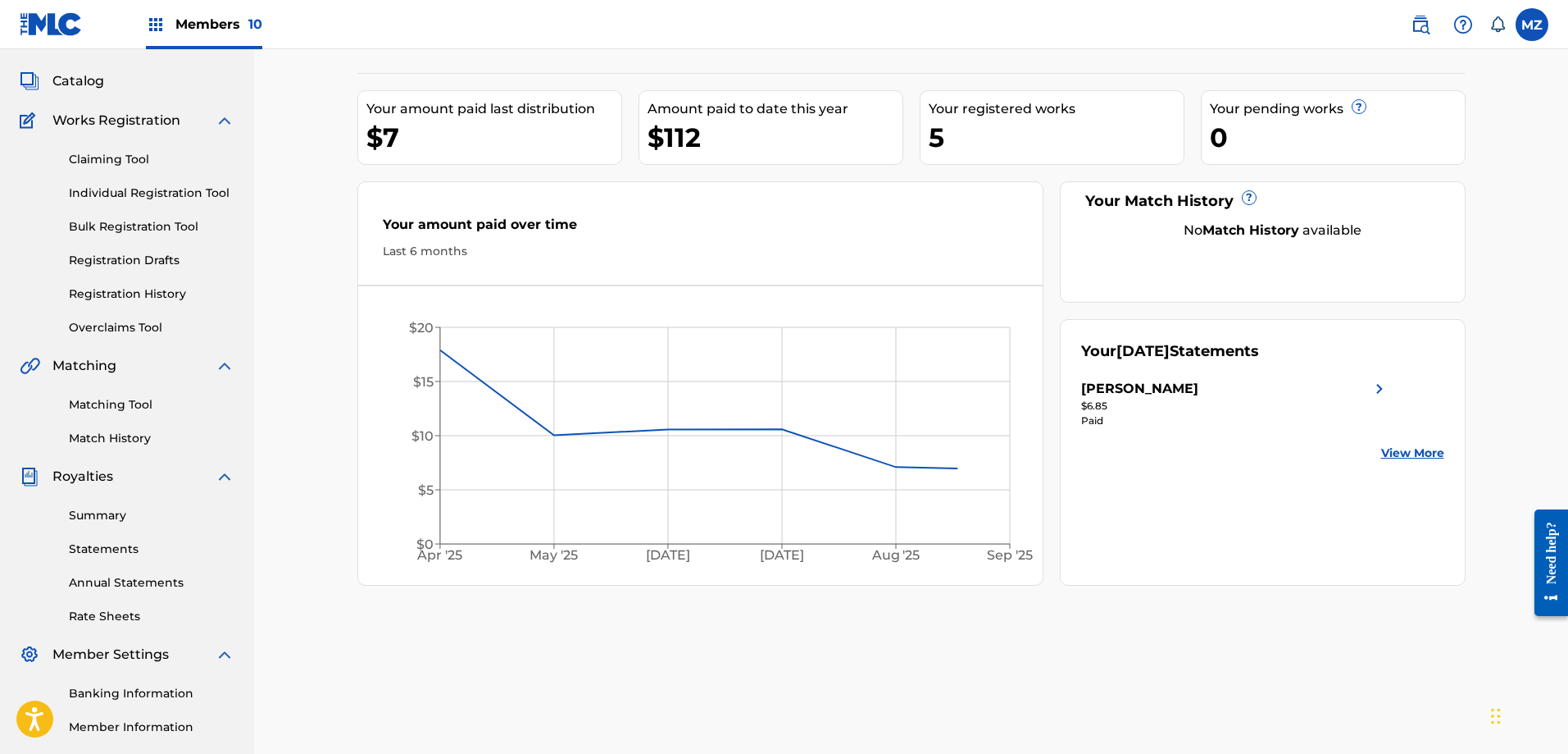
scroll to position [164, 0]
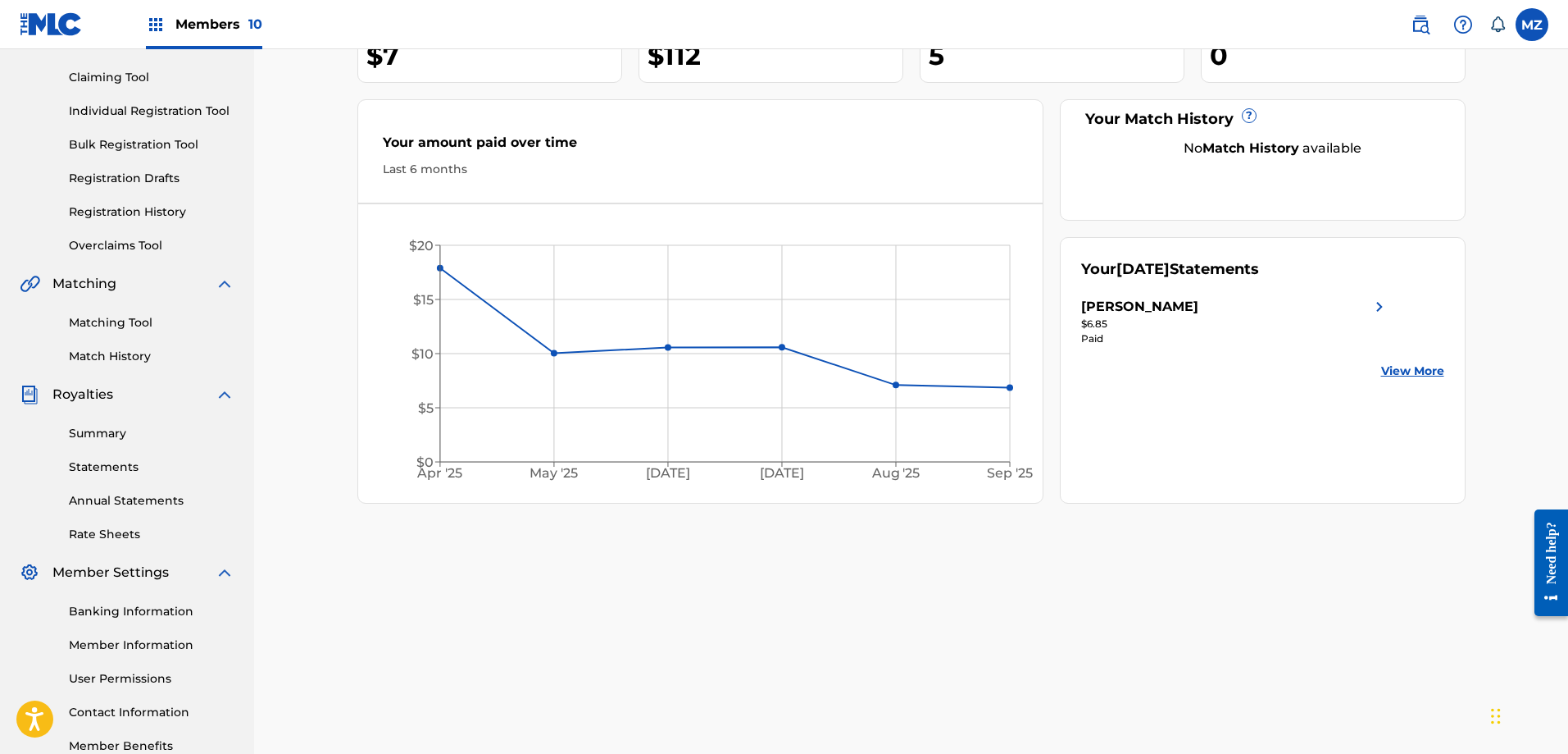
click at [1381, 305] on img at bounding box center [1380, 307] width 20 height 20
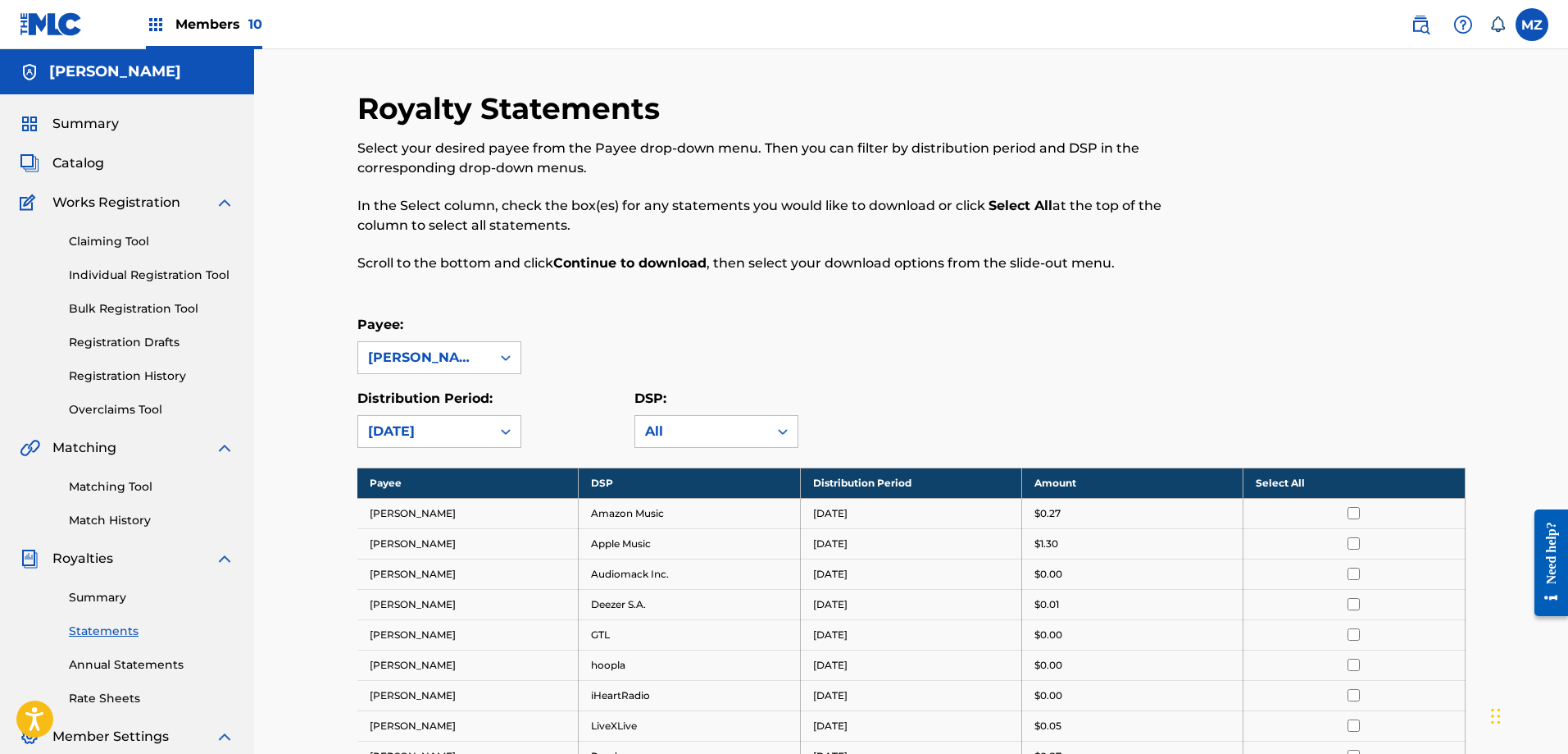
click at [1309, 479] on th "Select All" at bounding box center [1354, 483] width 221 height 30
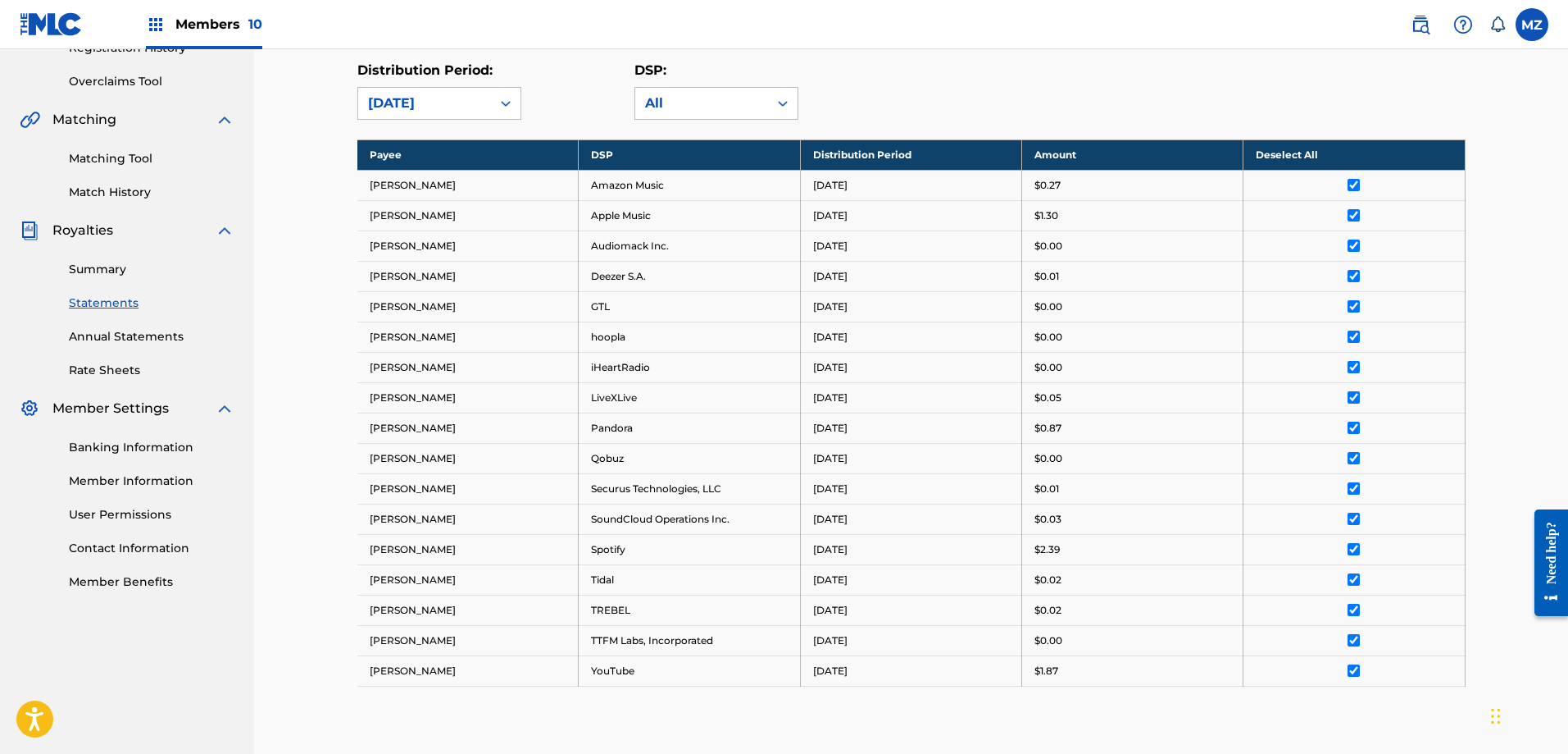
scroll to position [553, 0]
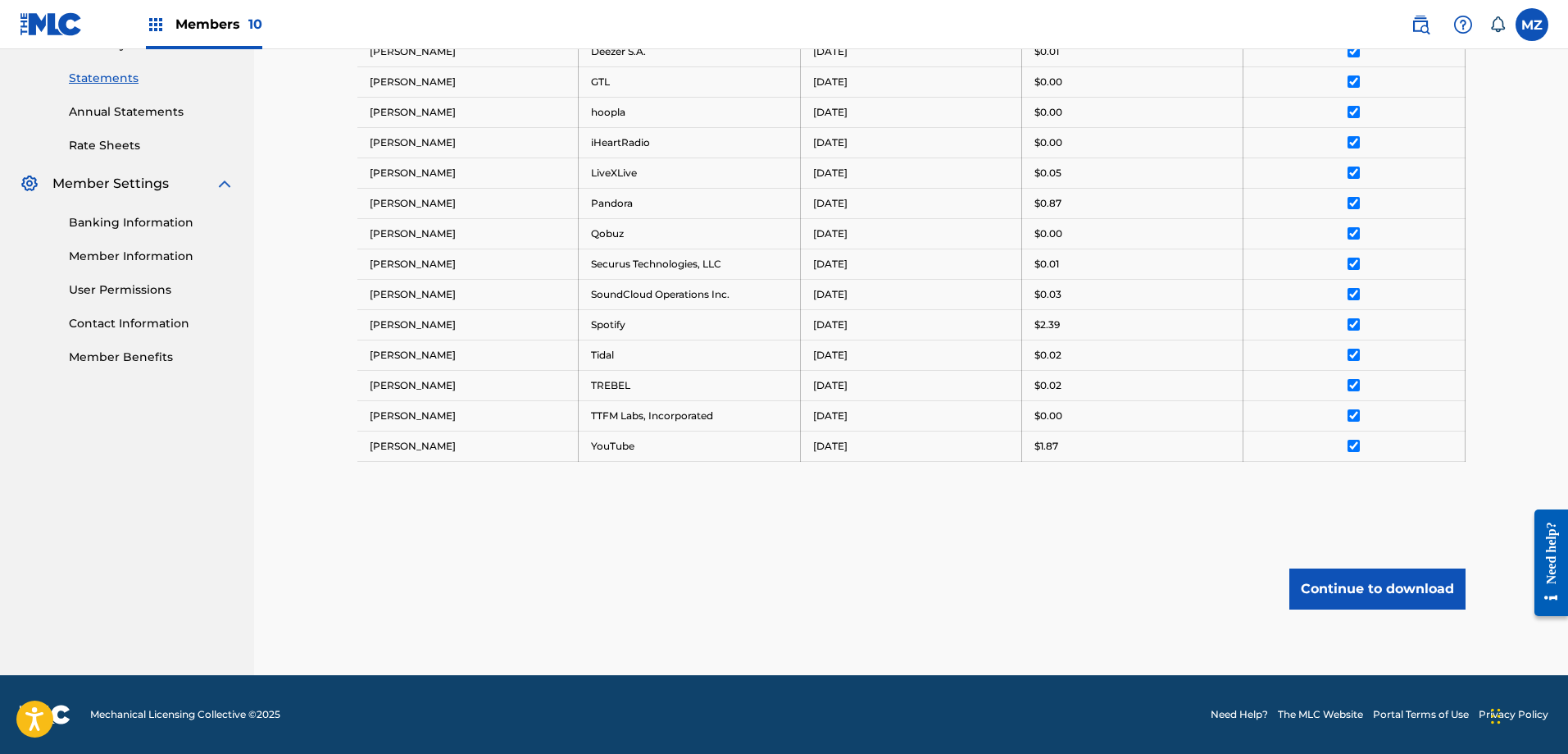
click at [1347, 591] on button "Continue to download" at bounding box center [1377, 589] width 176 height 41
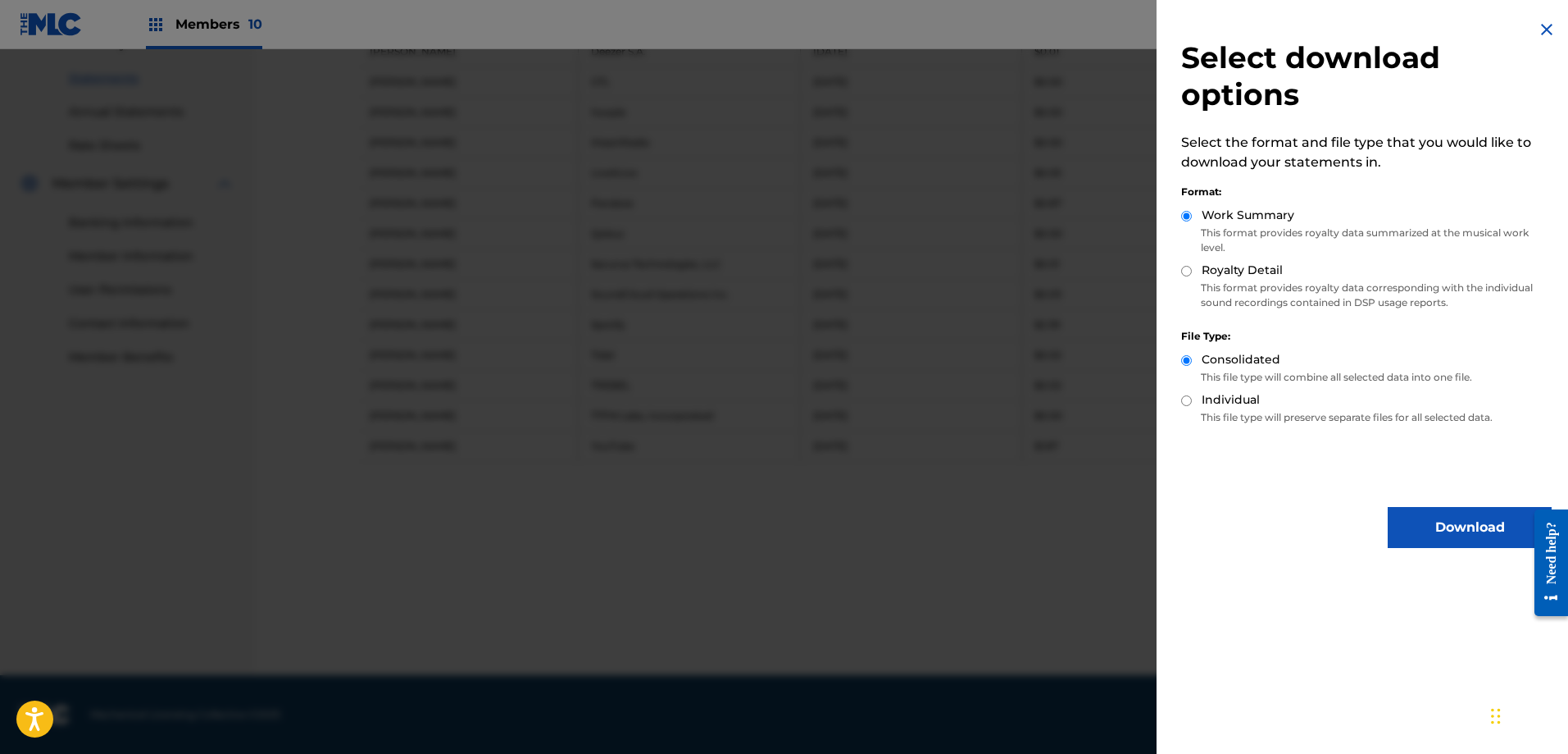
click at [1186, 272] on input "Royalty Detail" at bounding box center [1187, 271] width 11 height 11
radio input "true"
click at [1398, 517] on button "Download" at bounding box center [1470, 527] width 164 height 41
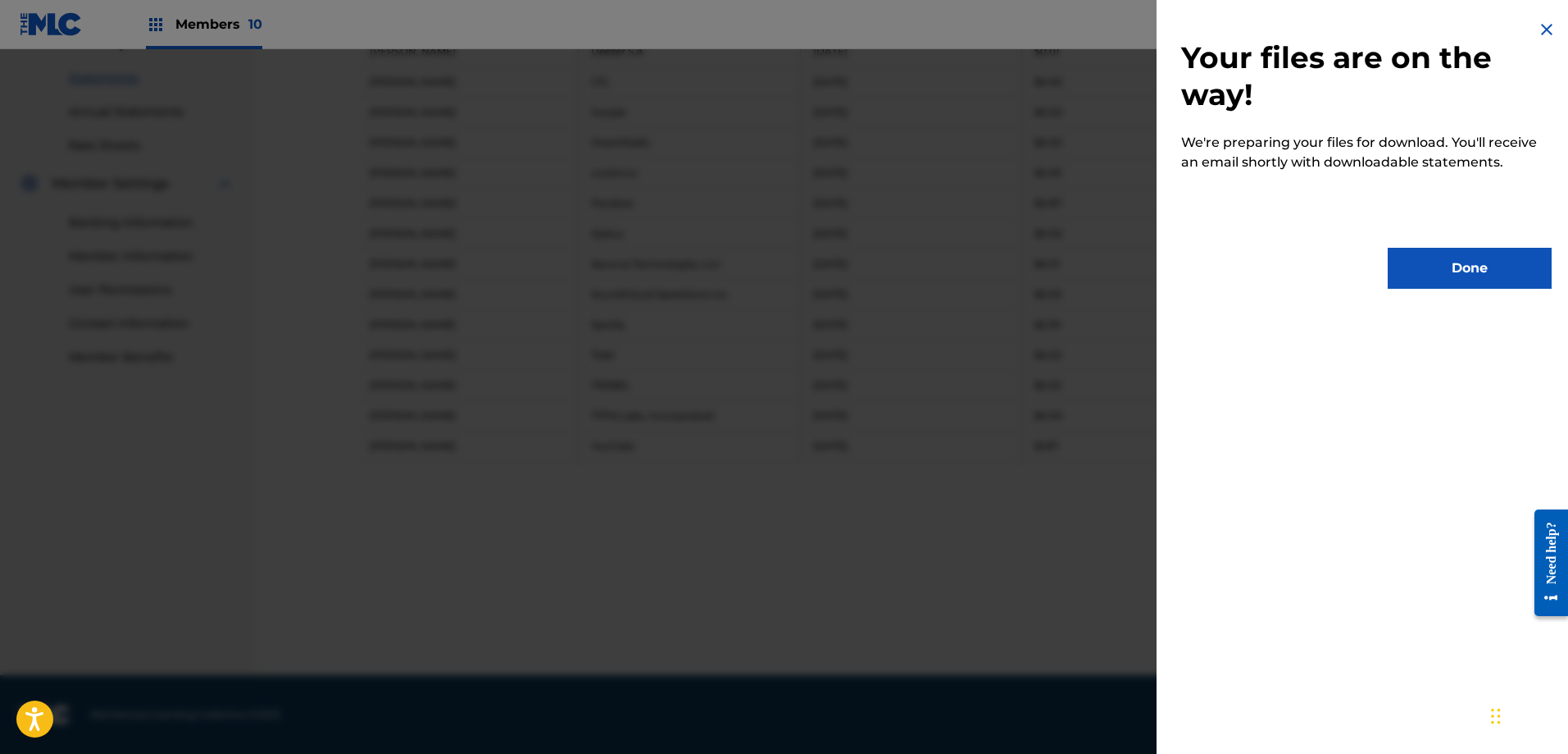
click at [1448, 278] on button "Done" at bounding box center [1470, 269] width 164 height 41
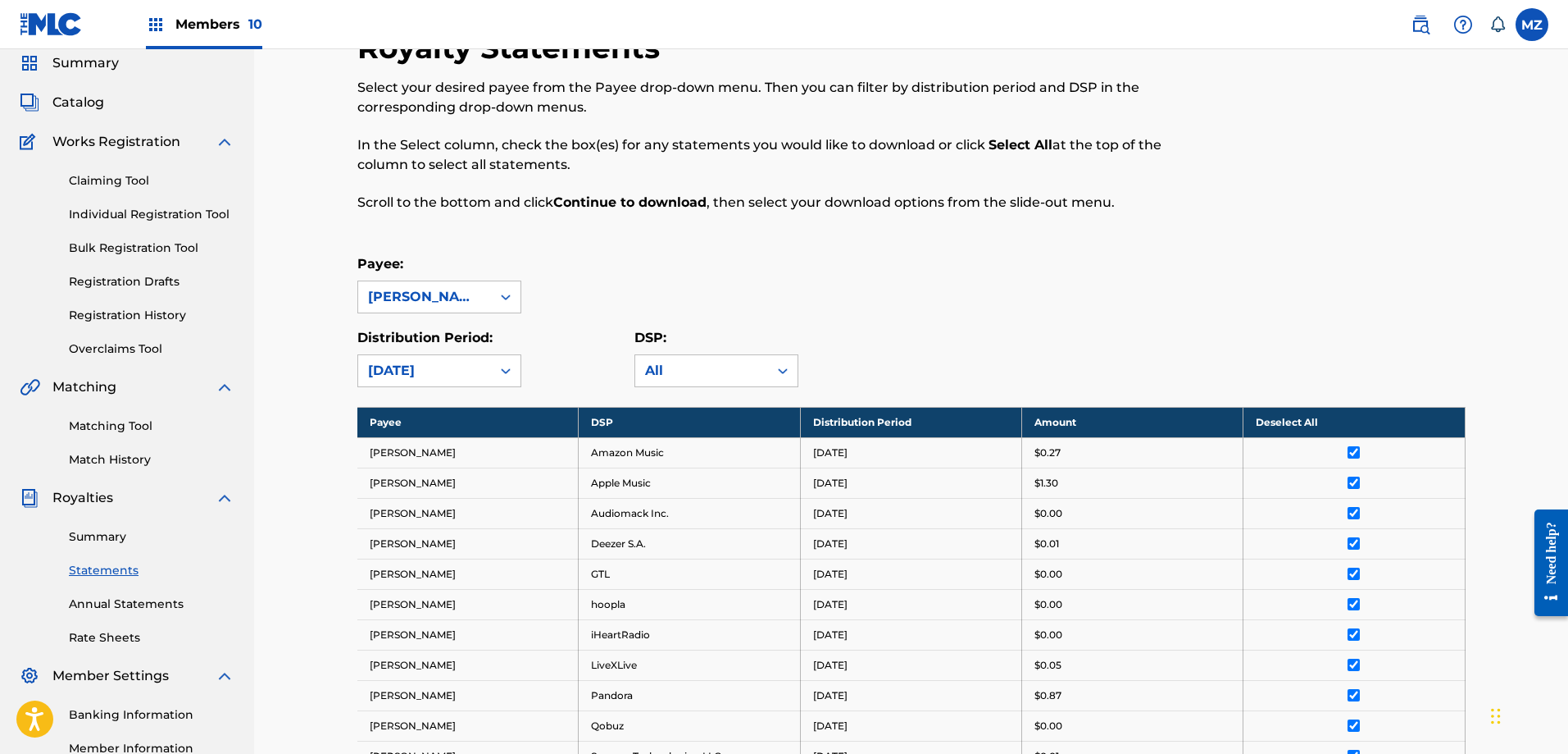
scroll to position [0, 0]
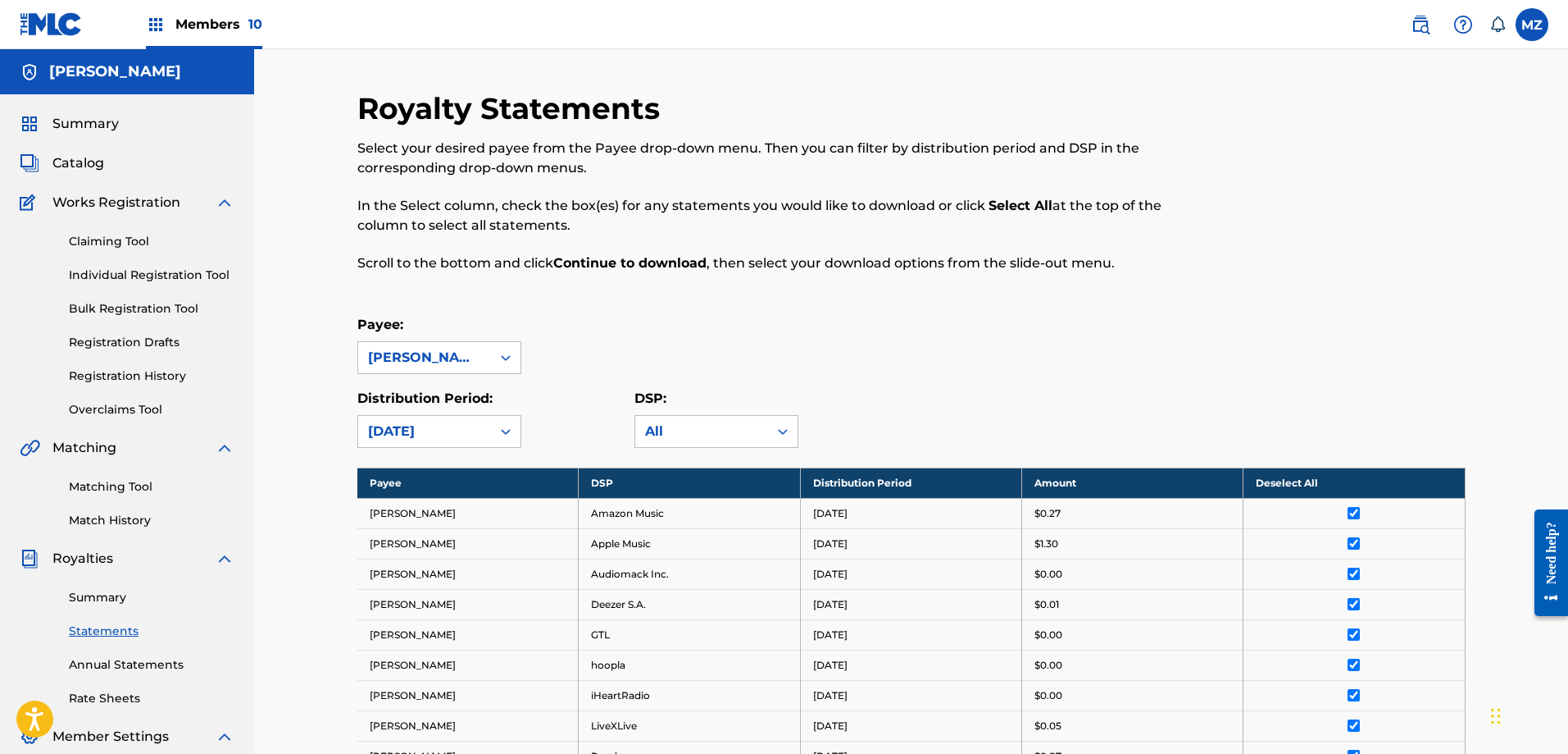
click at [97, 125] on span "Summary" at bounding box center [86, 124] width 66 height 20
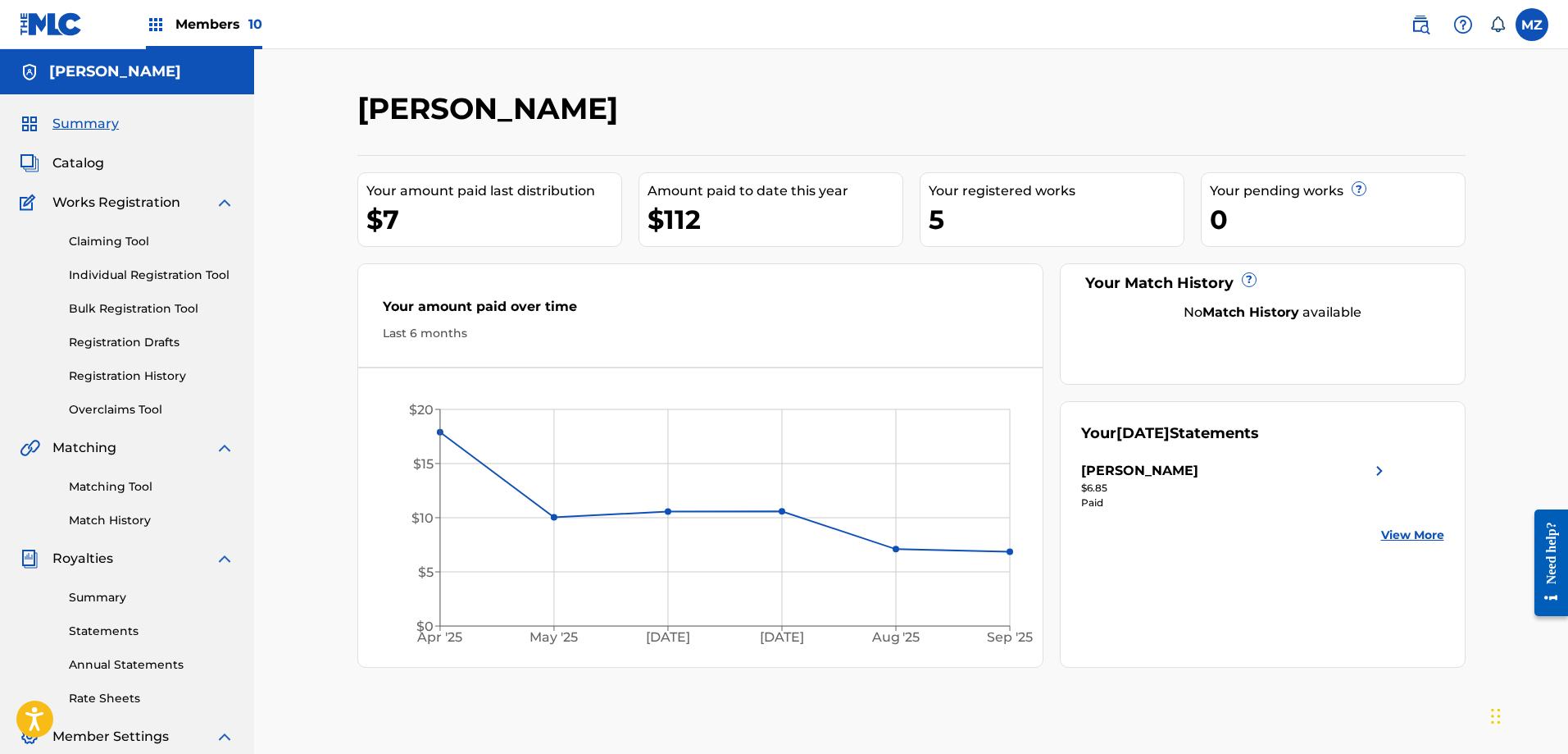
click at [227, 29] on span "Members 10" at bounding box center [218, 23] width 87 height 19
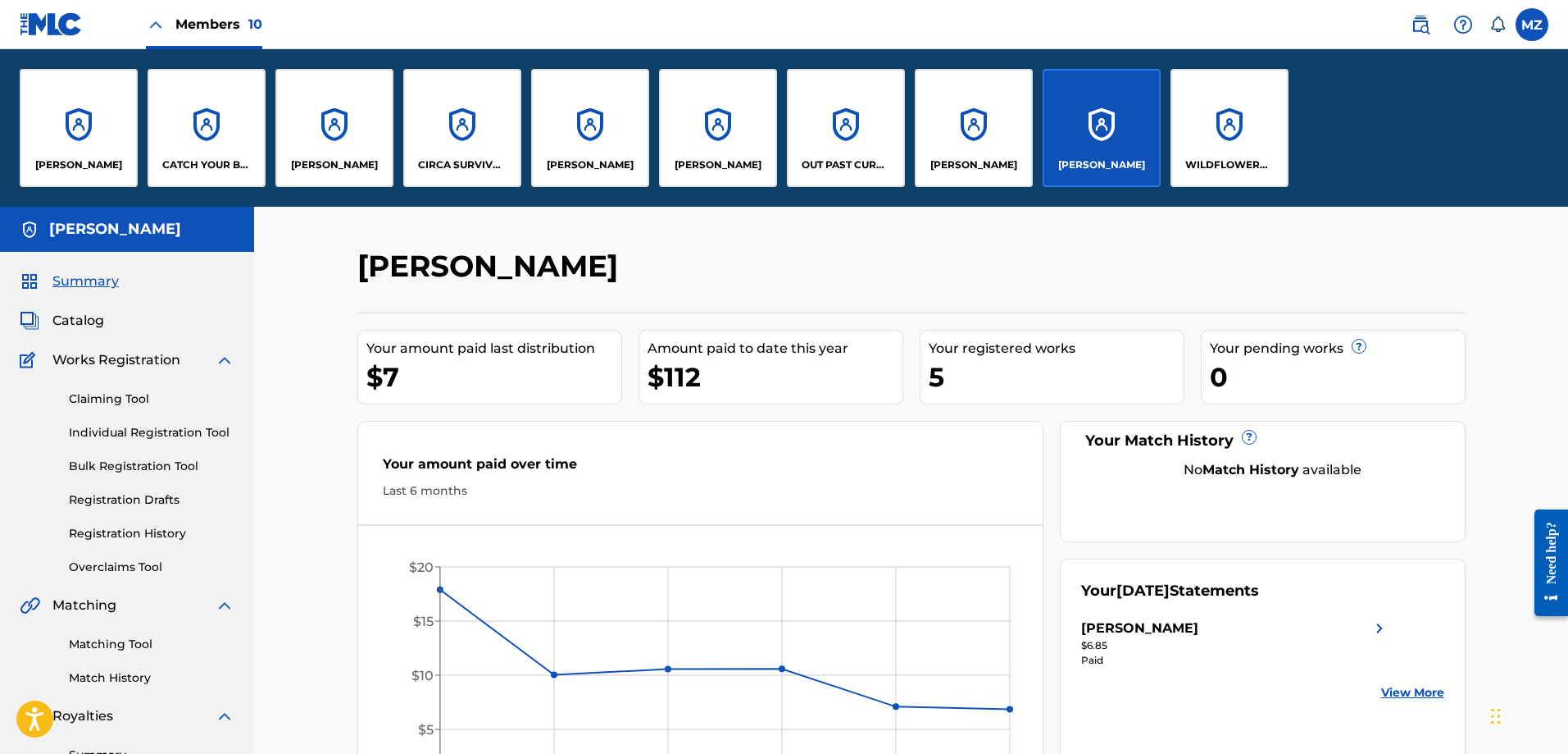
click at [951, 124] on div "[PERSON_NAME]" at bounding box center [974, 128] width 118 height 118
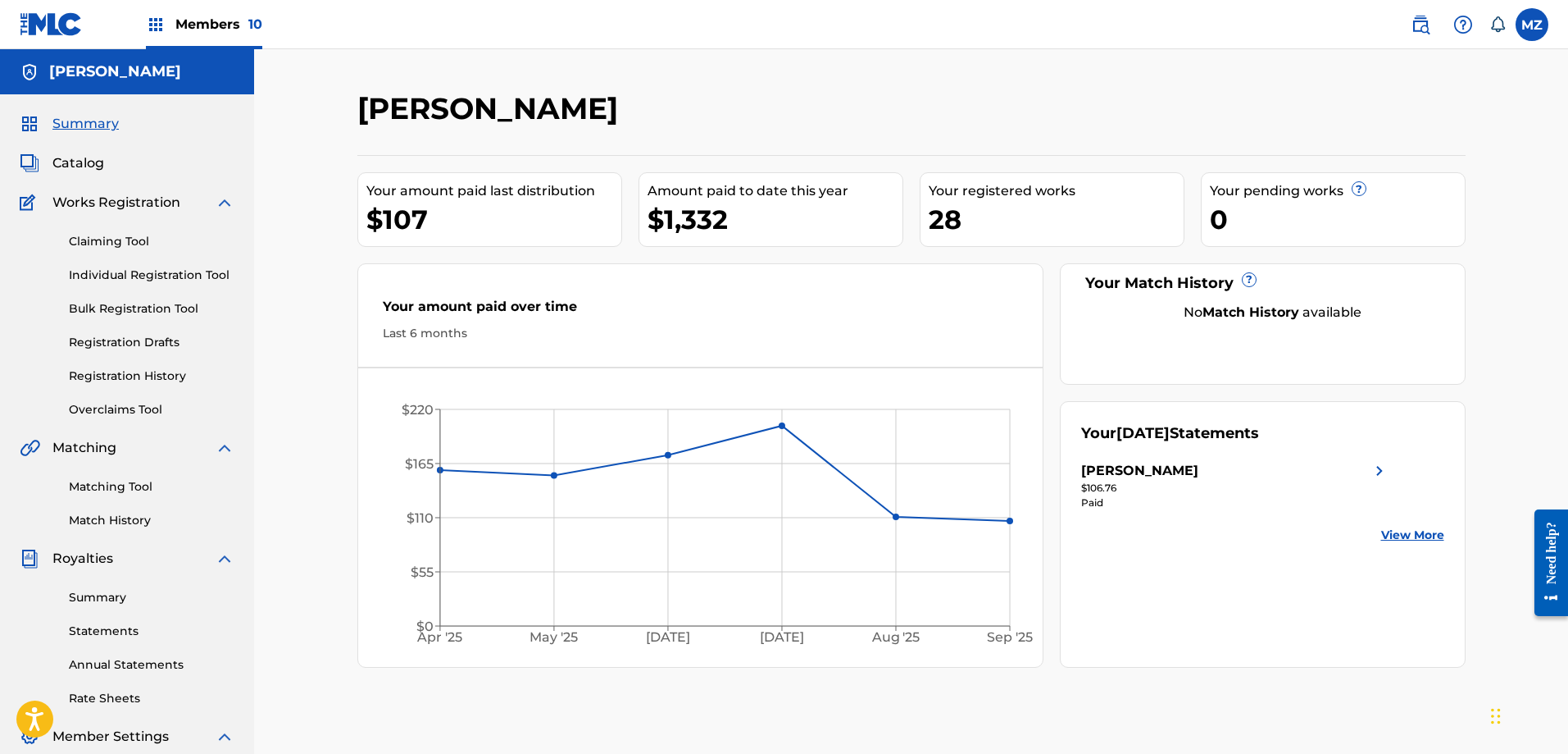
click at [181, 23] on span "Members 10" at bounding box center [218, 23] width 87 height 19
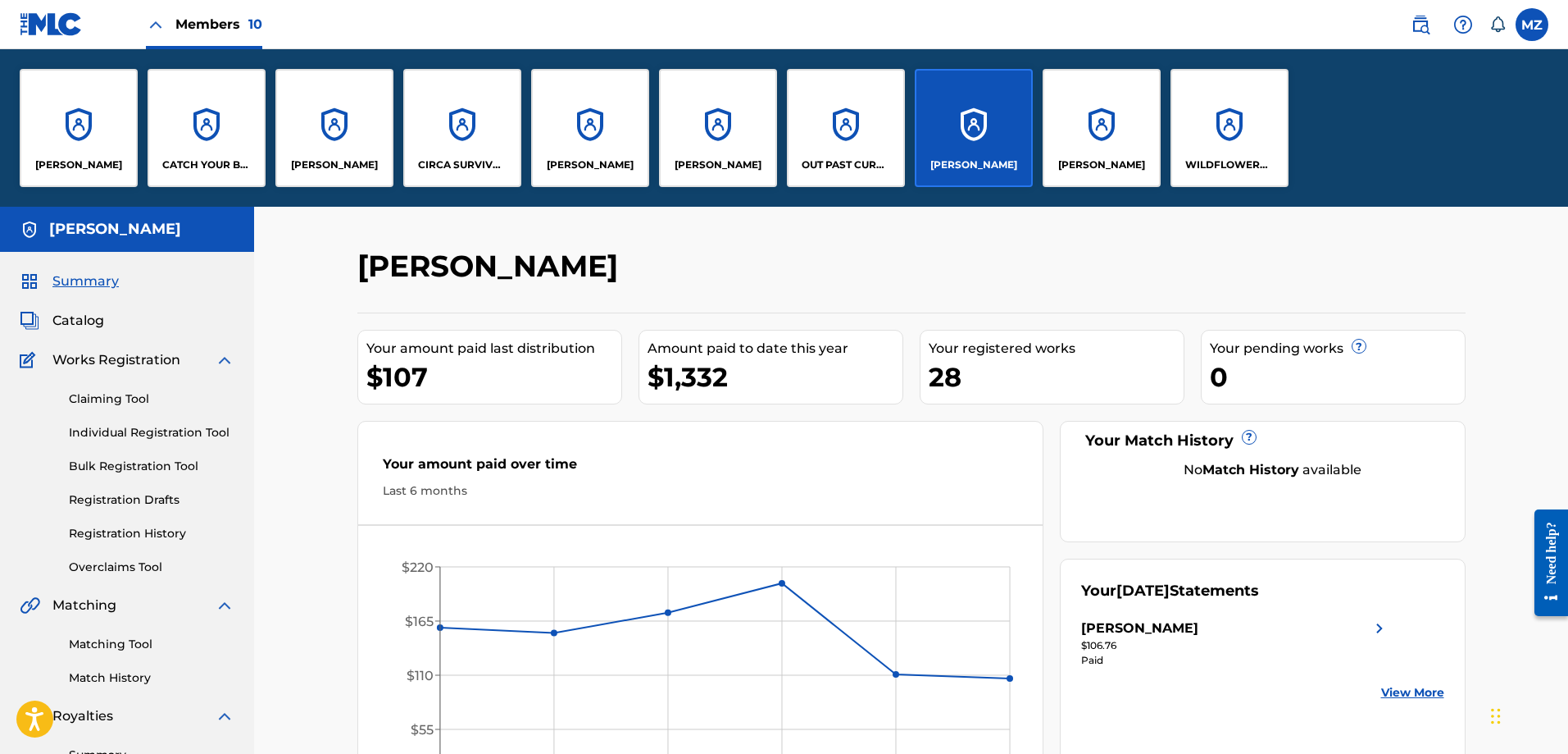
click at [342, 141] on div "[PERSON_NAME]" at bounding box center [335, 128] width 118 height 118
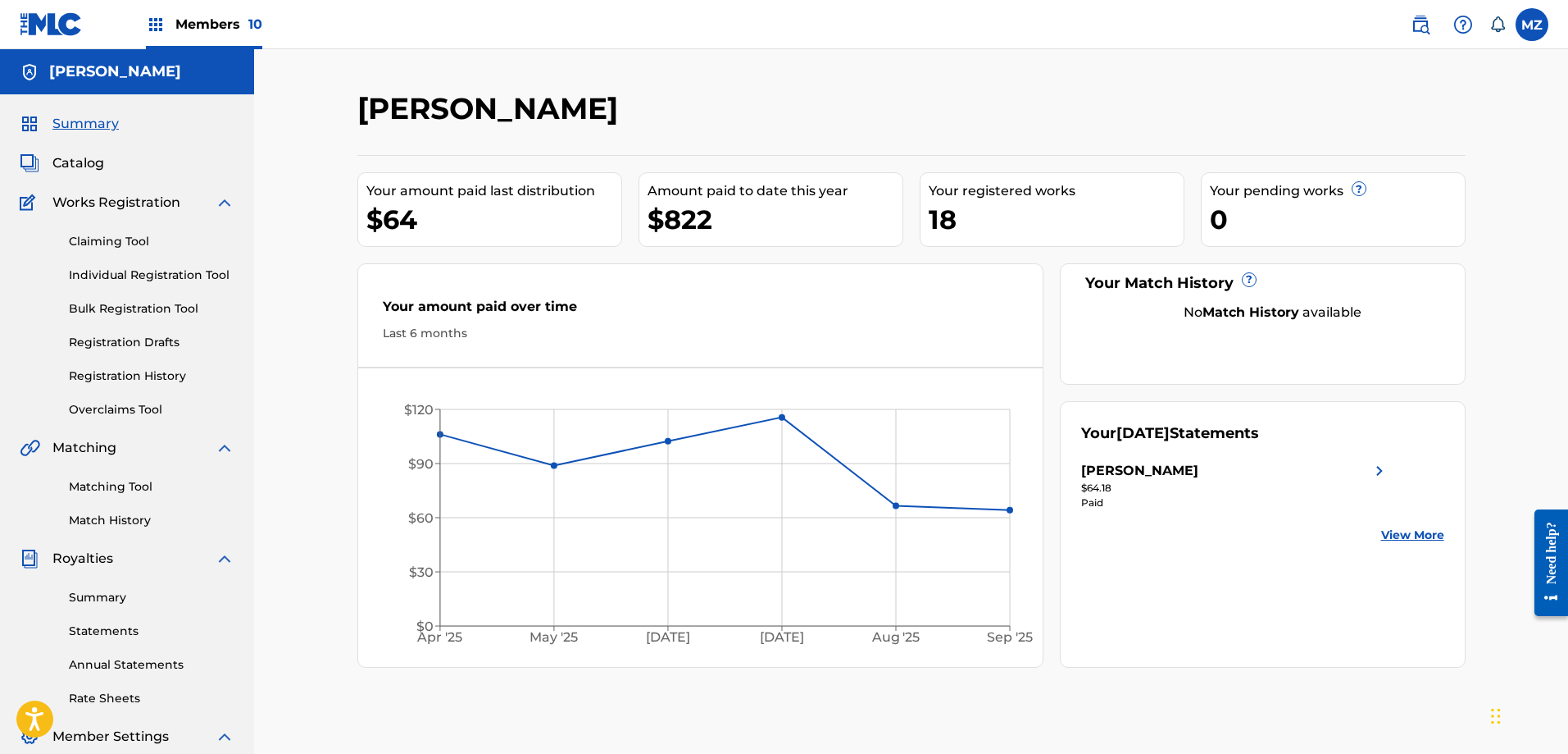
click at [219, 21] on span "Members 10" at bounding box center [218, 23] width 87 height 19
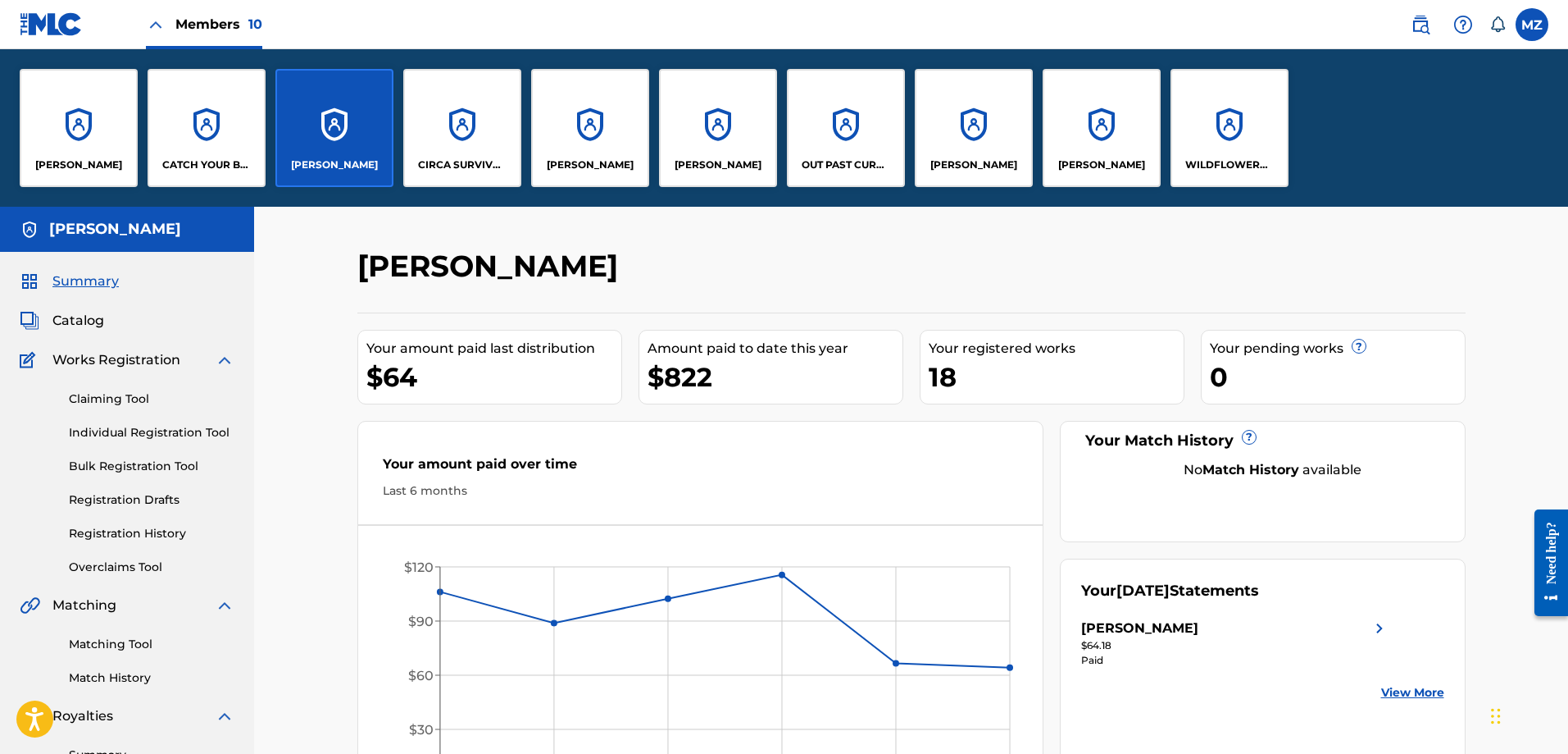
click at [99, 133] on div "[PERSON_NAME]" at bounding box center [79, 128] width 118 height 118
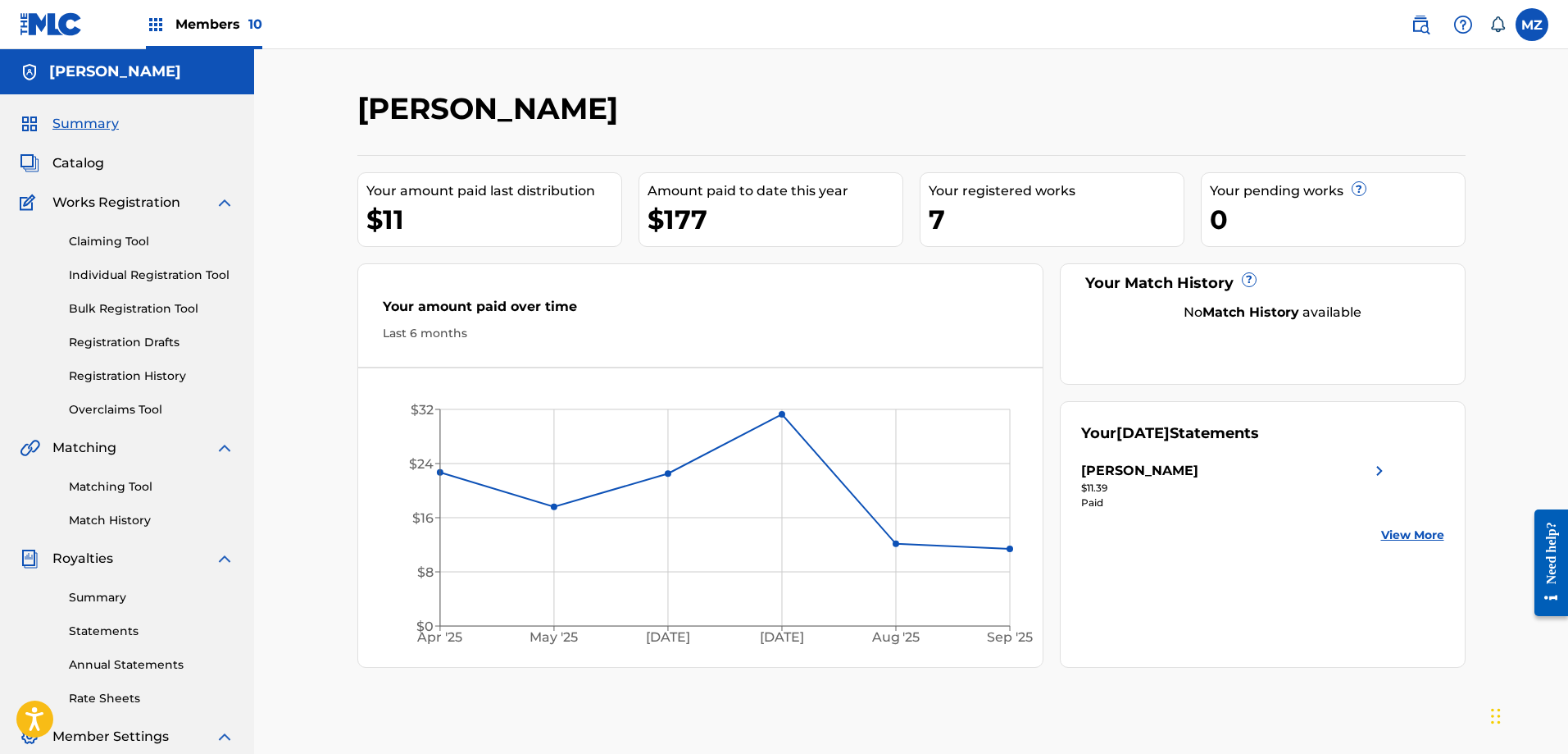
scroll to position [82, 0]
